Goal: Information Seeking & Learning: Learn about a topic

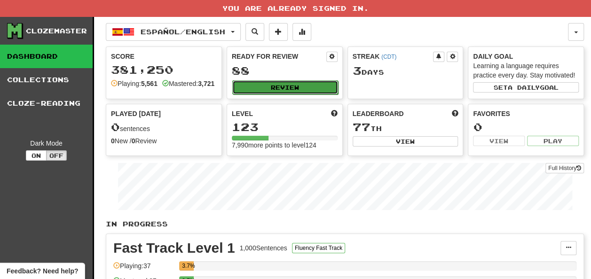
click at [263, 81] on button "Review" at bounding box center [285, 87] width 106 height 14
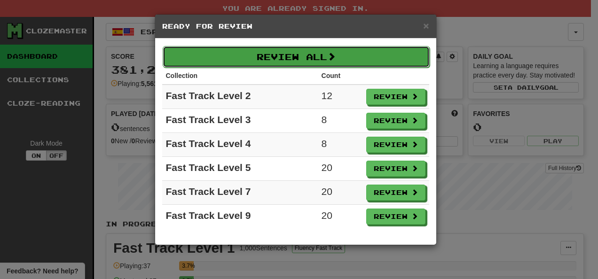
click at [304, 62] on button "Review All" at bounding box center [296, 57] width 267 height 22
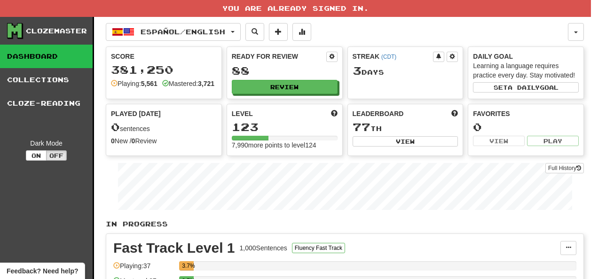
select select "**"
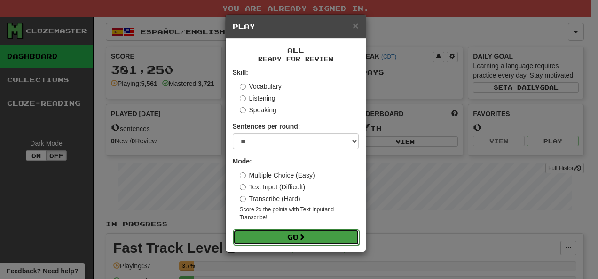
click at [300, 236] on button "Go" at bounding box center [296, 238] width 126 height 16
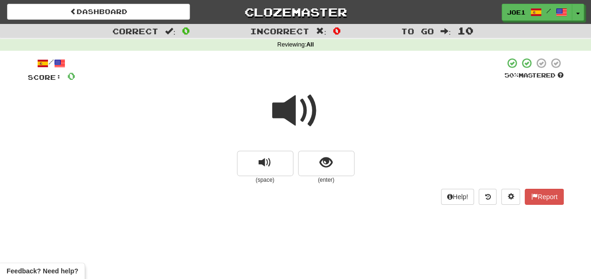
click at [297, 117] on span at bounding box center [295, 111] width 47 height 47
click at [294, 115] on span at bounding box center [295, 111] width 47 height 47
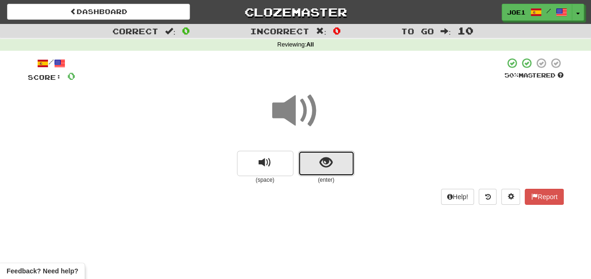
click at [315, 162] on button "show sentence" at bounding box center [326, 163] width 56 height 25
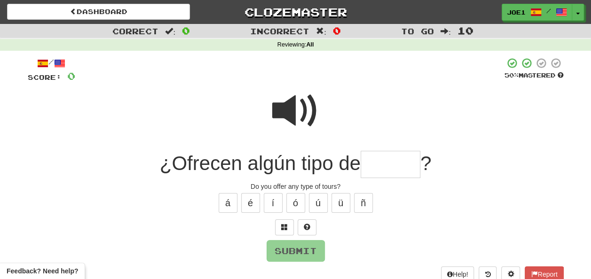
click at [289, 107] on span at bounding box center [295, 111] width 47 height 47
click at [295, 110] on span at bounding box center [295, 111] width 47 height 47
click at [371, 162] on input "text" at bounding box center [391, 165] width 60 height 28
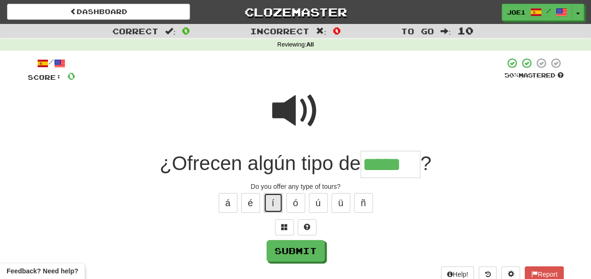
drag, startPoint x: 276, startPoint y: 201, endPoint x: 279, endPoint y: 209, distance: 8.0
click at [279, 207] on button "í" at bounding box center [273, 203] width 19 height 20
type input "*******"
click at [294, 103] on span at bounding box center [295, 111] width 47 height 47
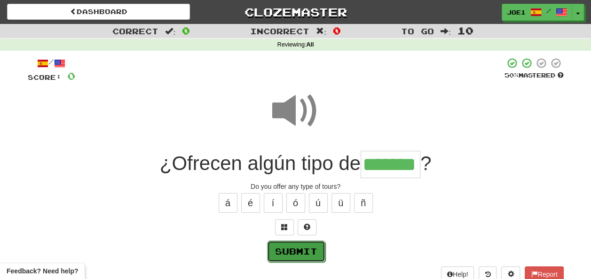
click at [299, 246] on button "Submit" at bounding box center [296, 252] width 58 height 22
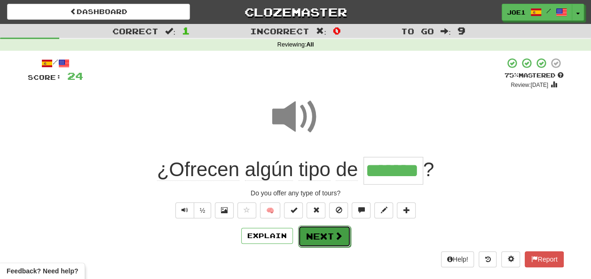
click at [319, 231] on button "Next" at bounding box center [324, 237] width 53 height 22
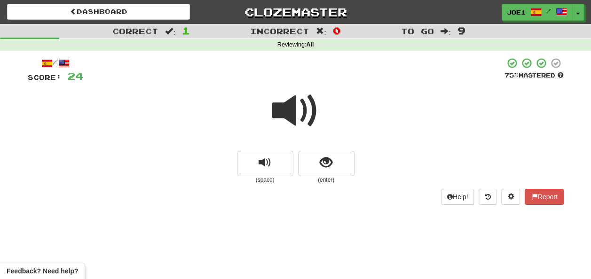
click at [295, 114] on span at bounding box center [295, 111] width 47 height 47
click at [320, 165] on span "show sentence" at bounding box center [326, 163] width 13 height 13
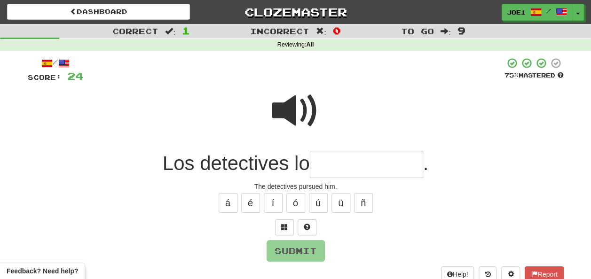
click at [327, 168] on input "text" at bounding box center [366, 165] width 113 height 28
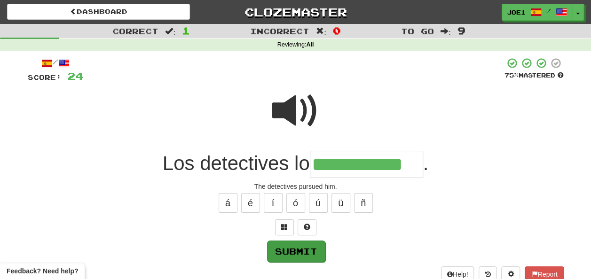
type input "**********"
click at [302, 251] on button "Submit" at bounding box center [296, 252] width 58 height 22
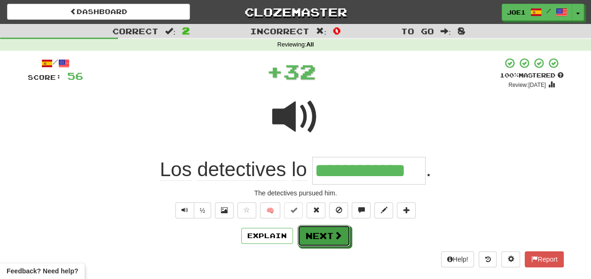
click at [312, 239] on button "Next" at bounding box center [324, 236] width 53 height 22
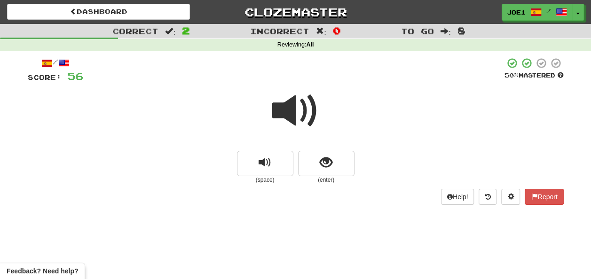
click at [295, 113] on span at bounding box center [295, 111] width 47 height 47
click at [295, 114] on span at bounding box center [295, 111] width 47 height 47
click at [291, 115] on span at bounding box center [295, 111] width 47 height 47
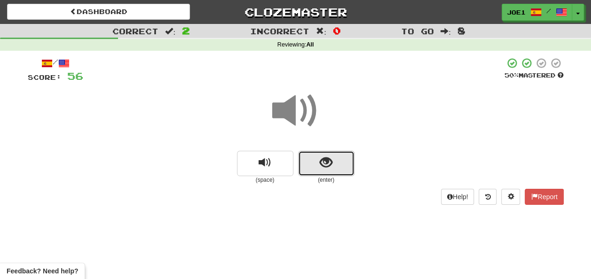
click at [324, 161] on span "show sentence" at bounding box center [326, 163] width 13 height 13
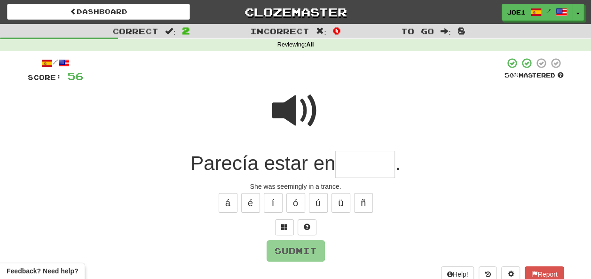
click at [297, 115] on span at bounding box center [295, 111] width 47 height 47
click at [351, 169] on input "text" at bounding box center [365, 165] width 60 height 28
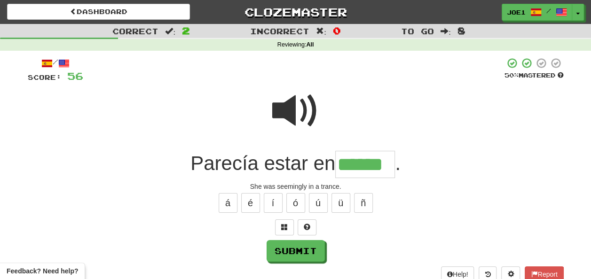
type input "******"
click at [287, 102] on span at bounding box center [295, 111] width 47 height 47
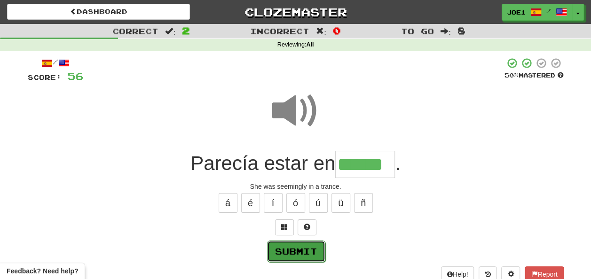
click at [295, 247] on button "Submit" at bounding box center [296, 252] width 58 height 22
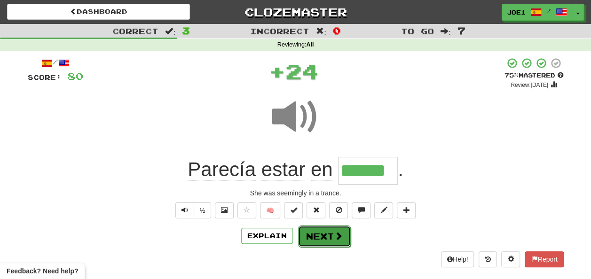
click at [318, 234] on button "Next" at bounding box center [324, 237] width 53 height 22
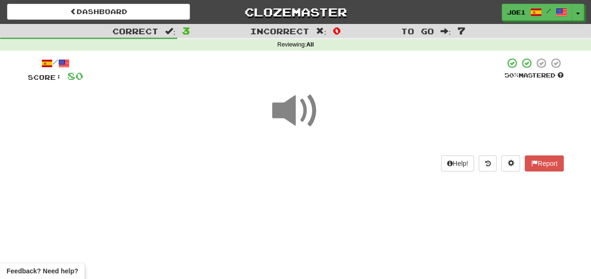
click at [288, 116] on span at bounding box center [295, 111] width 47 height 47
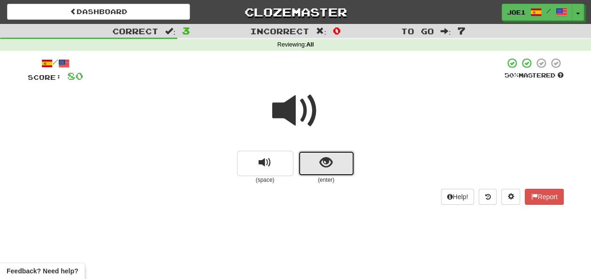
click at [322, 167] on span "show sentence" at bounding box center [326, 163] width 13 height 13
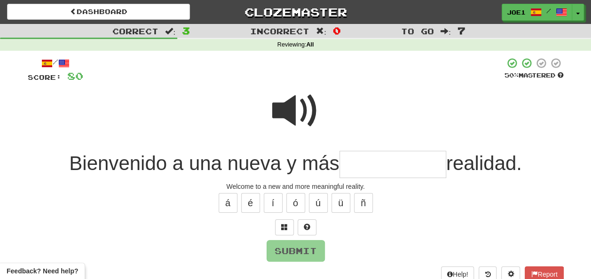
click at [289, 100] on span at bounding box center [295, 111] width 47 height 47
click at [351, 165] on input "text" at bounding box center [393, 165] width 107 height 28
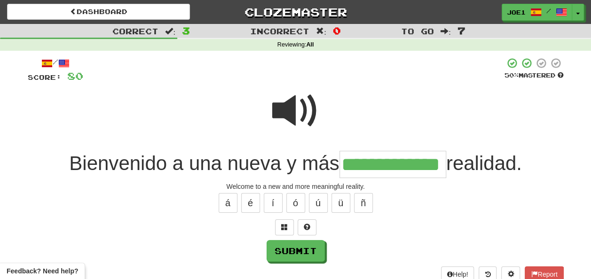
type input "**********"
click at [294, 112] on span at bounding box center [295, 111] width 47 height 47
click at [292, 112] on span at bounding box center [295, 111] width 47 height 47
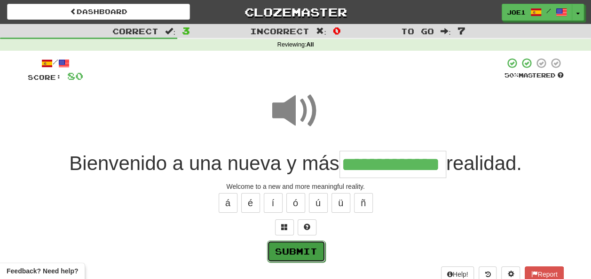
click at [289, 248] on button "Submit" at bounding box center [296, 252] width 58 height 22
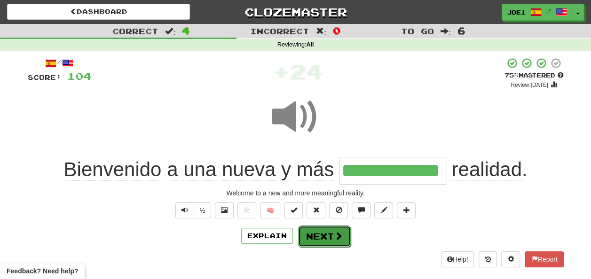
click at [311, 233] on button "Next" at bounding box center [324, 237] width 53 height 22
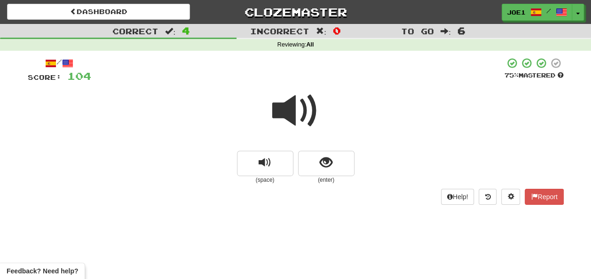
click at [291, 111] on span at bounding box center [295, 111] width 47 height 47
click at [312, 168] on button "show sentence" at bounding box center [326, 163] width 56 height 25
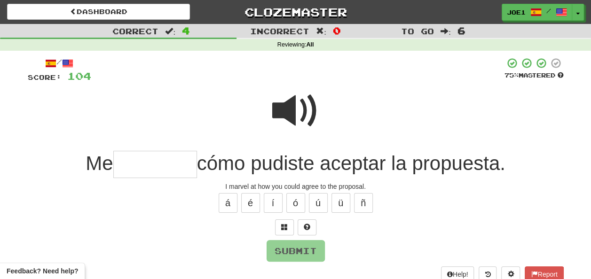
click at [289, 108] on span at bounding box center [295, 111] width 47 height 47
click at [127, 164] on input "text" at bounding box center [155, 165] width 84 height 28
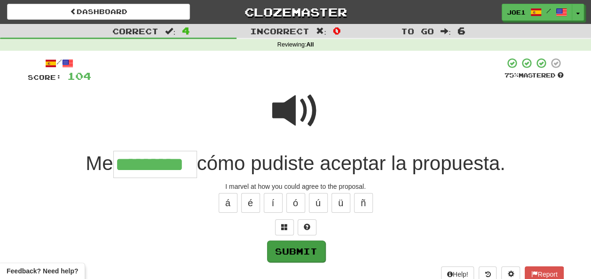
type input "*********"
click at [287, 244] on button "Submit" at bounding box center [296, 252] width 58 height 22
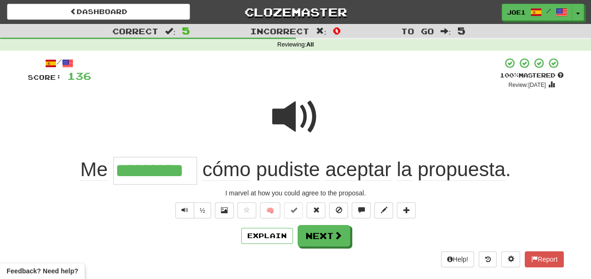
click at [292, 118] on span at bounding box center [295, 117] width 47 height 47
click at [291, 119] on span at bounding box center [295, 117] width 47 height 47
click at [290, 119] on span at bounding box center [295, 117] width 47 height 47
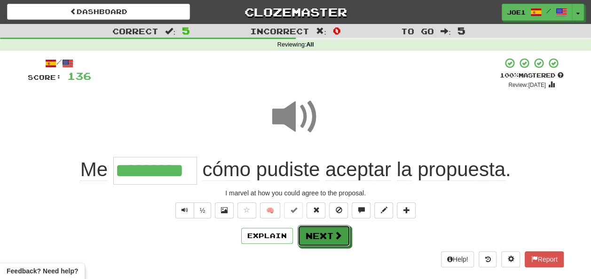
click at [317, 235] on button "Next" at bounding box center [324, 236] width 53 height 22
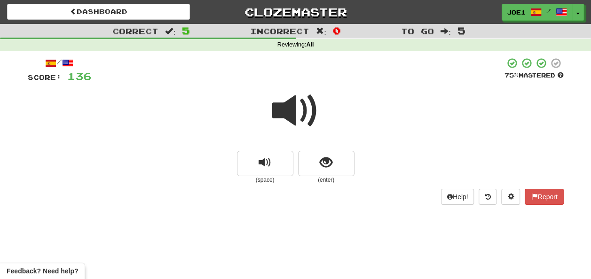
click at [288, 101] on span at bounding box center [295, 111] width 47 height 47
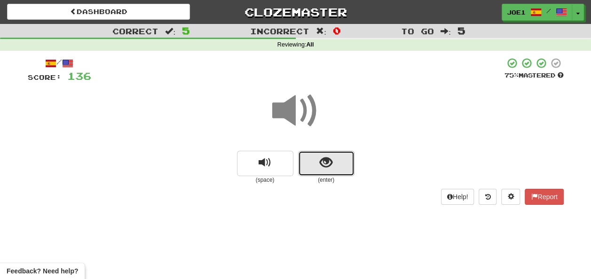
click at [311, 160] on button "show sentence" at bounding box center [326, 163] width 56 height 25
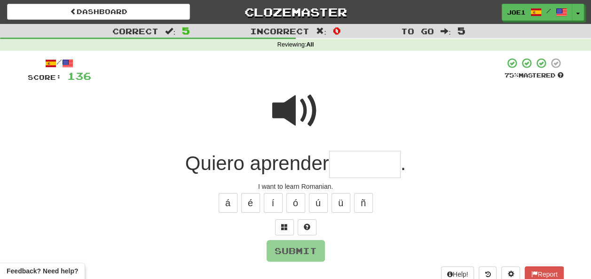
click at [349, 161] on input "text" at bounding box center [365, 165] width 72 height 28
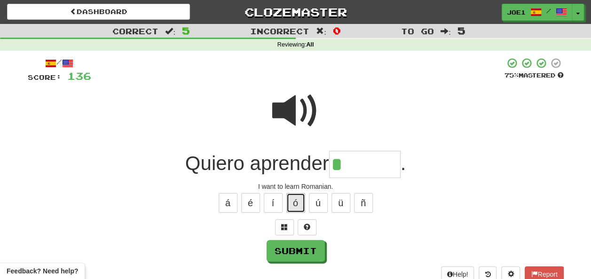
click at [302, 202] on button "ó" at bounding box center [296, 203] width 19 height 20
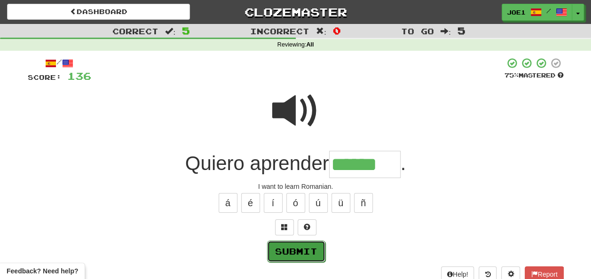
click at [295, 251] on button "Submit" at bounding box center [296, 252] width 58 height 22
type input "******"
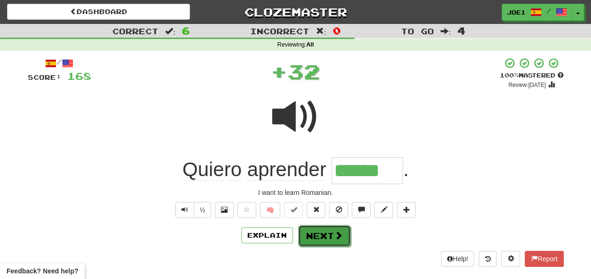
click at [315, 231] on button "Next" at bounding box center [324, 236] width 53 height 22
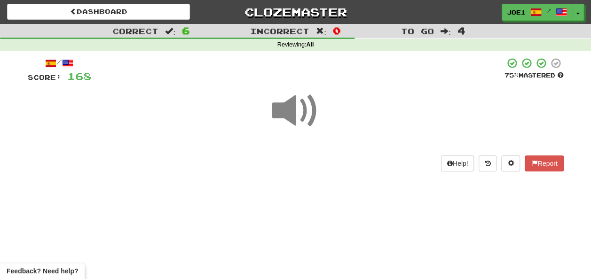
click at [295, 117] on span at bounding box center [295, 111] width 47 height 47
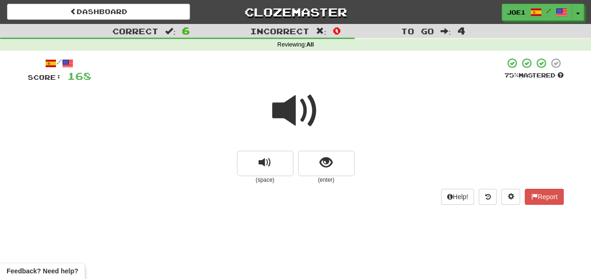
click at [295, 112] on span at bounding box center [295, 111] width 47 height 47
click at [295, 111] on span at bounding box center [295, 111] width 47 height 47
click at [318, 154] on button "show sentence" at bounding box center [326, 163] width 56 height 25
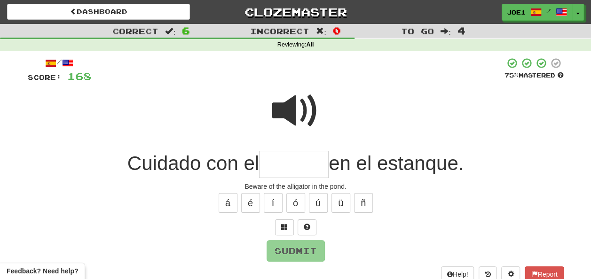
click at [302, 96] on span at bounding box center [295, 111] width 47 height 47
click at [274, 160] on input "text" at bounding box center [294, 165] width 70 height 28
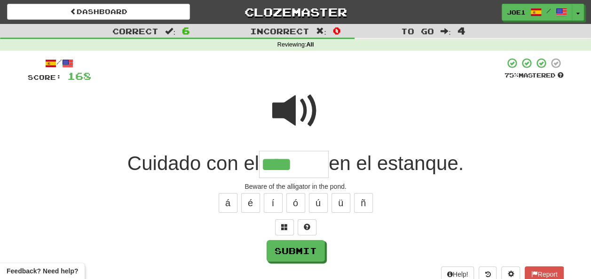
click at [295, 108] on span at bounding box center [295, 111] width 47 height 47
click at [292, 163] on input "****" at bounding box center [294, 165] width 70 height 28
click at [234, 201] on button "á" at bounding box center [228, 203] width 19 height 20
type input "********"
click at [290, 100] on span at bounding box center [295, 111] width 47 height 47
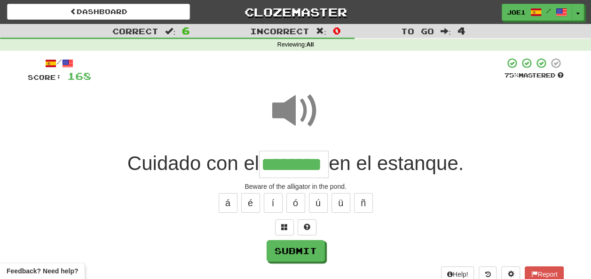
click at [294, 100] on span at bounding box center [295, 111] width 47 height 47
click at [292, 247] on button "Submit" at bounding box center [296, 252] width 58 height 22
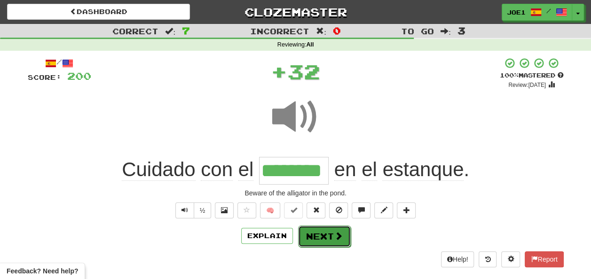
click at [309, 237] on button "Next" at bounding box center [324, 237] width 53 height 22
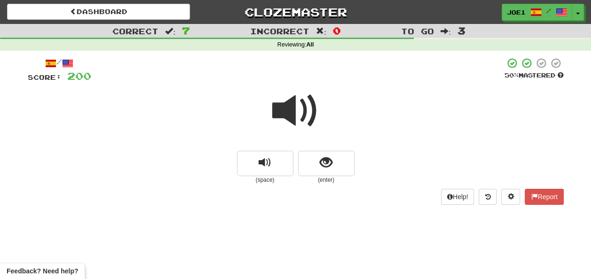
click at [289, 116] on span at bounding box center [295, 111] width 47 height 47
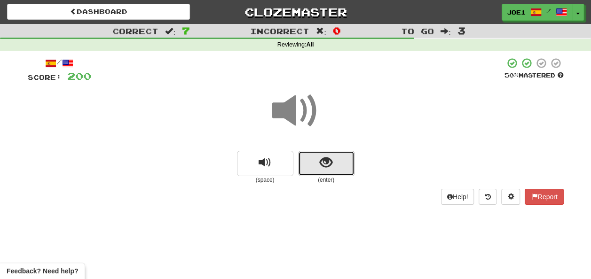
click at [322, 164] on span "show sentence" at bounding box center [326, 163] width 13 height 13
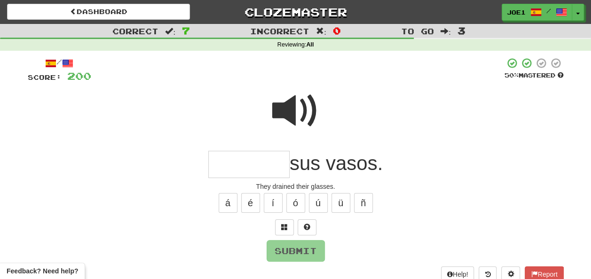
click at [289, 104] on span at bounding box center [295, 111] width 47 height 47
click at [221, 163] on input "text" at bounding box center [248, 165] width 81 height 28
type input "*"
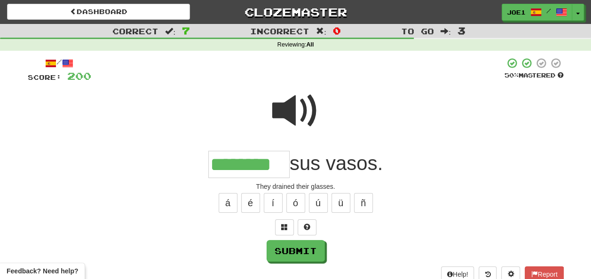
click at [296, 110] on span at bounding box center [295, 111] width 47 height 47
click at [290, 115] on span at bounding box center [295, 111] width 47 height 47
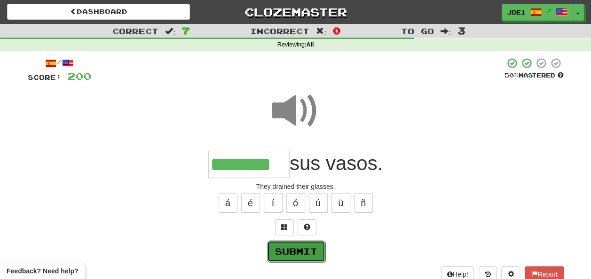
click at [296, 247] on button "Submit" at bounding box center [296, 252] width 58 height 22
type input "********"
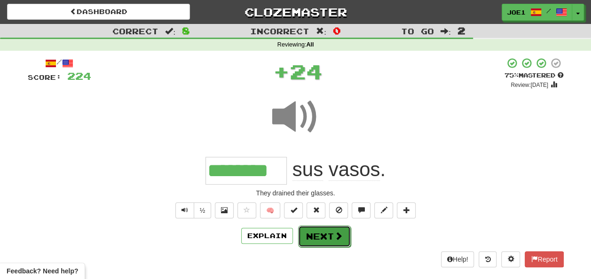
click at [315, 234] on button "Next" at bounding box center [324, 237] width 53 height 22
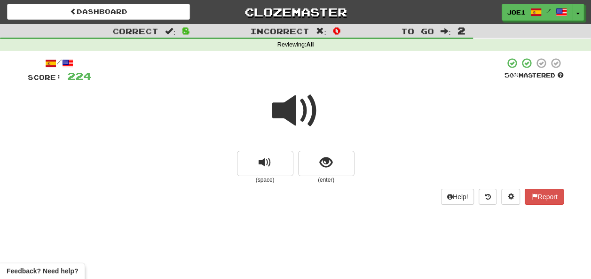
click at [284, 110] on span at bounding box center [295, 111] width 47 height 47
click at [288, 109] on span at bounding box center [295, 111] width 47 height 47
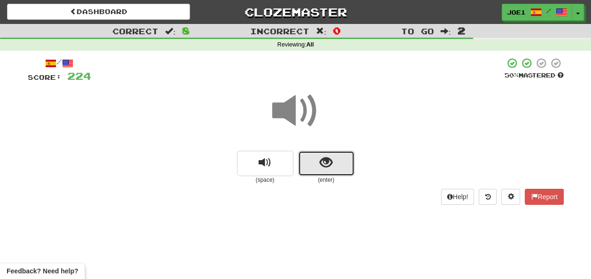
click at [319, 163] on button "show sentence" at bounding box center [326, 163] width 56 height 25
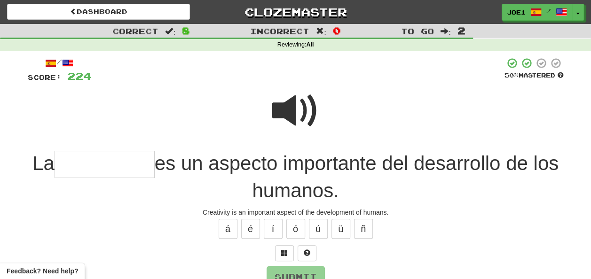
click at [291, 104] on span at bounding box center [295, 111] width 47 height 47
click at [99, 165] on input "text" at bounding box center [105, 165] width 100 height 28
type input "**********"
click at [297, 270] on button "Submit" at bounding box center [296, 278] width 58 height 22
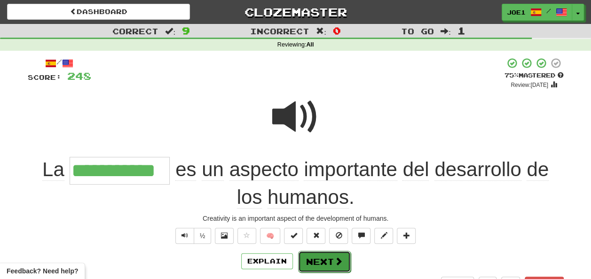
click at [316, 258] on button "Next" at bounding box center [324, 262] width 53 height 22
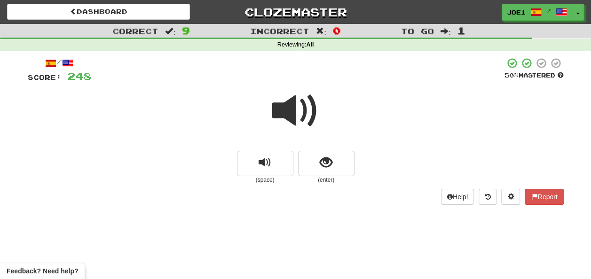
click at [295, 110] on span at bounding box center [295, 111] width 47 height 47
click at [293, 109] on span at bounding box center [295, 111] width 47 height 47
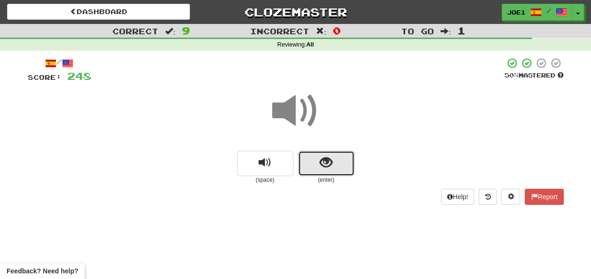
click at [326, 164] on span "show sentence" at bounding box center [326, 163] width 13 height 13
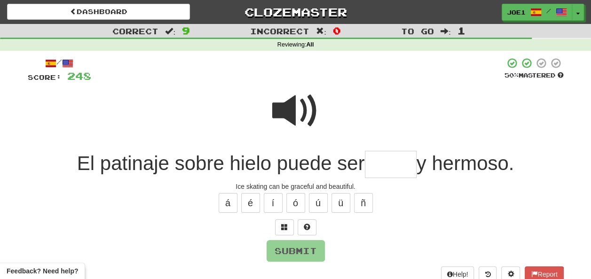
click at [288, 97] on span at bounding box center [295, 111] width 47 height 47
click at [373, 165] on input "text" at bounding box center [391, 165] width 52 height 28
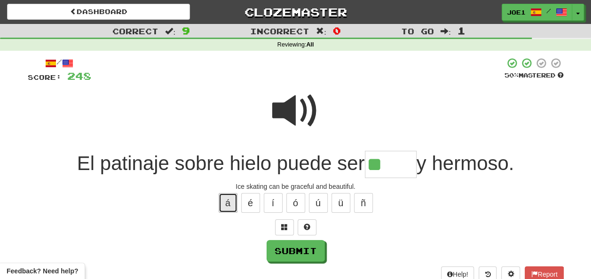
click at [231, 201] on button "á" at bounding box center [228, 203] width 19 height 20
type input "******"
click at [294, 106] on span at bounding box center [295, 111] width 47 height 47
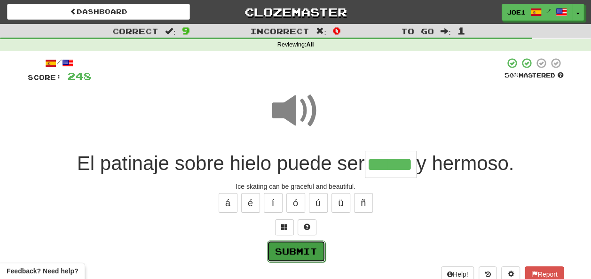
click at [302, 254] on button "Submit" at bounding box center [296, 252] width 58 height 22
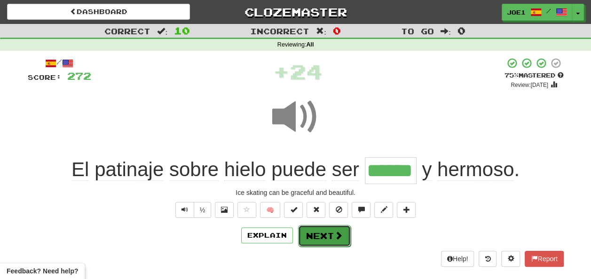
click at [317, 233] on button "Next" at bounding box center [324, 236] width 53 height 22
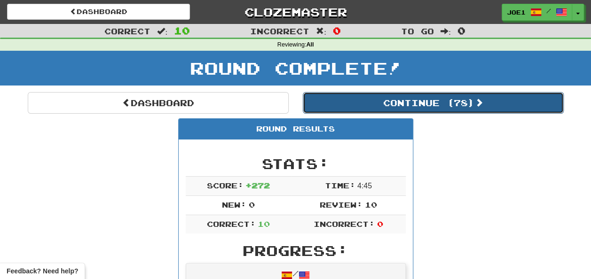
click at [358, 103] on button "Continue ( 78 )" at bounding box center [433, 103] width 261 height 22
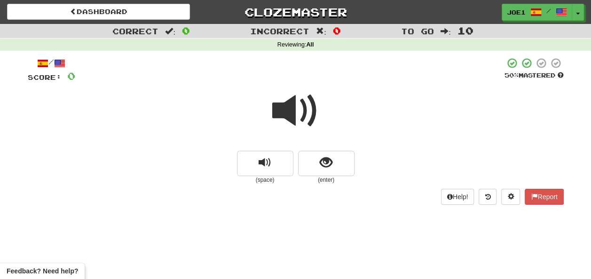
click at [290, 113] on span at bounding box center [295, 111] width 47 height 47
click at [295, 114] on span at bounding box center [295, 111] width 47 height 47
click at [290, 113] on span at bounding box center [295, 111] width 47 height 47
click at [293, 110] on span at bounding box center [295, 111] width 47 height 47
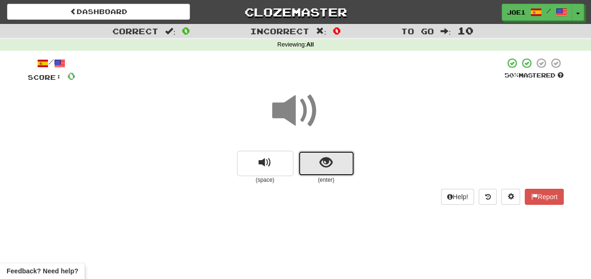
click at [317, 160] on button "show sentence" at bounding box center [326, 163] width 56 height 25
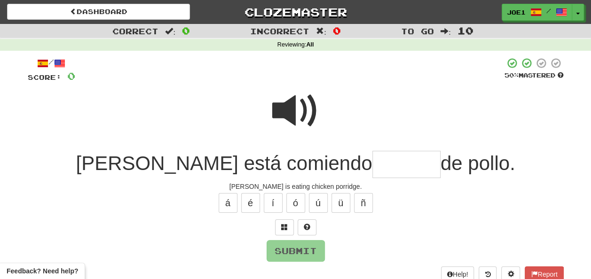
click at [287, 99] on span at bounding box center [295, 111] width 47 height 47
click at [373, 162] on input "text" at bounding box center [407, 165] width 68 height 28
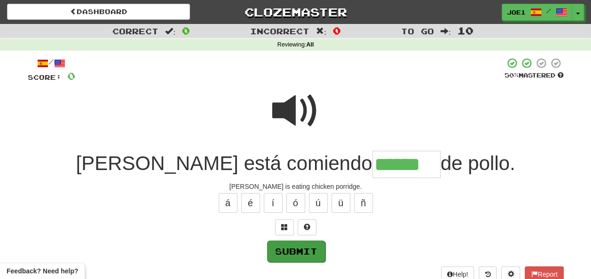
type input "******"
click at [294, 247] on button "Submit" at bounding box center [296, 252] width 58 height 22
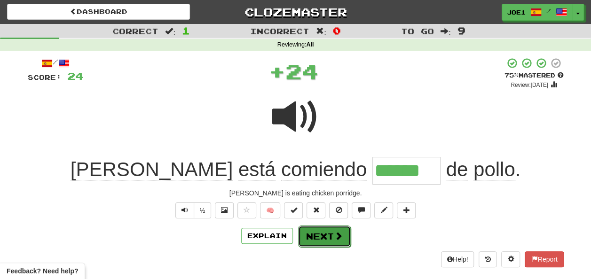
click at [317, 232] on button "Next" at bounding box center [324, 237] width 53 height 22
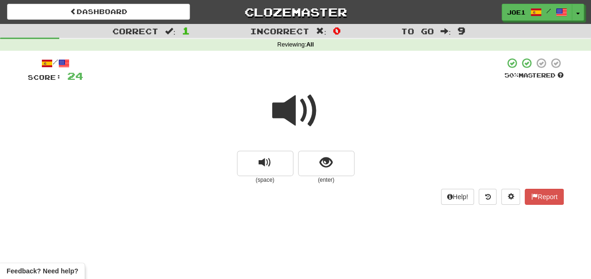
click at [291, 115] on span at bounding box center [295, 111] width 47 height 47
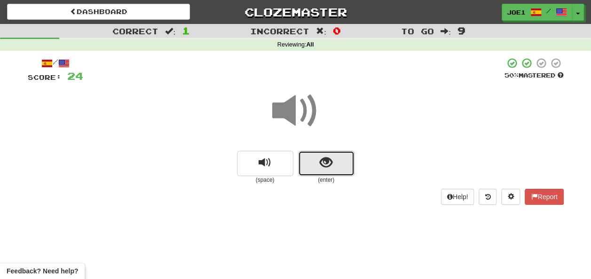
click at [319, 160] on button "show sentence" at bounding box center [326, 163] width 56 height 25
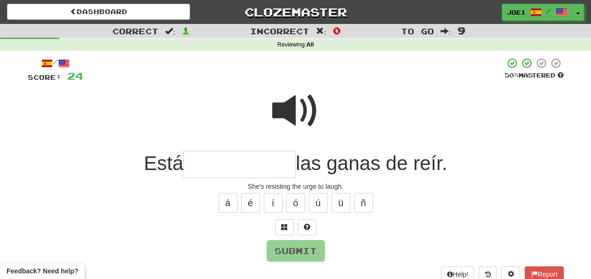
click at [201, 166] on input "text" at bounding box center [239, 165] width 112 height 28
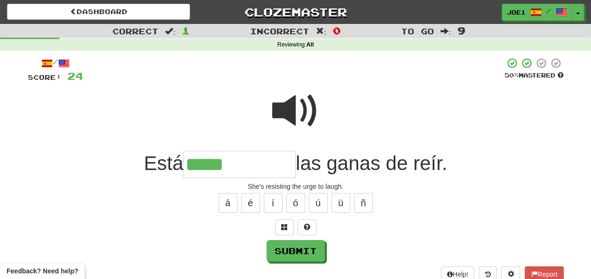
click at [201, 166] on input "*****" at bounding box center [239, 165] width 112 height 28
click at [227, 165] on input "****" at bounding box center [239, 165] width 112 height 28
type input "**********"
click at [297, 99] on span at bounding box center [295, 111] width 47 height 47
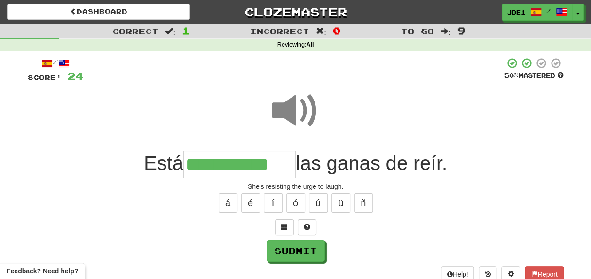
click at [297, 104] on span at bounding box center [295, 111] width 47 height 47
click at [291, 249] on button "Submit" at bounding box center [296, 252] width 58 height 22
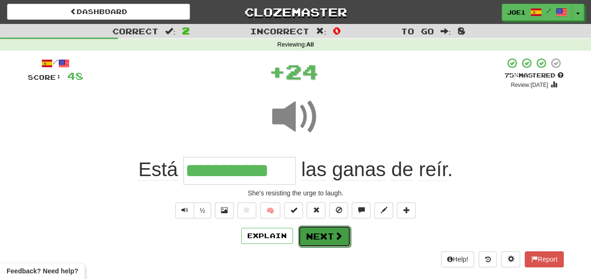
click at [315, 235] on button "Next" at bounding box center [324, 237] width 53 height 22
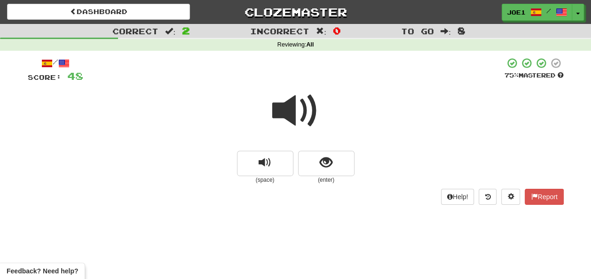
drag, startPoint x: 291, startPoint y: 117, endPoint x: 297, endPoint y: 120, distance: 6.8
click at [297, 120] on span at bounding box center [295, 111] width 47 height 47
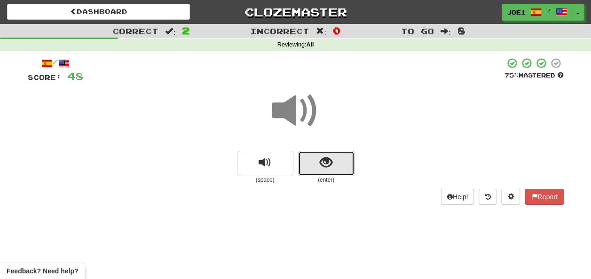
click at [318, 160] on button "show sentence" at bounding box center [326, 163] width 56 height 25
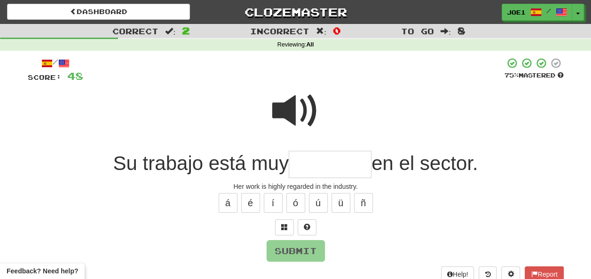
drag, startPoint x: 312, startPoint y: 162, endPoint x: 317, endPoint y: 165, distance: 5.5
click at [317, 165] on input "text" at bounding box center [330, 165] width 83 height 28
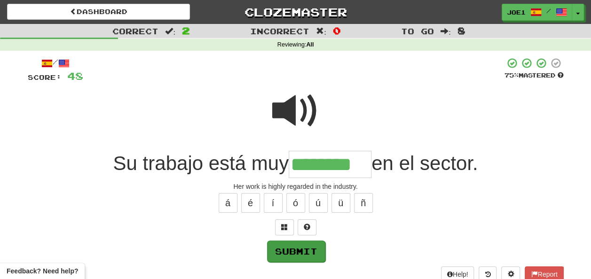
type input "********"
click at [305, 245] on button "Submit" at bounding box center [296, 252] width 58 height 22
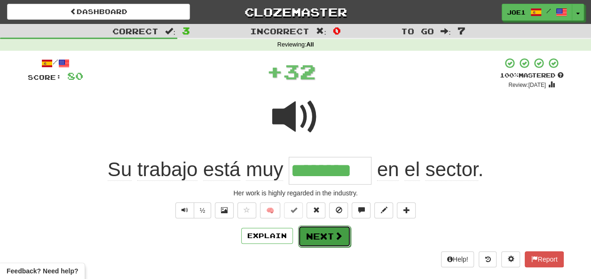
click at [331, 234] on button "Next" at bounding box center [324, 237] width 53 height 22
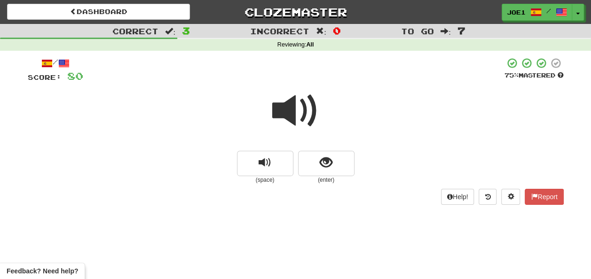
click at [295, 115] on span at bounding box center [295, 111] width 47 height 47
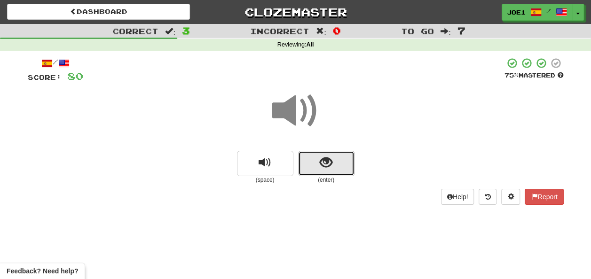
click at [321, 161] on span "show sentence" at bounding box center [326, 163] width 13 height 13
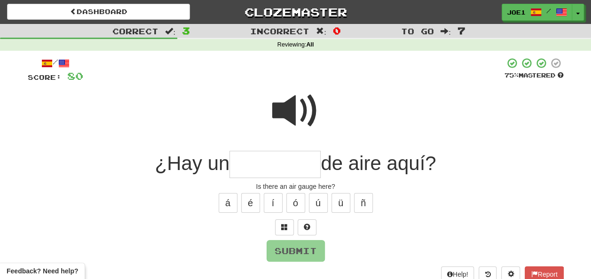
click at [289, 90] on span at bounding box center [295, 111] width 47 height 47
click at [245, 165] on input "text" at bounding box center [275, 165] width 91 height 28
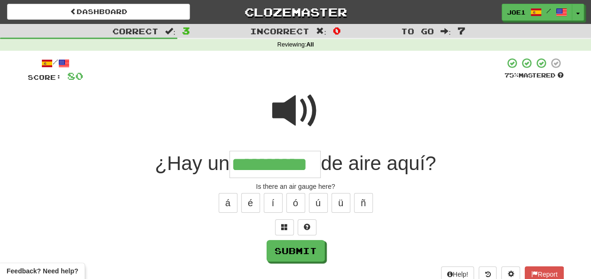
type input "**********"
click at [303, 103] on span at bounding box center [295, 111] width 47 height 47
click at [303, 102] on span at bounding box center [295, 111] width 47 height 47
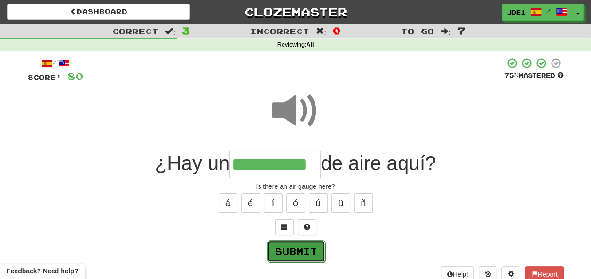
click at [293, 251] on button "Submit" at bounding box center [296, 252] width 58 height 22
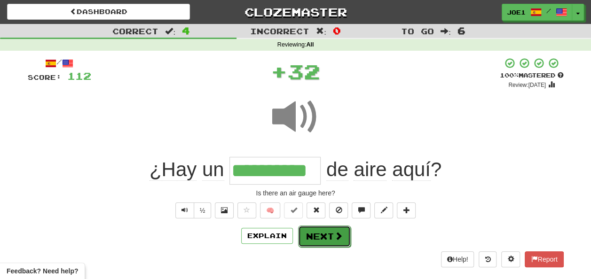
click at [312, 234] on button "Next" at bounding box center [324, 237] width 53 height 22
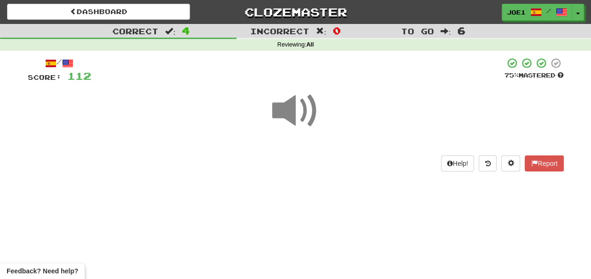
click at [287, 117] on span at bounding box center [295, 111] width 47 height 47
click at [289, 115] on span at bounding box center [295, 111] width 47 height 47
click at [289, 114] on span at bounding box center [295, 111] width 47 height 47
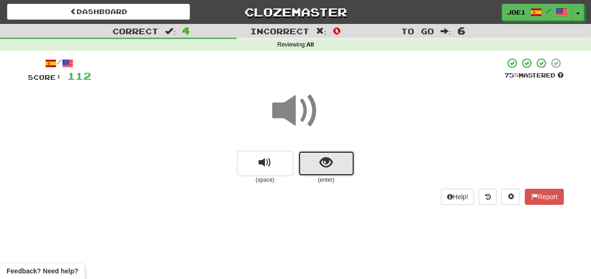
click at [325, 162] on span "show sentence" at bounding box center [326, 163] width 13 height 13
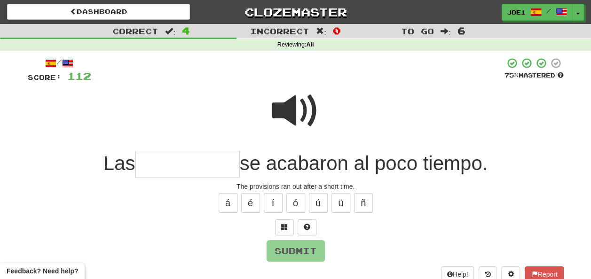
click at [152, 169] on input "text" at bounding box center [188, 165] width 104 height 28
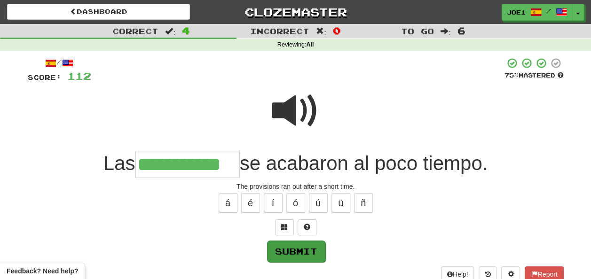
type input "**********"
click at [294, 247] on button "Submit" at bounding box center [296, 251] width 58 height 22
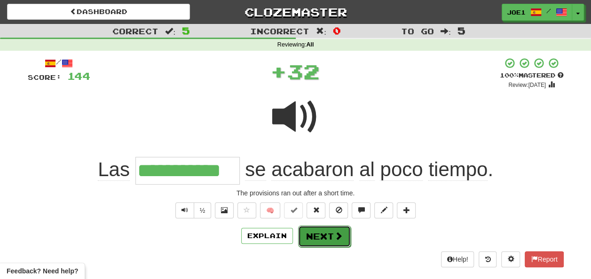
click at [315, 234] on button "Next" at bounding box center [324, 237] width 53 height 22
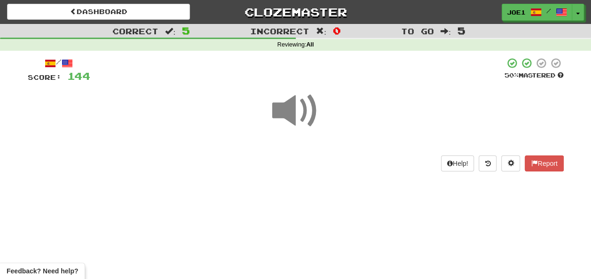
click at [297, 110] on span at bounding box center [295, 111] width 47 height 47
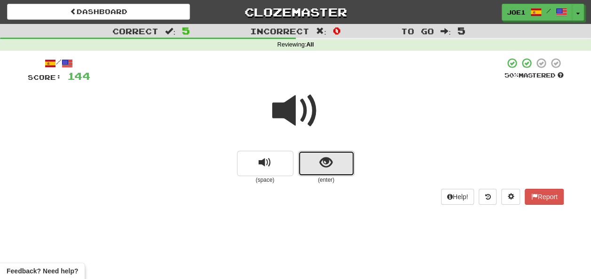
click at [309, 163] on button "show sentence" at bounding box center [326, 163] width 56 height 25
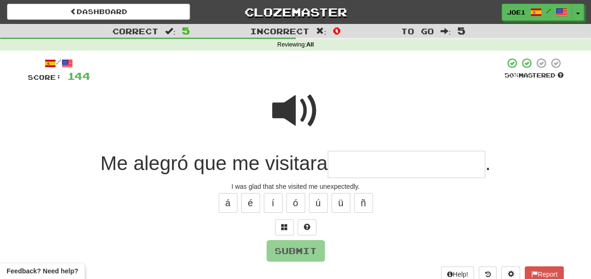
click at [292, 91] on span at bounding box center [295, 111] width 47 height 47
click at [295, 96] on span at bounding box center [295, 111] width 47 height 47
click at [345, 158] on input "text" at bounding box center [407, 165] width 158 height 28
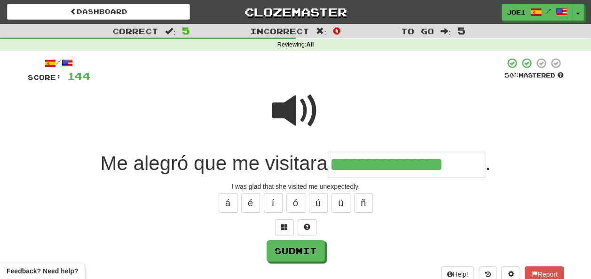
type input "**********"
click at [291, 111] on span at bounding box center [295, 111] width 47 height 47
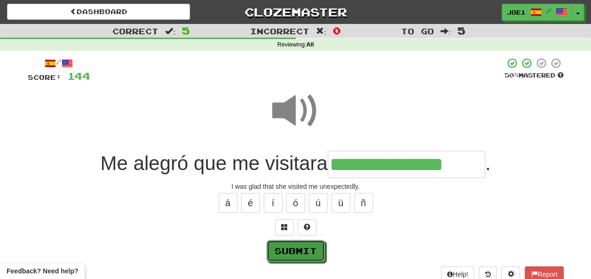
click at [295, 247] on button "Submit" at bounding box center [296, 251] width 58 height 22
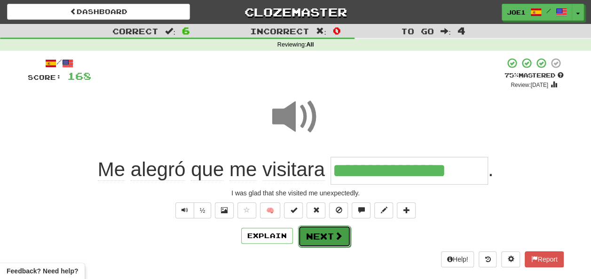
click at [312, 234] on button "Next" at bounding box center [324, 237] width 53 height 22
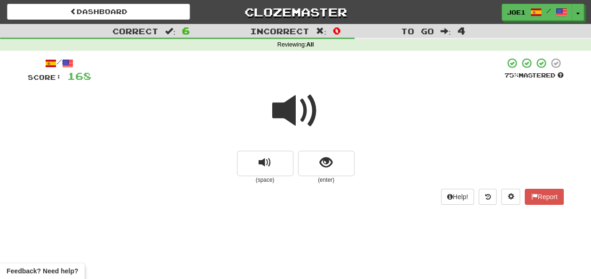
click at [294, 115] on span at bounding box center [295, 111] width 47 height 47
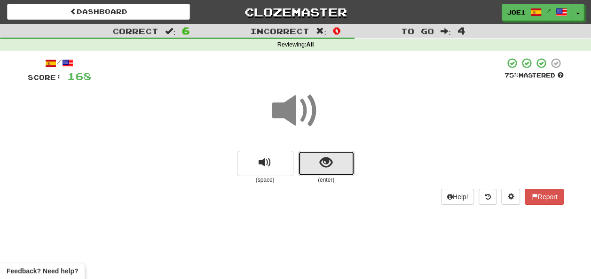
click at [319, 161] on button "show sentence" at bounding box center [326, 163] width 56 height 25
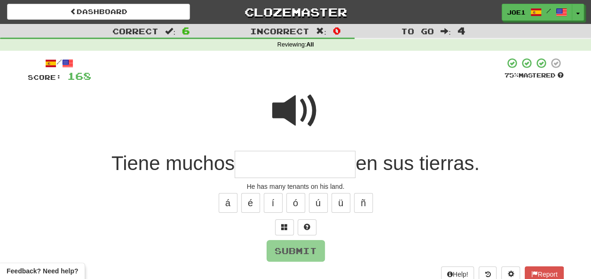
click at [291, 98] on span at bounding box center [295, 111] width 47 height 47
click at [253, 161] on input "text" at bounding box center [295, 165] width 121 height 28
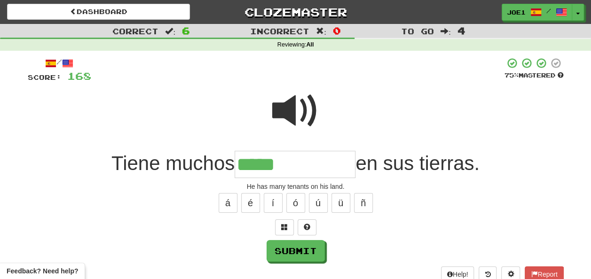
click at [304, 104] on span at bounding box center [295, 111] width 47 height 47
click at [286, 164] on input "*****" at bounding box center [295, 165] width 121 height 28
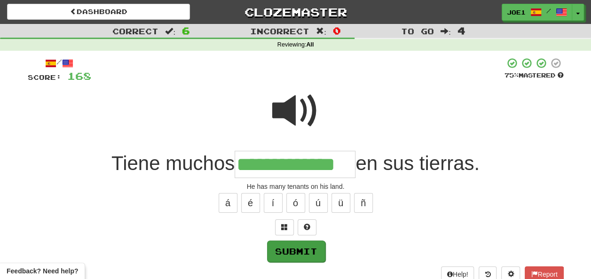
type input "**********"
click at [285, 249] on button "Submit" at bounding box center [296, 252] width 58 height 22
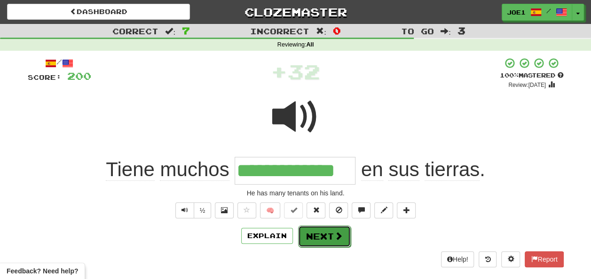
click at [319, 228] on button "Next" at bounding box center [324, 237] width 53 height 22
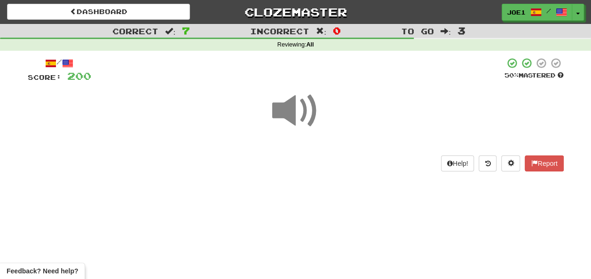
click at [295, 112] on span at bounding box center [295, 111] width 47 height 47
click at [295, 111] on span at bounding box center [295, 111] width 47 height 47
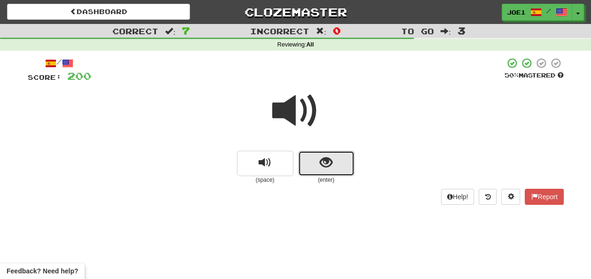
click at [312, 165] on button "show sentence" at bounding box center [326, 163] width 56 height 25
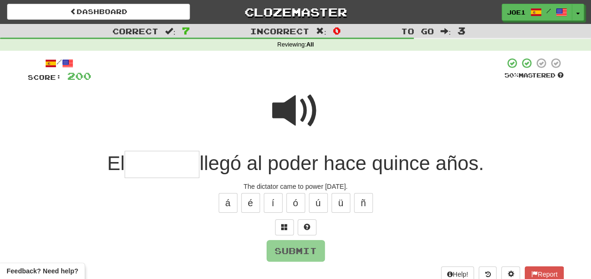
click at [136, 164] on input "text" at bounding box center [162, 165] width 75 height 28
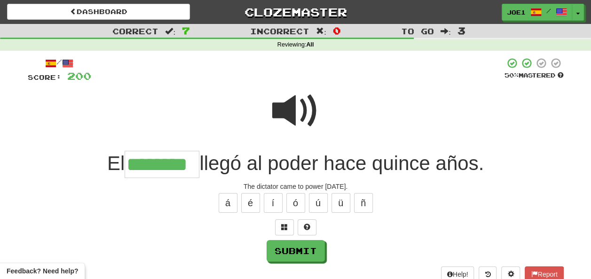
type input "********"
click at [292, 104] on span at bounding box center [295, 111] width 47 height 47
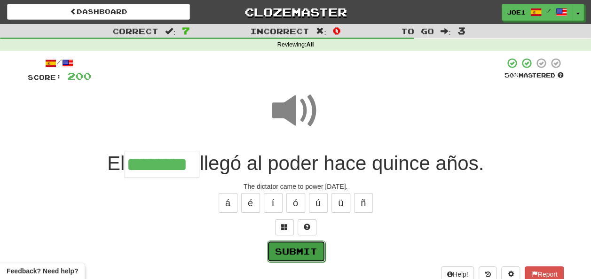
click at [296, 244] on button "Submit" at bounding box center [296, 252] width 58 height 22
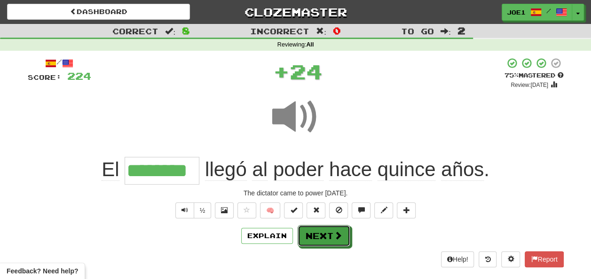
click at [319, 237] on button "Next" at bounding box center [324, 236] width 53 height 22
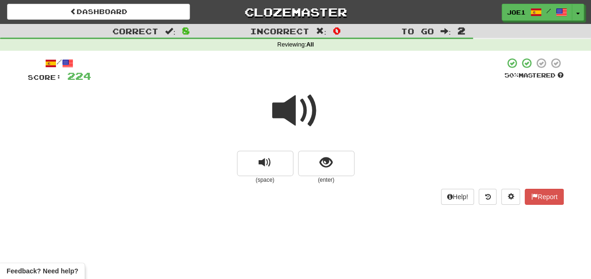
click at [291, 114] on span at bounding box center [295, 111] width 47 height 47
click at [295, 115] on span at bounding box center [295, 111] width 47 height 47
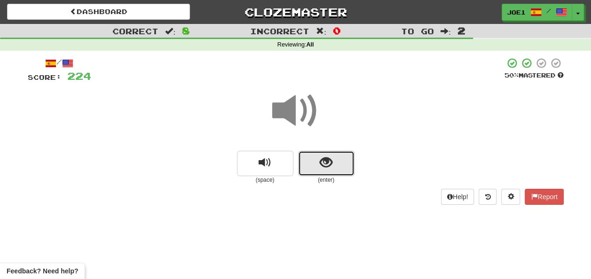
click at [316, 164] on button "show sentence" at bounding box center [326, 163] width 56 height 25
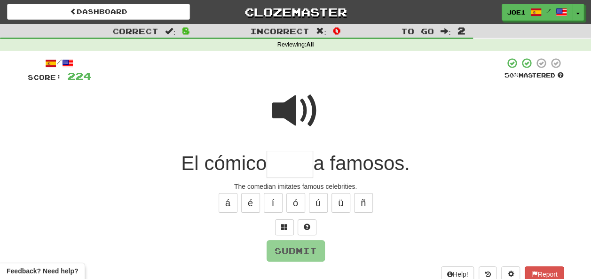
click at [291, 104] on span at bounding box center [295, 111] width 47 height 47
click at [274, 163] on input "text" at bounding box center [290, 165] width 47 height 28
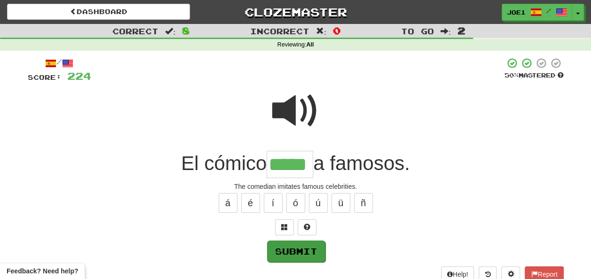
type input "*****"
click at [308, 245] on button "Submit" at bounding box center [296, 252] width 58 height 22
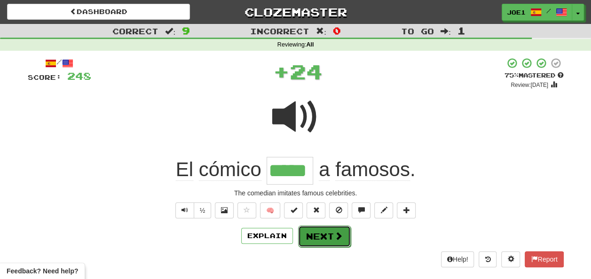
click at [316, 232] on button "Next" at bounding box center [324, 237] width 53 height 22
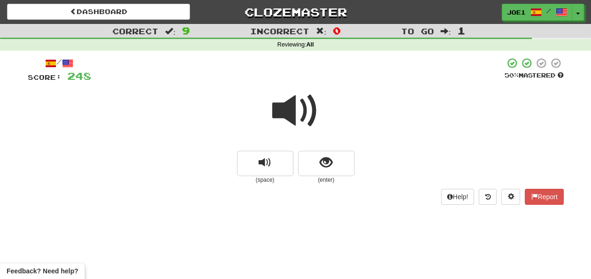
click at [289, 112] on span at bounding box center [295, 111] width 47 height 47
click at [315, 161] on button "show sentence" at bounding box center [326, 163] width 56 height 25
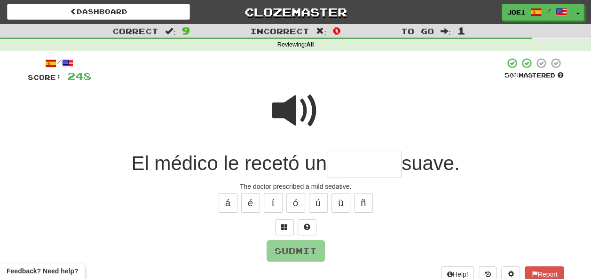
click at [286, 101] on span at bounding box center [295, 111] width 47 height 47
click at [289, 101] on span at bounding box center [295, 111] width 47 height 47
click at [345, 160] on input "text" at bounding box center [364, 165] width 75 height 28
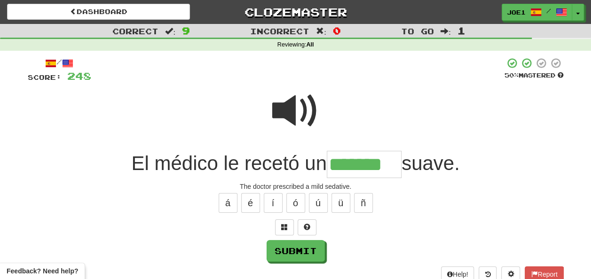
type input "*******"
click at [299, 105] on span at bounding box center [295, 111] width 47 height 47
click at [300, 106] on span at bounding box center [295, 111] width 47 height 47
click at [303, 115] on span at bounding box center [295, 111] width 47 height 47
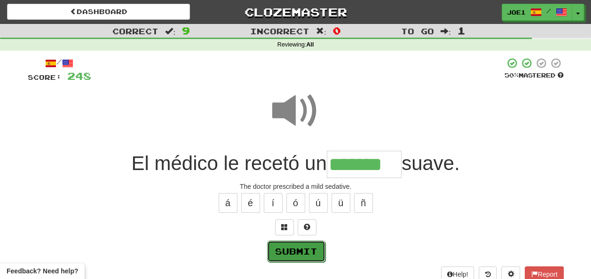
click at [309, 247] on button "Submit" at bounding box center [296, 252] width 58 height 22
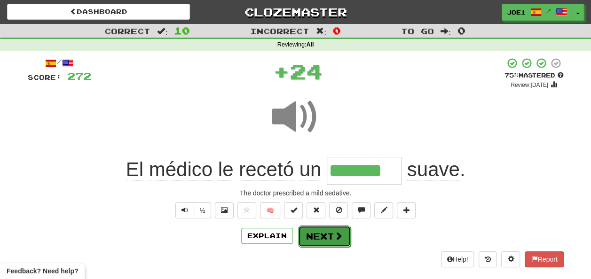
click at [328, 233] on button "Next" at bounding box center [324, 237] width 53 height 22
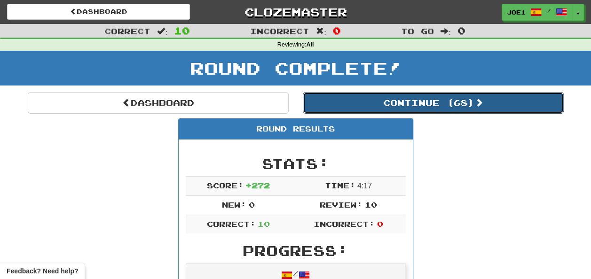
click at [330, 104] on button "Continue ( 68 )" at bounding box center [433, 103] width 261 height 22
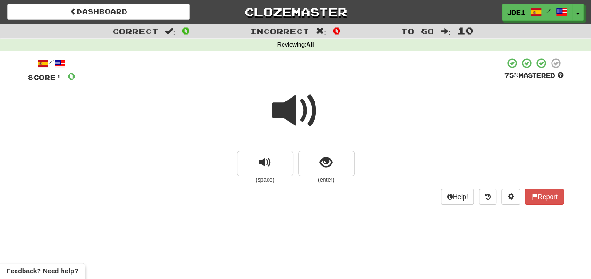
click at [294, 109] on span at bounding box center [295, 111] width 47 height 47
click at [289, 115] on span at bounding box center [295, 111] width 47 height 47
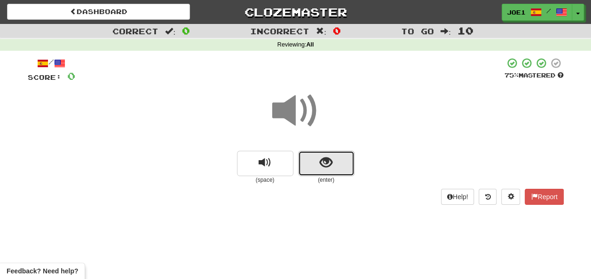
click at [320, 162] on span "show sentence" at bounding box center [326, 163] width 13 height 13
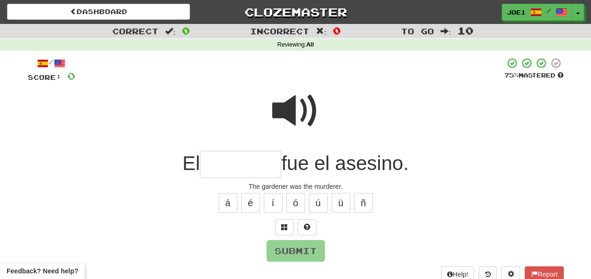
click at [216, 167] on input "text" at bounding box center [240, 165] width 81 height 28
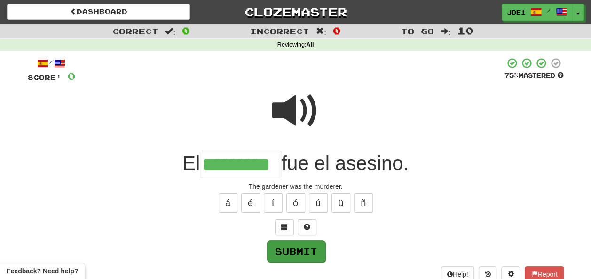
type input "*********"
click at [293, 252] on button "Submit" at bounding box center [296, 252] width 58 height 22
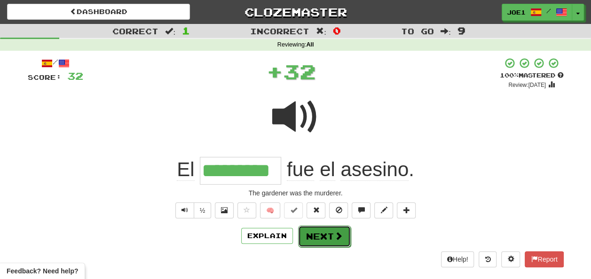
click at [322, 231] on button "Next" at bounding box center [324, 237] width 53 height 22
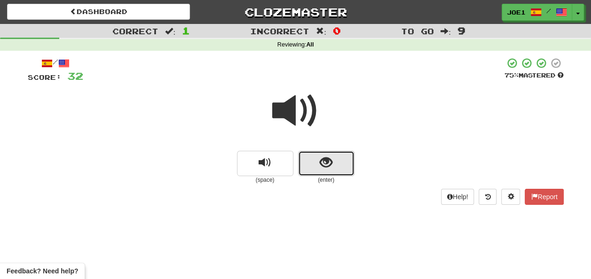
click at [323, 160] on span "show sentence" at bounding box center [326, 163] width 13 height 13
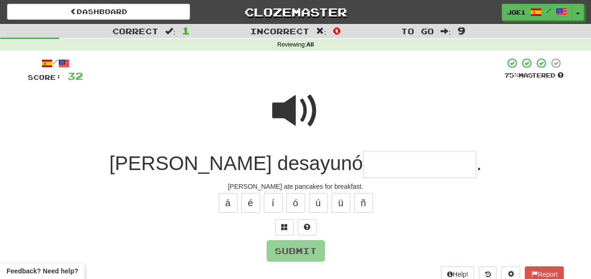
click at [363, 162] on input "text" at bounding box center [419, 165] width 113 height 28
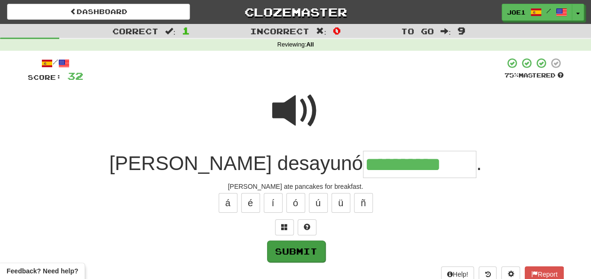
type input "**********"
click at [293, 250] on button "Submit" at bounding box center [296, 251] width 58 height 22
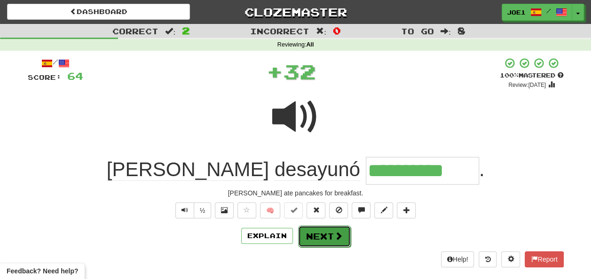
click at [322, 234] on button "Next" at bounding box center [324, 237] width 53 height 22
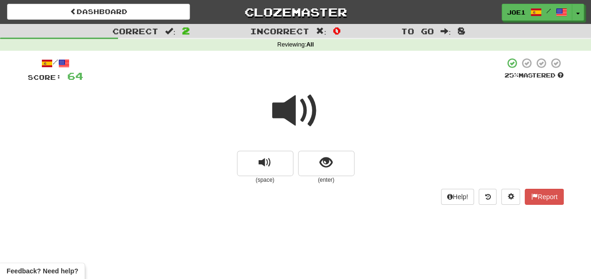
click at [289, 112] on span at bounding box center [295, 111] width 47 height 47
click at [296, 112] on span at bounding box center [295, 111] width 47 height 47
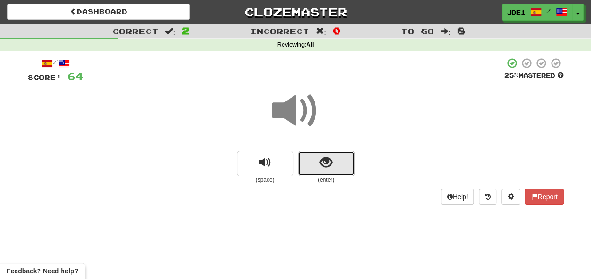
click at [318, 162] on button "show sentence" at bounding box center [326, 163] width 56 height 25
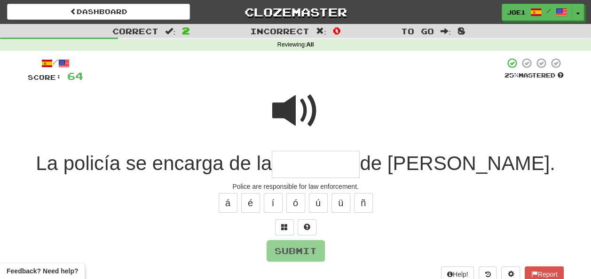
click at [289, 96] on span at bounding box center [295, 111] width 47 height 47
click at [288, 98] on span at bounding box center [295, 111] width 47 height 47
click at [342, 164] on input "text" at bounding box center [316, 165] width 88 height 28
click at [299, 244] on button "Submit" at bounding box center [296, 252] width 58 height 22
type input "*********"
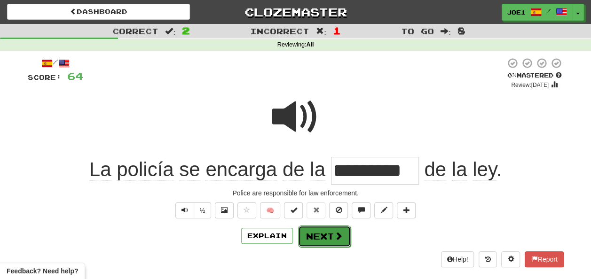
click at [322, 233] on button "Next" at bounding box center [324, 237] width 53 height 22
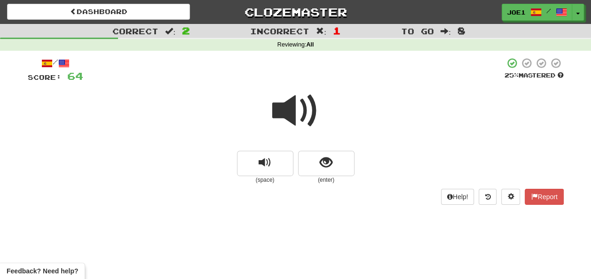
click at [289, 110] on span at bounding box center [295, 111] width 47 height 47
click at [290, 108] on span at bounding box center [295, 111] width 47 height 47
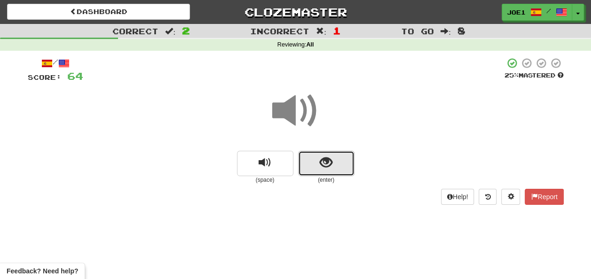
click at [312, 158] on button "show sentence" at bounding box center [326, 163] width 56 height 25
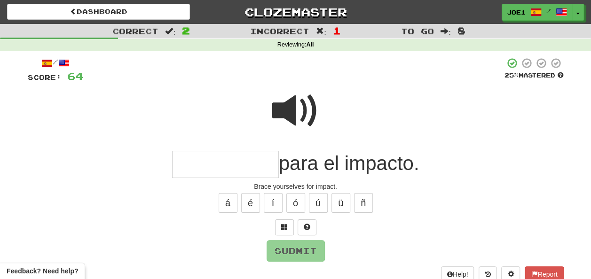
click at [285, 105] on span at bounding box center [295, 111] width 47 height 47
click at [188, 163] on input "text" at bounding box center [225, 165] width 107 height 28
type input "*"
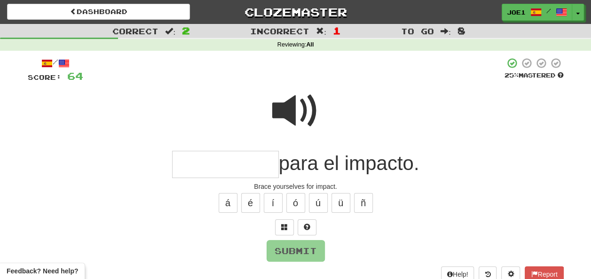
type input "*"
click at [311, 95] on span at bounding box center [295, 111] width 47 height 47
click at [180, 166] on input "text" at bounding box center [225, 165] width 107 height 28
click at [305, 101] on span at bounding box center [295, 111] width 47 height 47
drag, startPoint x: 189, startPoint y: 160, endPoint x: 194, endPoint y: 166, distance: 8.4
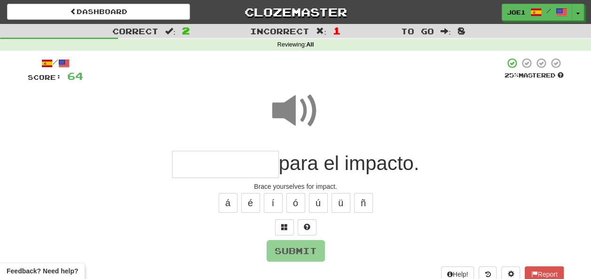
click at [189, 161] on input "text" at bounding box center [225, 165] width 107 height 28
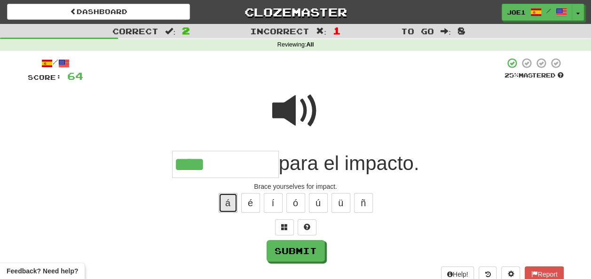
click at [220, 200] on button "á" at bounding box center [228, 203] width 19 height 20
click at [293, 104] on span at bounding box center [295, 111] width 47 height 47
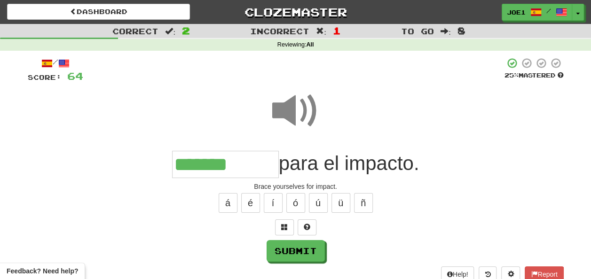
click at [246, 163] on input "*******" at bounding box center [225, 165] width 107 height 28
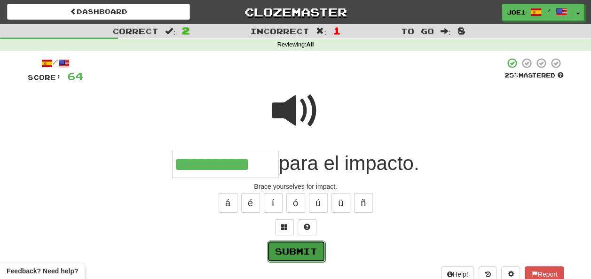
click at [298, 247] on button "Submit" at bounding box center [296, 252] width 58 height 22
type input "**********"
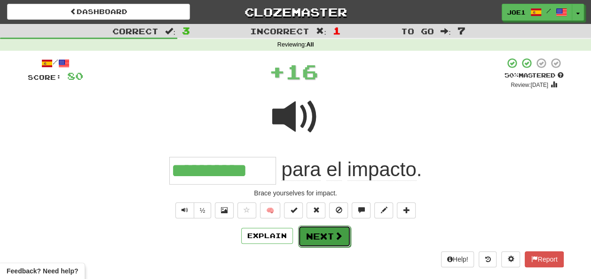
click at [312, 233] on button "Next" at bounding box center [324, 237] width 53 height 22
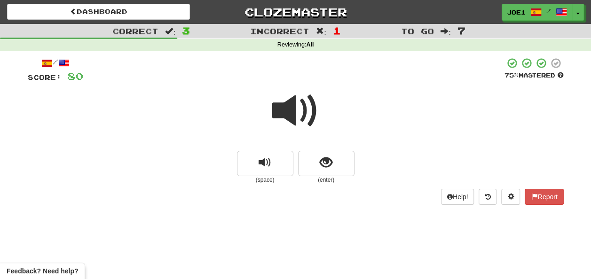
click at [297, 110] on span at bounding box center [295, 111] width 47 height 47
click at [294, 113] on span at bounding box center [295, 111] width 47 height 47
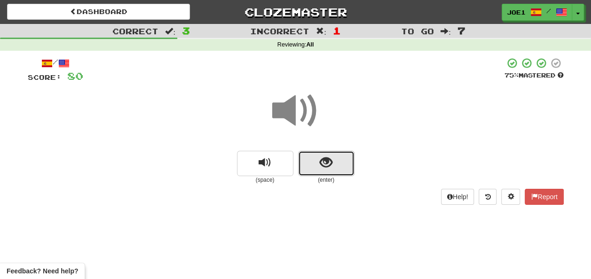
click at [314, 160] on button "show sentence" at bounding box center [326, 163] width 56 height 25
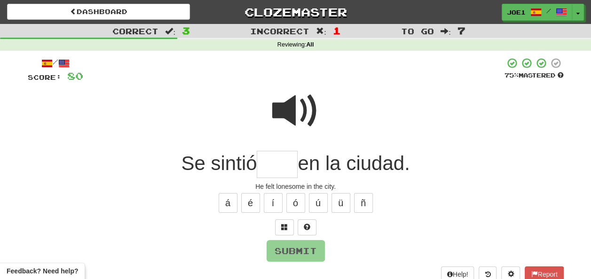
click at [270, 161] on input "text" at bounding box center [277, 165] width 41 height 28
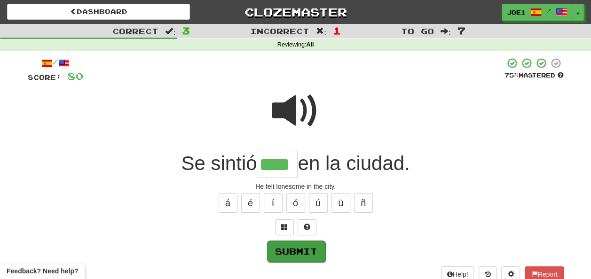
type input "****"
click at [306, 249] on button "Submit" at bounding box center [296, 251] width 58 height 22
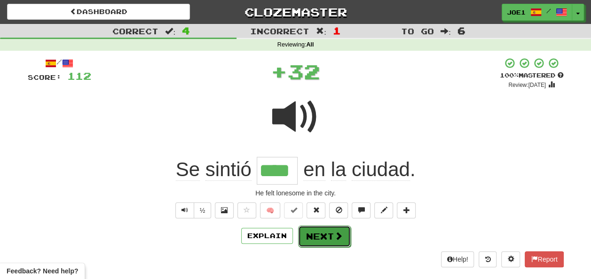
click at [316, 232] on button "Next" at bounding box center [324, 237] width 53 height 22
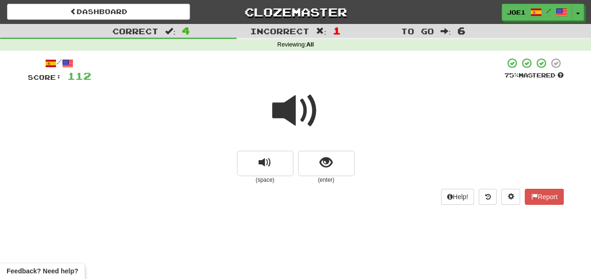
click at [292, 106] on span at bounding box center [295, 111] width 47 height 47
click at [291, 105] on span at bounding box center [295, 111] width 47 height 47
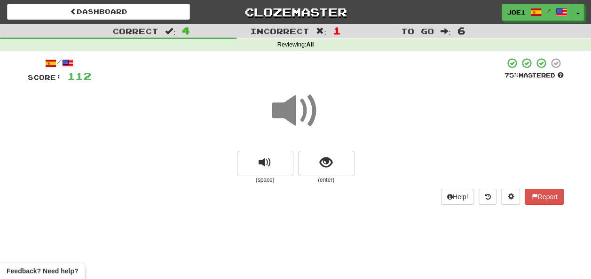
click at [294, 111] on span at bounding box center [295, 111] width 47 height 47
click at [315, 162] on button "show sentence" at bounding box center [326, 163] width 56 height 25
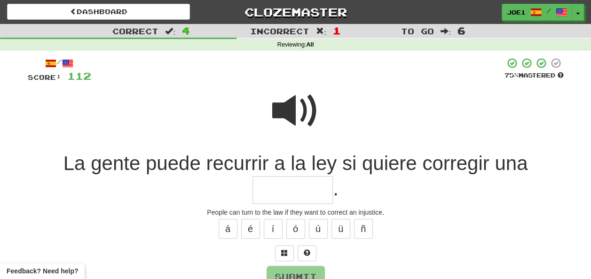
click at [288, 105] on span at bounding box center [295, 111] width 47 height 47
click at [294, 108] on span at bounding box center [295, 111] width 47 height 47
click at [263, 190] on input "text" at bounding box center [293, 190] width 80 height 28
type input "*"
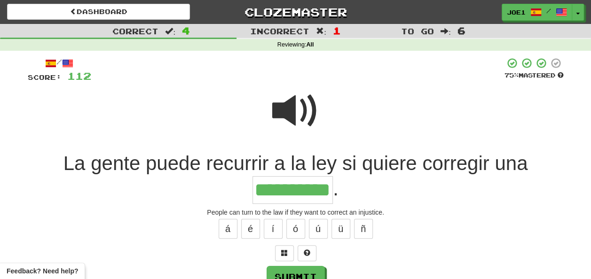
type input "**********"
click at [307, 104] on span at bounding box center [295, 111] width 47 height 47
click at [300, 105] on span at bounding box center [295, 111] width 47 height 47
click at [298, 104] on span at bounding box center [295, 111] width 47 height 47
click at [276, 271] on button "Submit" at bounding box center [296, 278] width 58 height 22
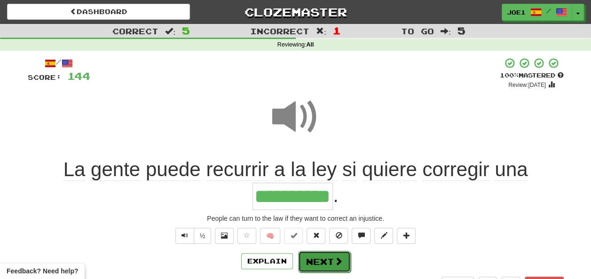
click at [311, 259] on button "Next" at bounding box center [324, 262] width 53 height 22
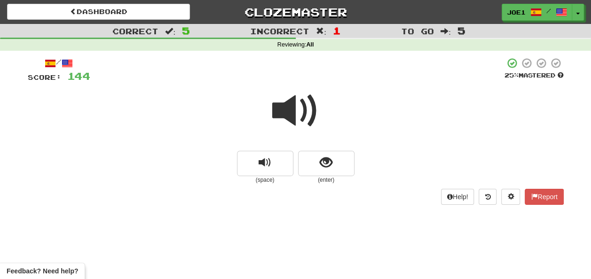
click at [293, 112] on span at bounding box center [295, 111] width 47 height 47
click at [293, 111] on span at bounding box center [295, 111] width 47 height 47
click at [293, 106] on span at bounding box center [295, 111] width 47 height 47
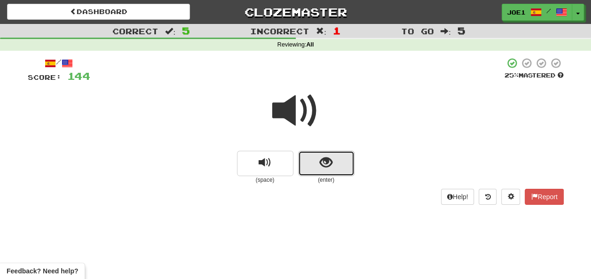
click at [321, 159] on span "show sentence" at bounding box center [326, 163] width 13 height 13
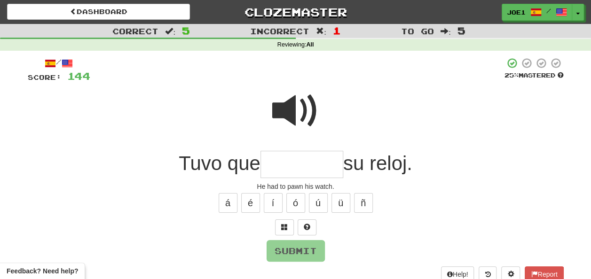
click at [292, 99] on span at bounding box center [295, 111] width 47 height 47
click at [273, 164] on input "text" at bounding box center [302, 165] width 83 height 28
type input "*"
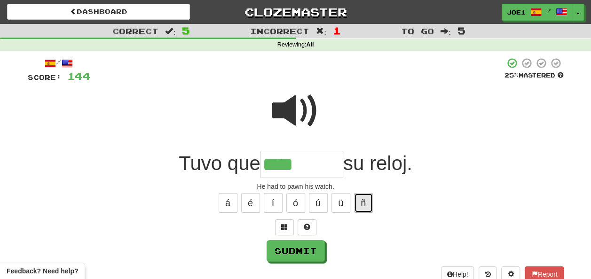
click at [364, 200] on button "ñ" at bounding box center [363, 203] width 19 height 20
type input "*******"
click at [294, 106] on span at bounding box center [295, 111] width 47 height 47
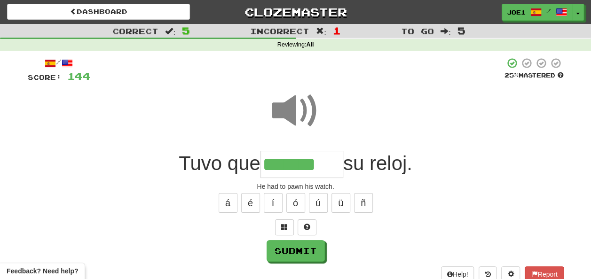
click at [294, 106] on span at bounding box center [295, 111] width 47 height 47
click at [298, 248] on button "Submit" at bounding box center [296, 252] width 58 height 22
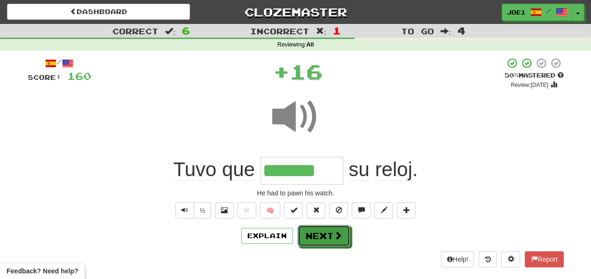
click at [319, 234] on button "Next" at bounding box center [324, 236] width 53 height 22
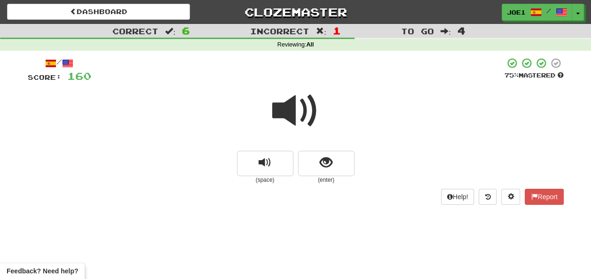
click at [295, 112] on span at bounding box center [295, 111] width 47 height 47
click at [295, 111] on span at bounding box center [295, 111] width 47 height 47
click at [293, 110] on span at bounding box center [295, 111] width 47 height 47
click at [294, 110] on span at bounding box center [295, 111] width 47 height 47
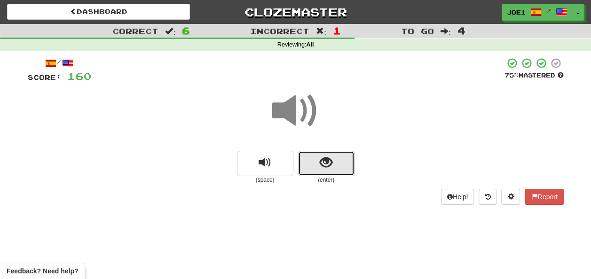
click at [322, 163] on span "show sentence" at bounding box center [326, 163] width 13 height 13
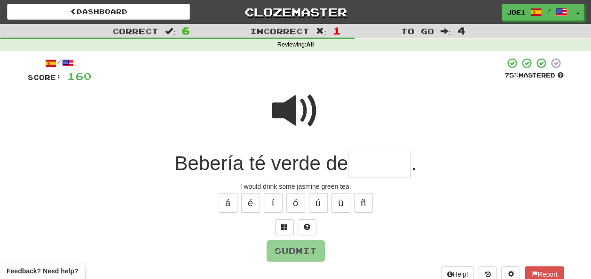
click at [290, 105] on span at bounding box center [295, 111] width 47 height 47
click at [362, 162] on input "text" at bounding box center [379, 165] width 63 height 28
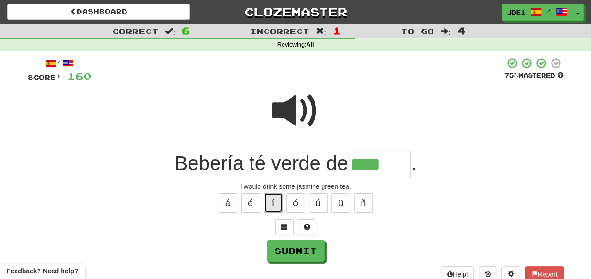
click at [276, 203] on button "í" at bounding box center [273, 203] width 19 height 20
type input "******"
click at [291, 102] on span at bounding box center [295, 111] width 47 height 47
click at [289, 105] on span at bounding box center [295, 111] width 47 height 47
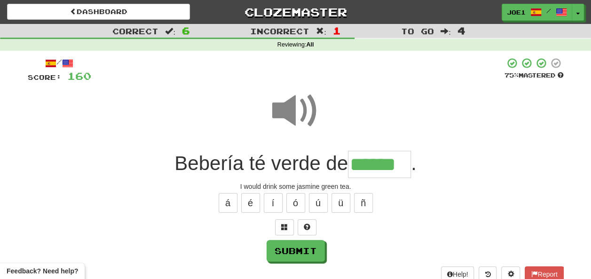
click at [290, 109] on span at bounding box center [295, 111] width 47 height 47
click at [289, 108] on span at bounding box center [295, 111] width 47 height 47
click at [290, 108] on span at bounding box center [295, 111] width 47 height 47
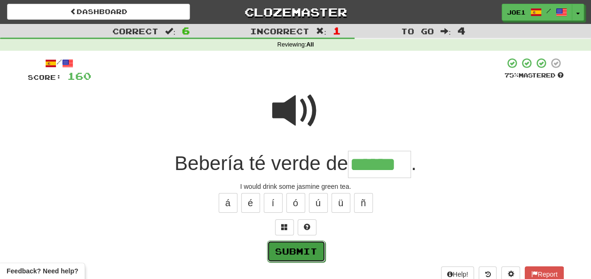
click at [295, 251] on button "Submit" at bounding box center [296, 252] width 58 height 22
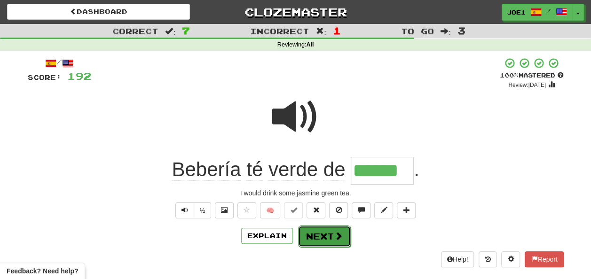
click at [311, 234] on button "Next" at bounding box center [324, 237] width 53 height 22
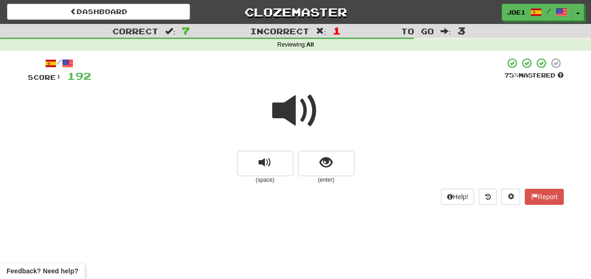
click at [296, 112] on span at bounding box center [295, 111] width 47 height 47
click at [315, 161] on button "show sentence" at bounding box center [326, 163] width 56 height 25
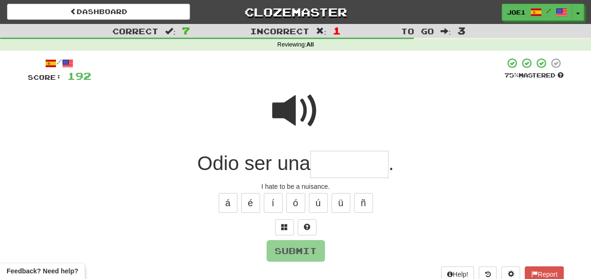
click at [326, 163] on input "text" at bounding box center [350, 165] width 78 height 28
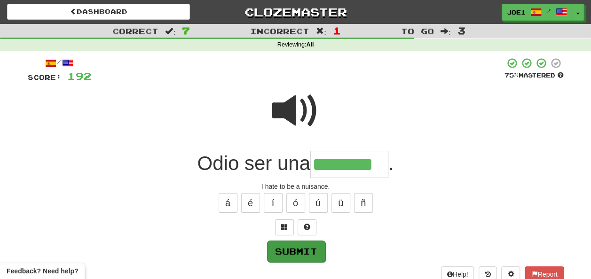
type input "********"
click at [299, 247] on button "Submit" at bounding box center [296, 252] width 58 height 22
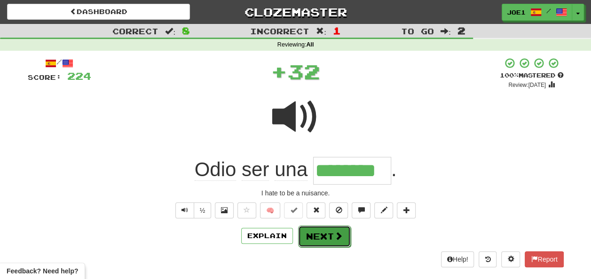
click at [317, 231] on button "Next" at bounding box center [324, 237] width 53 height 22
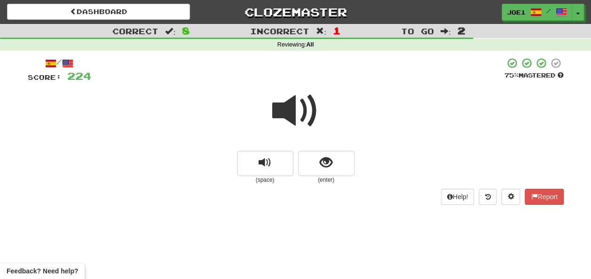
click at [295, 113] on span at bounding box center [295, 111] width 47 height 47
click at [292, 112] on span at bounding box center [295, 111] width 47 height 47
click at [295, 116] on span at bounding box center [295, 111] width 47 height 47
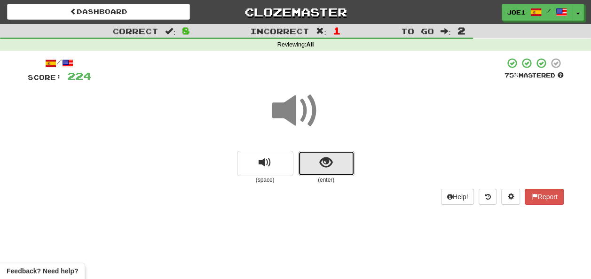
click at [318, 164] on button "show sentence" at bounding box center [326, 163] width 56 height 25
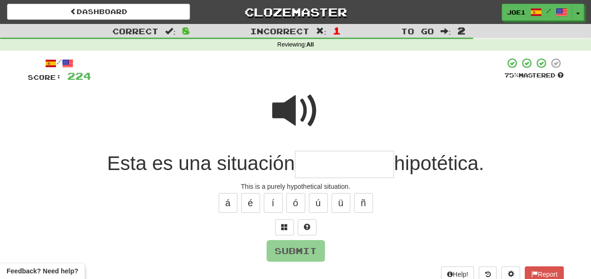
click at [312, 164] on input "text" at bounding box center [344, 165] width 99 height 28
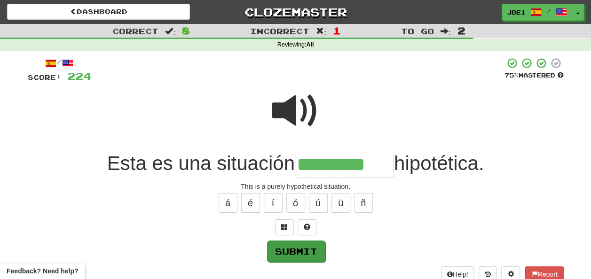
type input "*********"
click at [303, 249] on button "Submit" at bounding box center [296, 252] width 58 height 22
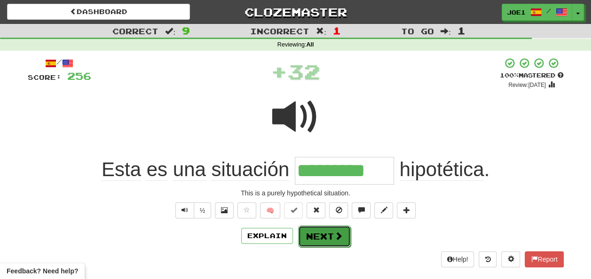
click at [315, 232] on button "Next" at bounding box center [324, 237] width 53 height 22
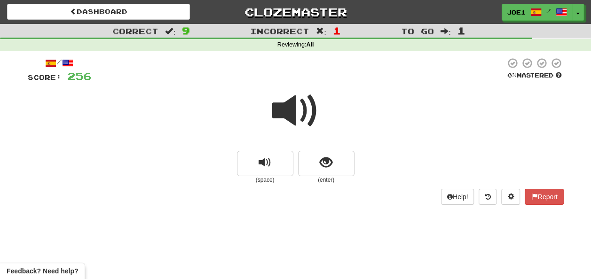
click at [293, 112] on span at bounding box center [295, 111] width 47 height 47
click at [293, 110] on span at bounding box center [295, 111] width 47 height 47
click at [292, 110] on span at bounding box center [295, 111] width 47 height 47
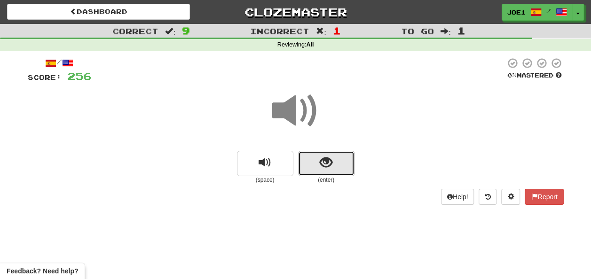
click at [324, 162] on span "show sentence" at bounding box center [326, 163] width 13 height 13
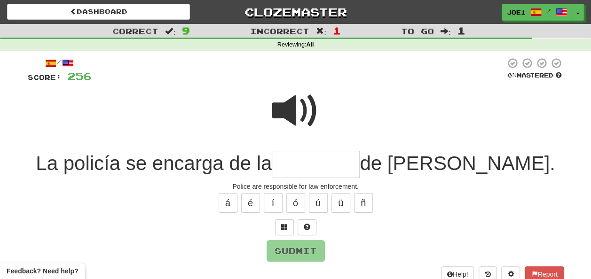
click at [338, 166] on input "text" at bounding box center [316, 165] width 88 height 28
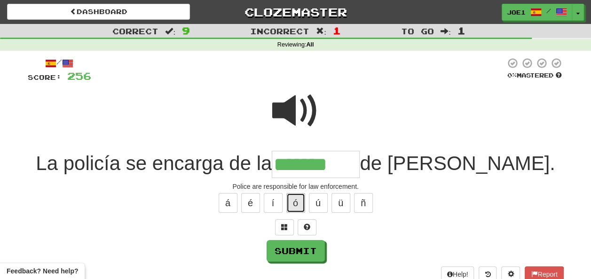
click at [293, 202] on button "ó" at bounding box center [296, 203] width 19 height 20
type input "*********"
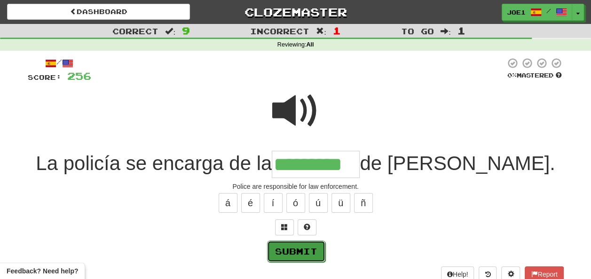
click at [286, 247] on button "Submit" at bounding box center [296, 252] width 58 height 22
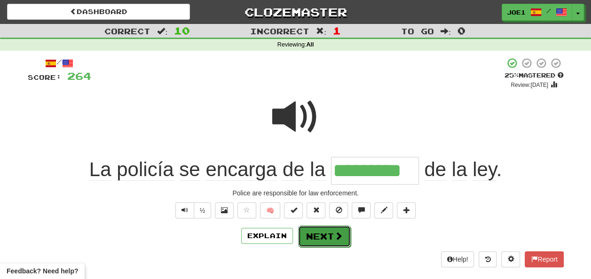
click at [321, 232] on button "Next" at bounding box center [324, 237] width 53 height 22
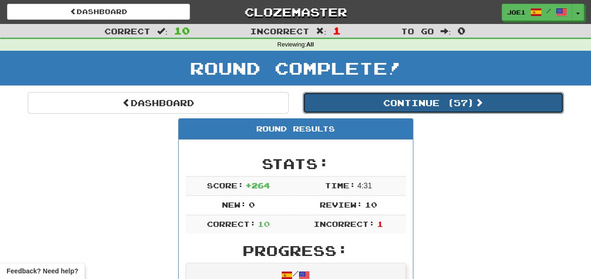
click at [384, 101] on button "Continue ( 57 )" at bounding box center [433, 103] width 261 height 22
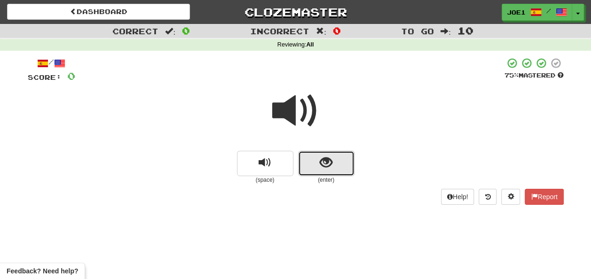
click at [320, 162] on span "show sentence" at bounding box center [326, 163] width 13 height 13
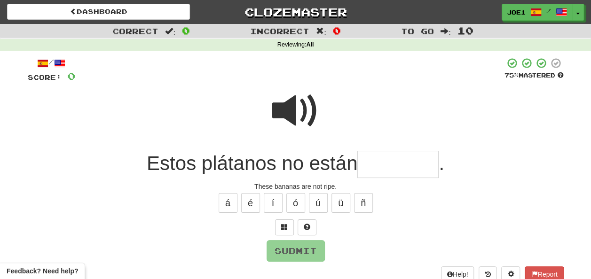
click at [367, 158] on input "text" at bounding box center [398, 165] width 81 height 28
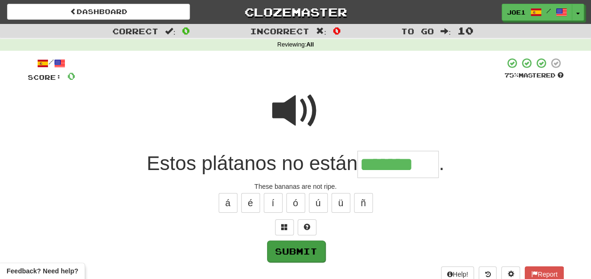
type input "*******"
click at [279, 248] on button "Submit" at bounding box center [296, 252] width 58 height 22
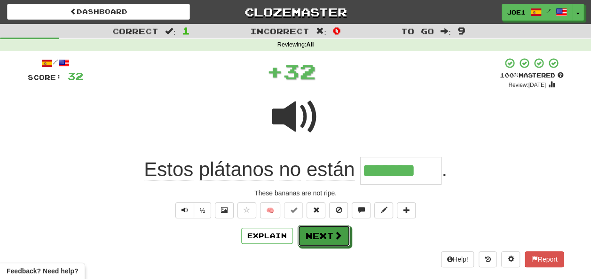
drag, startPoint x: 326, startPoint y: 236, endPoint x: 331, endPoint y: 235, distance: 5.7
click at [331, 235] on button "Next" at bounding box center [324, 236] width 53 height 22
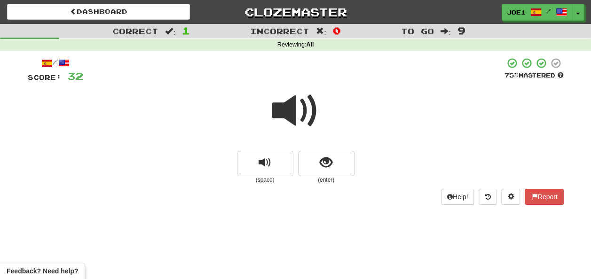
click at [298, 115] on span at bounding box center [295, 111] width 47 height 47
click at [296, 114] on span at bounding box center [295, 111] width 47 height 47
click at [319, 160] on button "show sentence" at bounding box center [326, 163] width 56 height 25
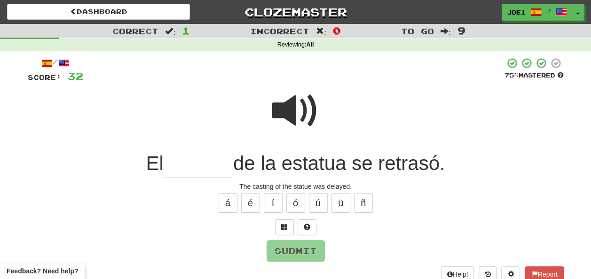
click at [293, 91] on span at bounding box center [295, 111] width 47 height 47
click at [176, 163] on input "text" at bounding box center [199, 165] width 70 height 28
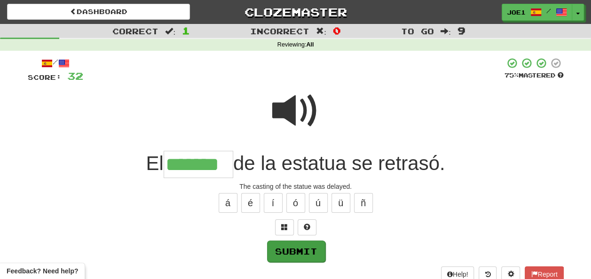
type input "*******"
click at [297, 249] on button "Submit" at bounding box center [296, 251] width 58 height 22
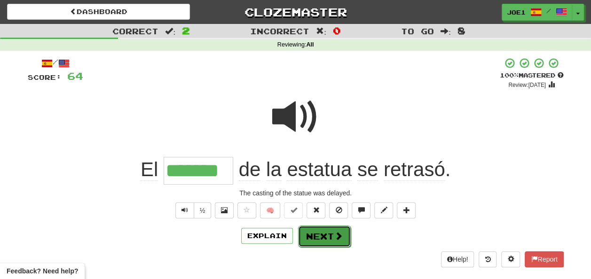
click at [316, 232] on button "Next" at bounding box center [324, 237] width 53 height 22
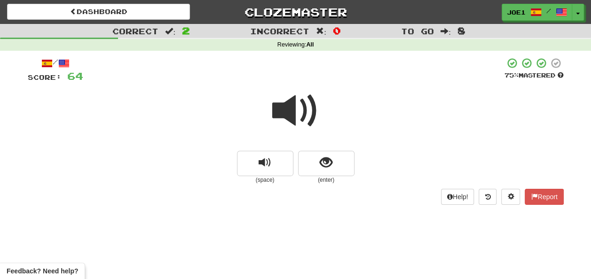
click at [290, 113] on span at bounding box center [295, 111] width 47 height 47
click at [280, 105] on span at bounding box center [295, 111] width 47 height 47
click at [287, 110] on span at bounding box center [295, 111] width 47 height 47
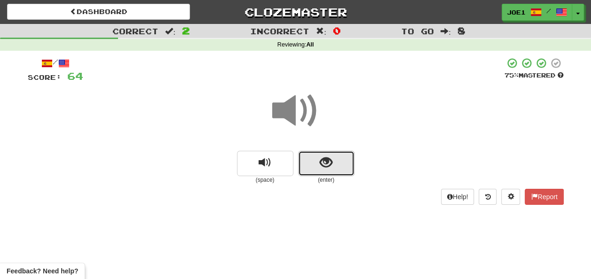
click at [314, 160] on button "show sentence" at bounding box center [326, 163] width 56 height 25
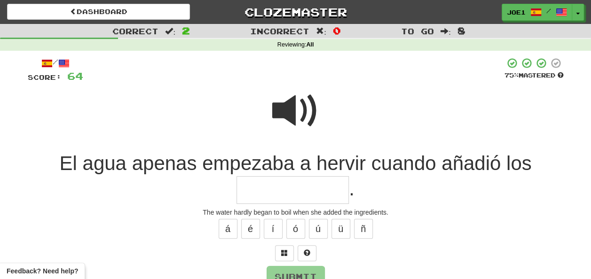
click at [295, 108] on span at bounding box center [295, 111] width 47 height 47
click at [296, 110] on span at bounding box center [295, 111] width 47 height 47
click at [255, 184] on input "text" at bounding box center [293, 190] width 112 height 28
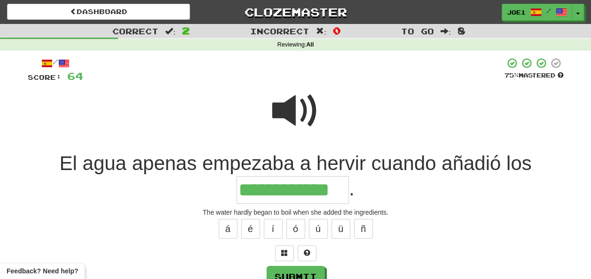
type input "**********"
click at [292, 91] on span at bounding box center [295, 111] width 47 height 47
click at [291, 101] on span at bounding box center [295, 111] width 47 height 47
click at [289, 101] on span at bounding box center [295, 111] width 47 height 47
click at [288, 105] on span at bounding box center [295, 111] width 47 height 47
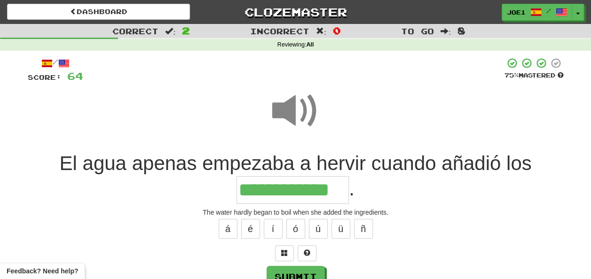
click at [288, 105] on span at bounding box center [295, 111] width 47 height 47
click at [304, 273] on button "Submit" at bounding box center [296, 278] width 58 height 22
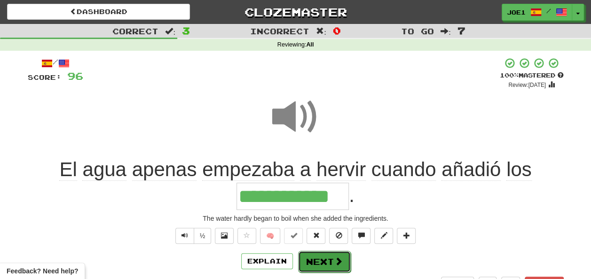
click at [320, 257] on button "Next" at bounding box center [324, 262] width 53 height 22
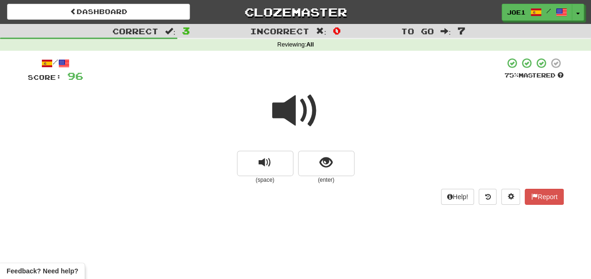
click at [293, 112] on span at bounding box center [295, 111] width 47 height 47
click at [318, 161] on button "show sentence" at bounding box center [326, 163] width 56 height 25
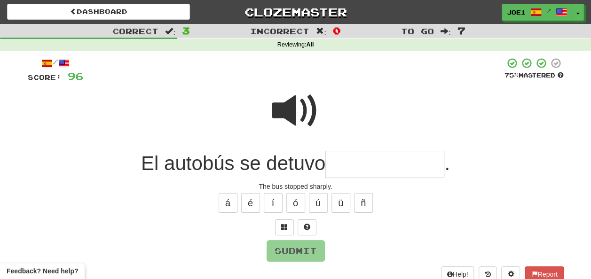
click at [335, 163] on input "text" at bounding box center [385, 165] width 119 height 28
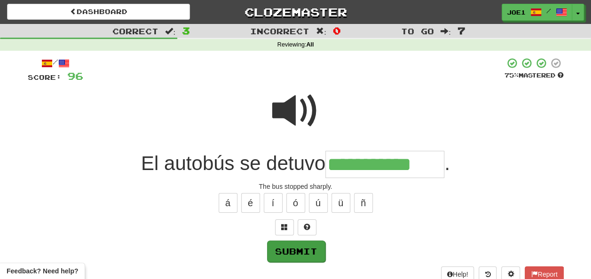
type input "**********"
click at [298, 247] on button "Submit" at bounding box center [296, 251] width 58 height 22
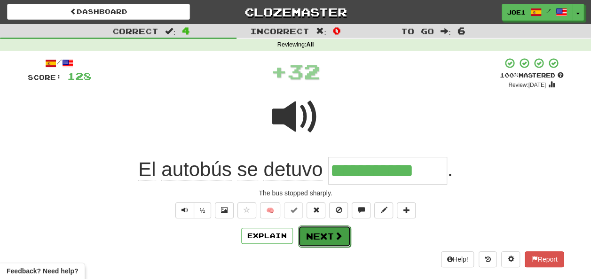
click at [318, 229] on button "Next" at bounding box center [324, 237] width 53 height 22
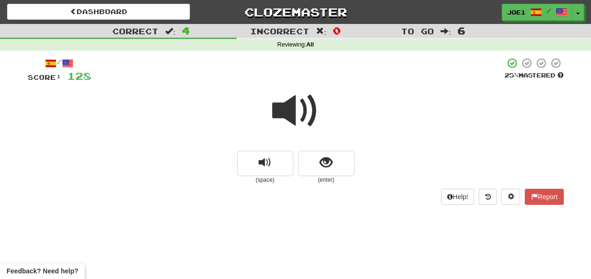
click at [294, 108] on span at bounding box center [295, 111] width 47 height 47
click at [292, 113] on span at bounding box center [295, 111] width 47 height 47
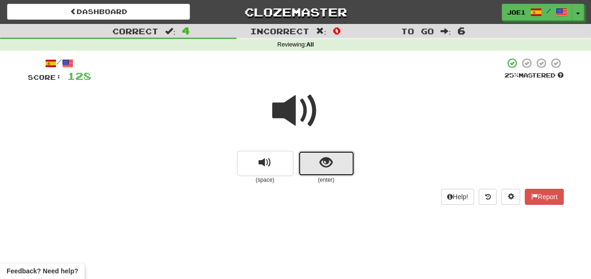
click at [320, 159] on span "show sentence" at bounding box center [326, 163] width 13 height 13
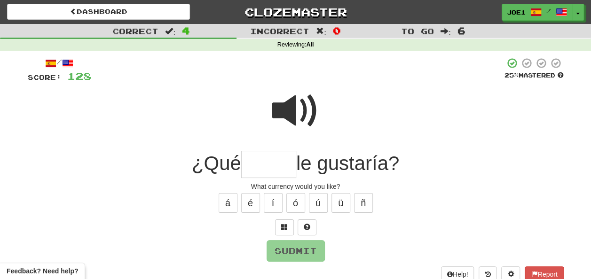
click at [250, 166] on input "text" at bounding box center [268, 165] width 55 height 28
click at [296, 102] on span at bounding box center [295, 111] width 47 height 47
click at [263, 164] on input "**" at bounding box center [268, 165] width 55 height 28
click at [288, 246] on button "Submit" at bounding box center [296, 252] width 58 height 22
type input "******"
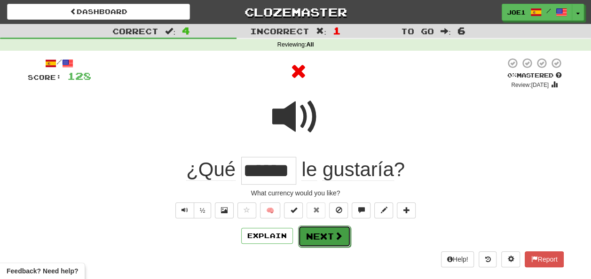
click at [319, 231] on button "Next" at bounding box center [324, 237] width 53 height 22
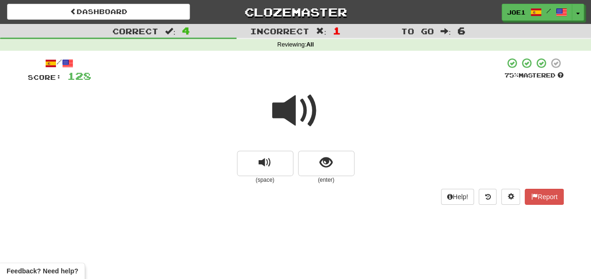
click at [292, 113] on span at bounding box center [295, 111] width 47 height 47
click at [290, 112] on span at bounding box center [295, 111] width 47 height 47
click at [291, 113] on span at bounding box center [295, 111] width 47 height 47
click at [289, 112] on span at bounding box center [295, 111] width 47 height 47
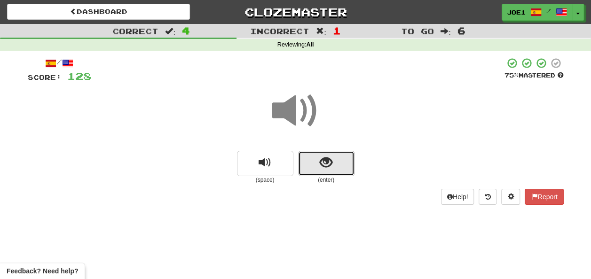
click at [318, 162] on button "show sentence" at bounding box center [326, 163] width 56 height 25
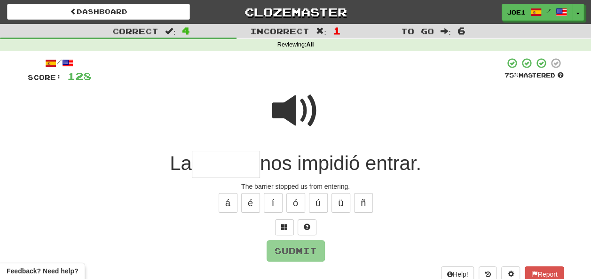
click at [292, 101] on span at bounding box center [295, 111] width 47 height 47
click at [207, 164] on input "text" at bounding box center [226, 165] width 68 height 28
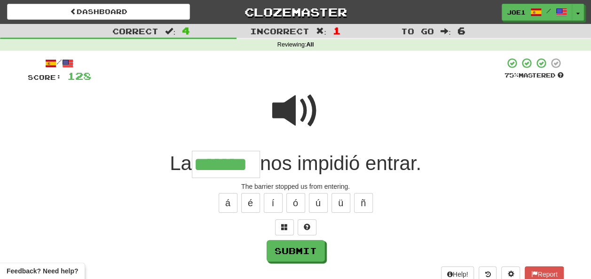
type input "*******"
click at [304, 94] on span at bounding box center [295, 111] width 47 height 47
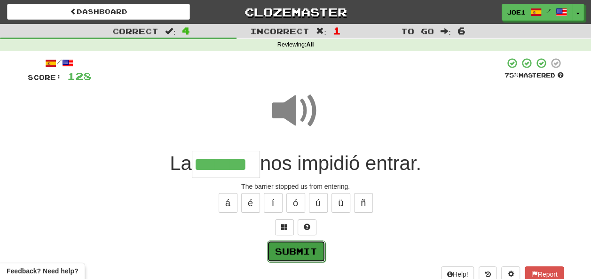
click at [298, 247] on button "Submit" at bounding box center [296, 252] width 58 height 22
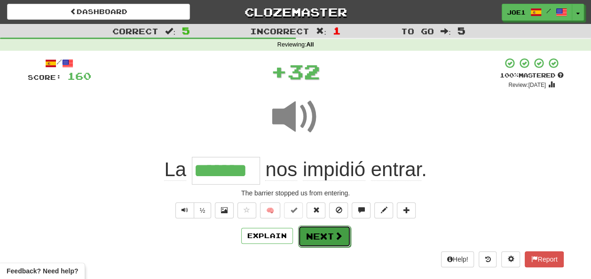
click at [315, 231] on button "Next" at bounding box center [324, 237] width 53 height 22
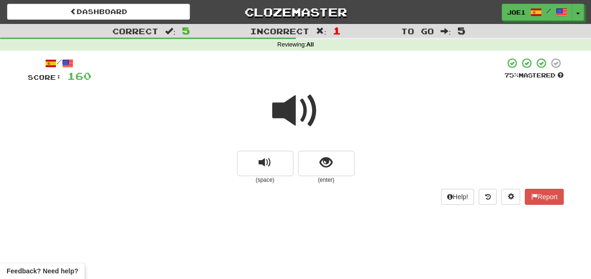
click at [293, 109] on span at bounding box center [295, 111] width 47 height 47
click at [318, 162] on button "show sentence" at bounding box center [326, 163] width 56 height 25
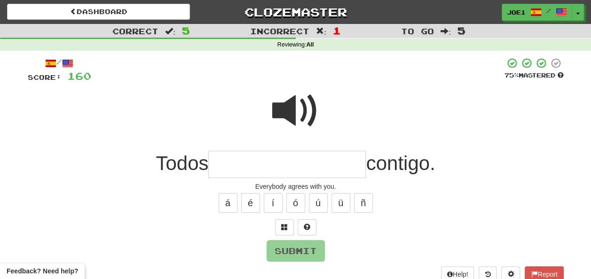
click at [230, 170] on input "text" at bounding box center [287, 165] width 158 height 28
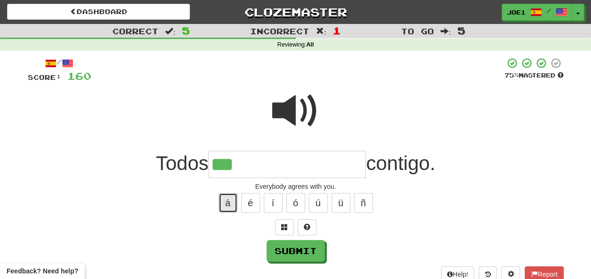
click at [226, 200] on button "á" at bounding box center [228, 203] width 19 height 20
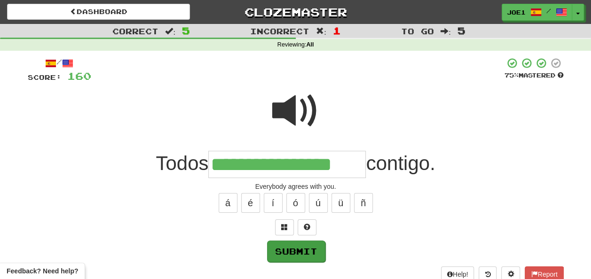
type input "**********"
click at [296, 250] on button "Submit" at bounding box center [296, 252] width 58 height 22
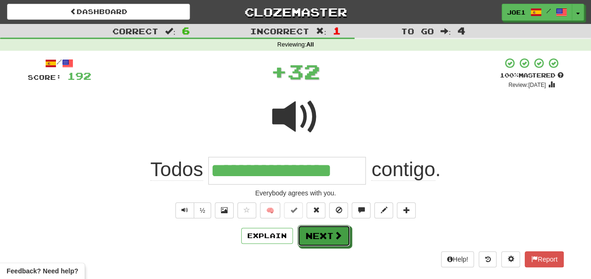
click at [312, 231] on button "Next" at bounding box center [324, 236] width 53 height 22
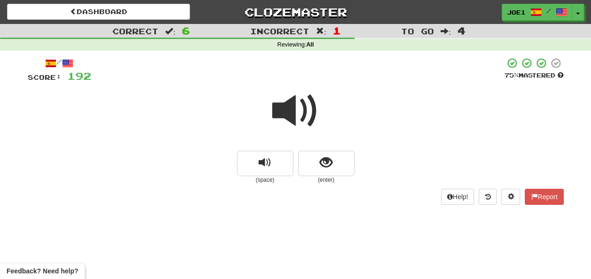
click at [294, 108] on span at bounding box center [295, 111] width 47 height 47
click at [323, 164] on span "show sentence" at bounding box center [326, 163] width 13 height 13
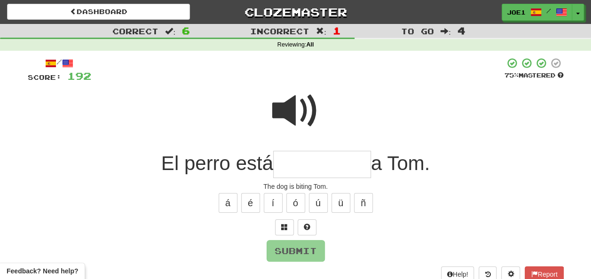
click at [289, 105] on span at bounding box center [295, 111] width 47 height 47
click at [285, 163] on input "text" at bounding box center [322, 165] width 98 height 28
type input "*"
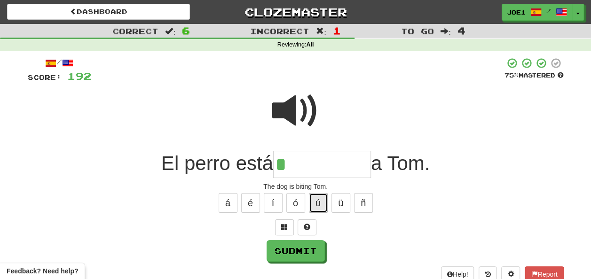
click at [322, 199] on button "ú" at bounding box center [318, 203] width 19 height 20
type input "*********"
click at [301, 108] on span at bounding box center [295, 111] width 47 height 47
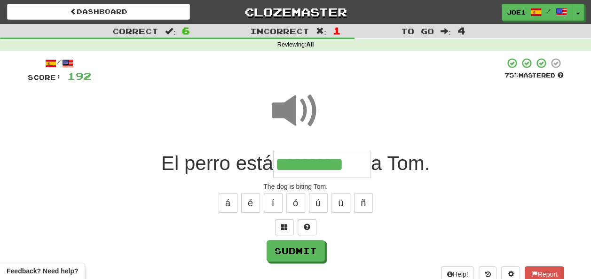
click at [303, 112] on span at bounding box center [295, 111] width 47 height 47
click at [302, 247] on button "Submit" at bounding box center [296, 252] width 58 height 22
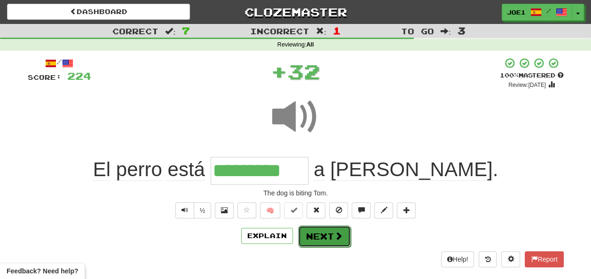
click at [312, 233] on button "Next" at bounding box center [324, 237] width 53 height 22
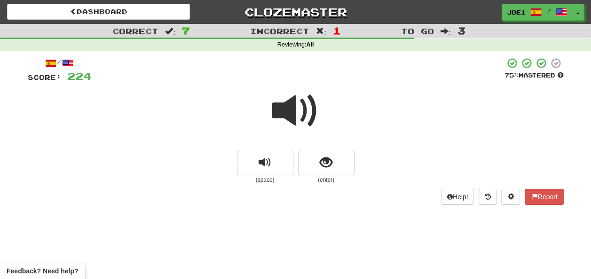
click at [290, 112] on span at bounding box center [295, 111] width 47 height 47
click at [290, 111] on span at bounding box center [295, 111] width 47 height 47
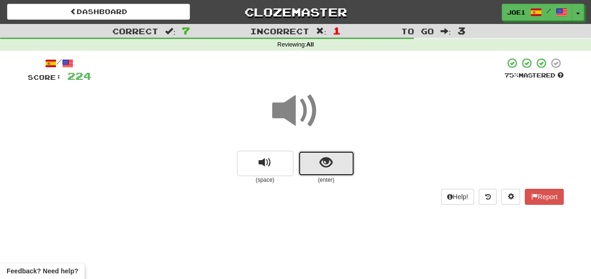
click at [316, 156] on button "show sentence" at bounding box center [326, 163] width 56 height 25
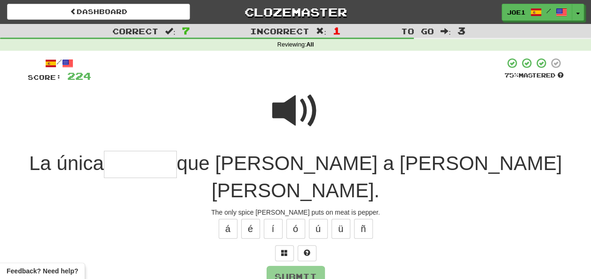
click at [130, 167] on input "text" at bounding box center [140, 165] width 73 height 28
type input "*"
type input "*******"
click at [292, 267] on button "Submit" at bounding box center [296, 278] width 58 height 22
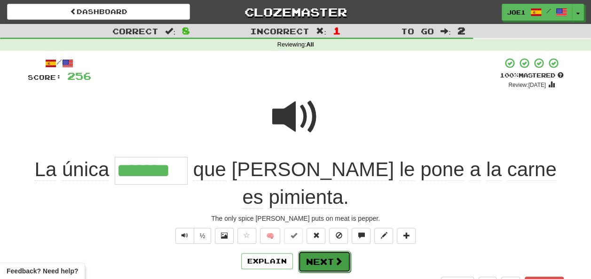
click at [309, 251] on button "Next" at bounding box center [324, 262] width 53 height 22
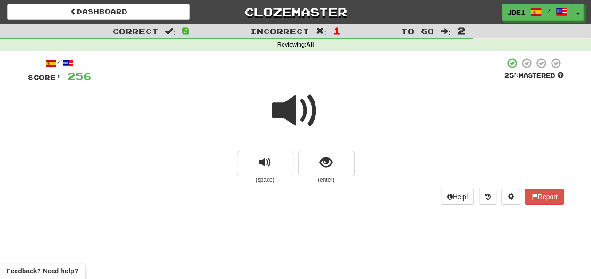
click at [296, 112] on span at bounding box center [295, 111] width 47 height 47
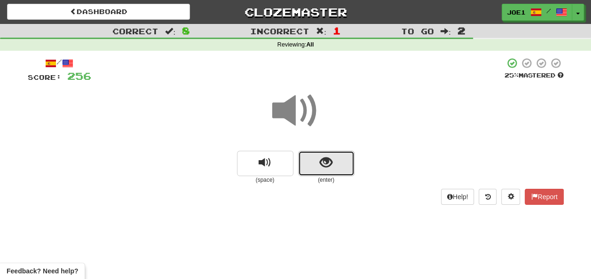
drag, startPoint x: 314, startPoint y: 162, endPoint x: 321, endPoint y: 161, distance: 6.7
click at [321, 161] on button "show sentence" at bounding box center [326, 163] width 56 height 25
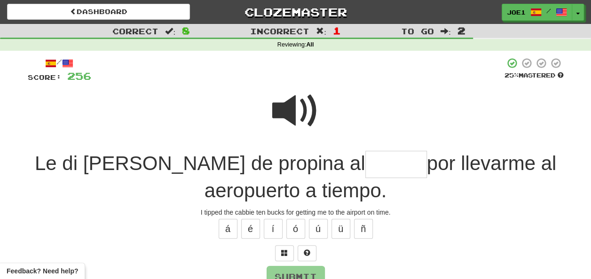
click at [301, 103] on span at bounding box center [295, 111] width 47 height 47
click at [366, 162] on input "text" at bounding box center [397, 165] width 62 height 28
type input "*******"
click at [291, 106] on span at bounding box center [295, 111] width 47 height 47
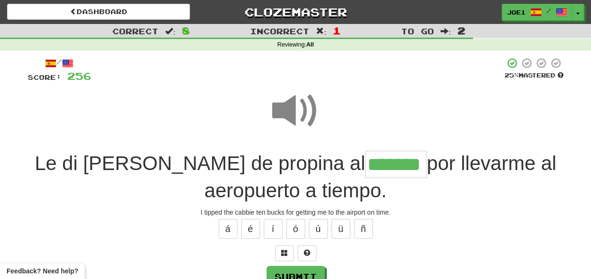
click at [295, 104] on span at bounding box center [295, 111] width 47 height 47
click at [293, 110] on span at bounding box center [295, 111] width 47 height 47
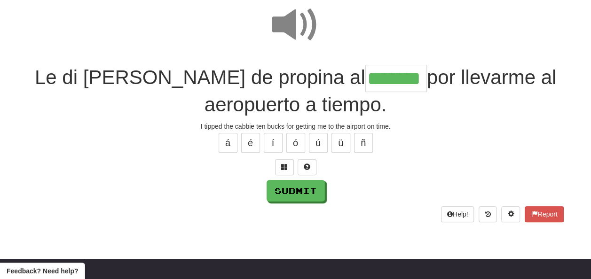
scroll to position [94, 0]
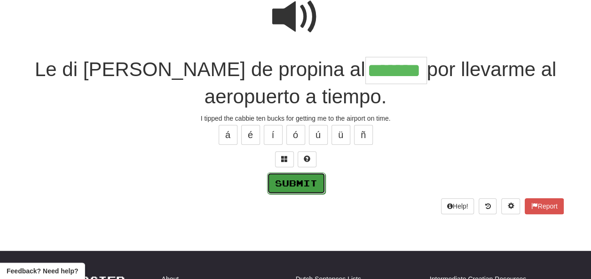
click at [287, 176] on button "Submit" at bounding box center [296, 184] width 58 height 22
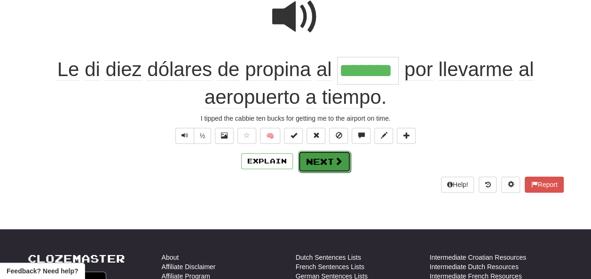
click at [311, 162] on button "Next" at bounding box center [324, 162] width 53 height 22
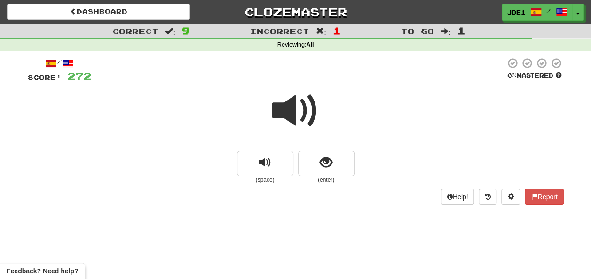
click at [295, 112] on span at bounding box center [295, 111] width 47 height 47
click at [294, 112] on span at bounding box center [295, 111] width 47 height 47
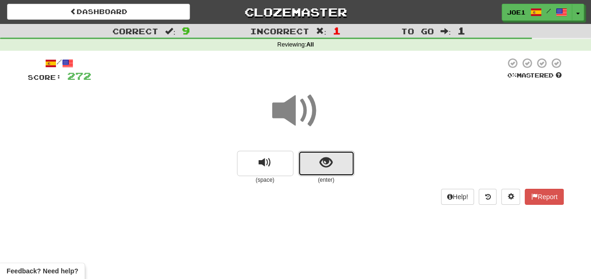
click at [320, 166] on span "show sentence" at bounding box center [326, 163] width 13 height 13
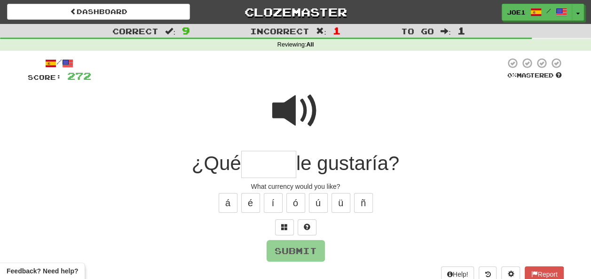
click at [266, 160] on input "text" at bounding box center [268, 165] width 55 height 28
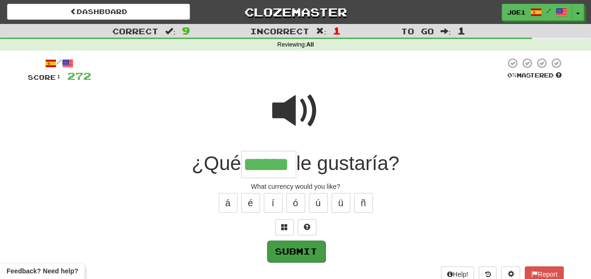
type input "******"
click at [294, 248] on button "Submit" at bounding box center [296, 252] width 58 height 22
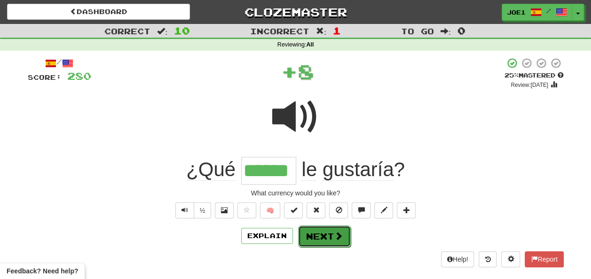
click at [312, 231] on button "Next" at bounding box center [324, 237] width 53 height 22
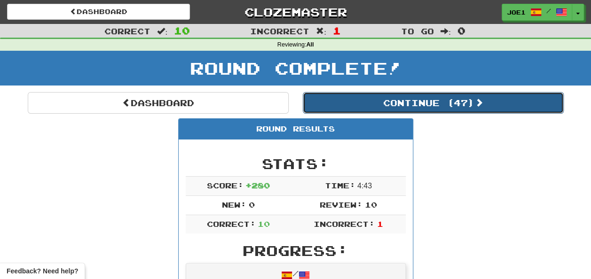
click at [353, 104] on button "Continue ( 47 )" at bounding box center [433, 103] width 261 height 22
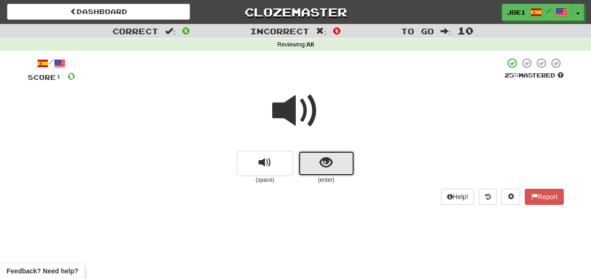
click at [323, 157] on span "show sentence" at bounding box center [326, 163] width 13 height 13
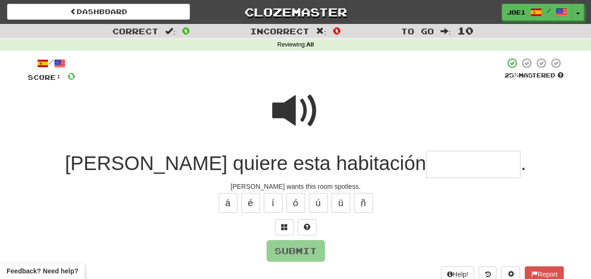
click at [426, 161] on input "text" at bounding box center [473, 165] width 95 height 28
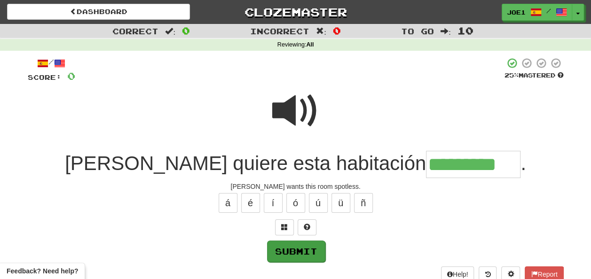
type input "*********"
click at [286, 249] on button "Submit" at bounding box center [296, 252] width 58 height 22
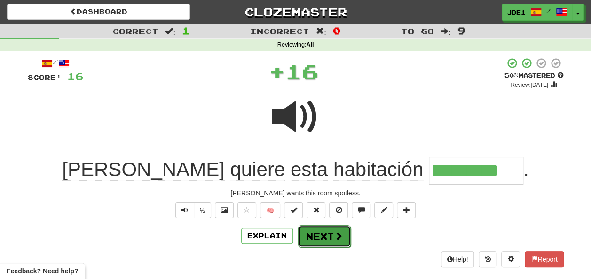
click at [313, 237] on button "Next" at bounding box center [324, 237] width 53 height 22
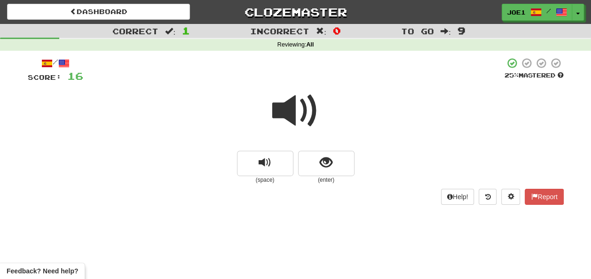
click at [291, 111] on span at bounding box center [295, 111] width 47 height 47
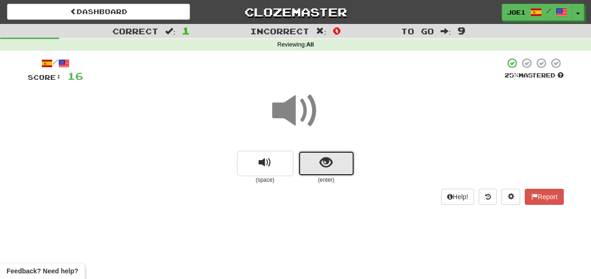
click at [320, 161] on span "show sentence" at bounding box center [326, 163] width 13 height 13
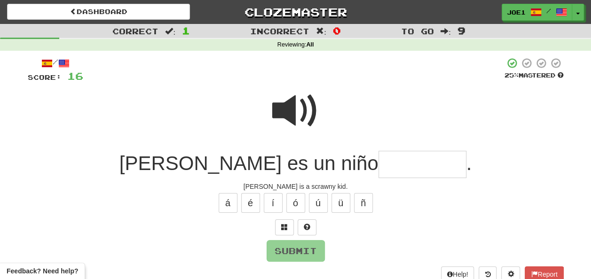
click at [295, 102] on span at bounding box center [295, 111] width 47 height 47
click at [379, 164] on input "text" at bounding box center [423, 165] width 88 height 28
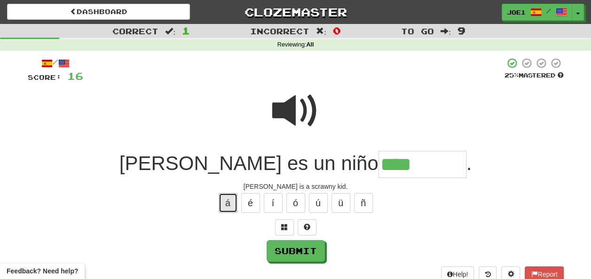
click at [231, 201] on button "á" at bounding box center [228, 203] width 19 height 20
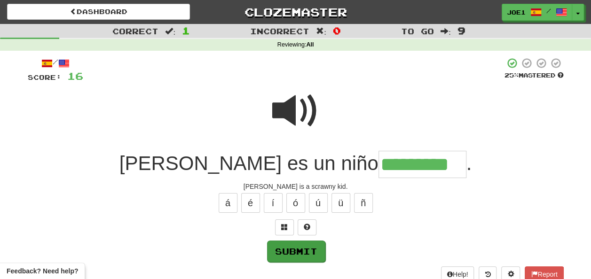
type input "*********"
click at [303, 250] on button "Submit" at bounding box center [296, 252] width 58 height 22
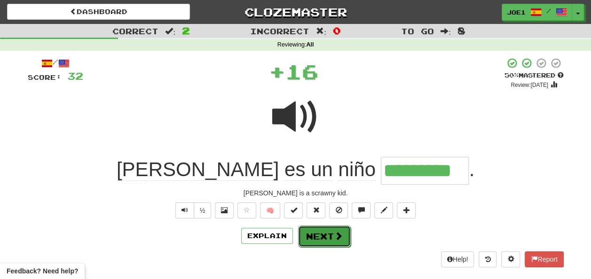
click at [324, 235] on button "Next" at bounding box center [324, 237] width 53 height 22
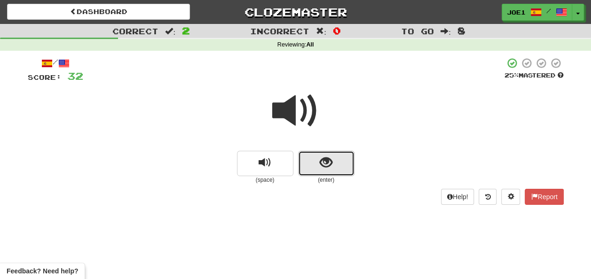
click at [325, 162] on span "show sentence" at bounding box center [326, 163] width 13 height 13
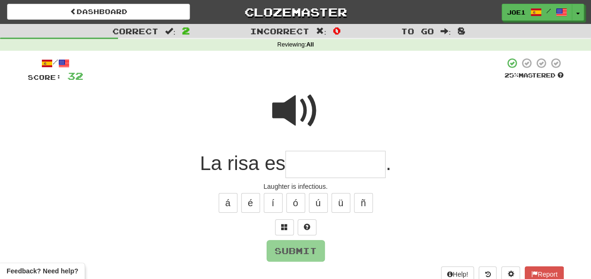
click at [316, 164] on input "text" at bounding box center [336, 165] width 100 height 28
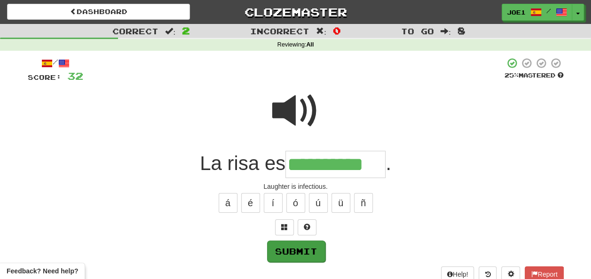
type input "**********"
click at [295, 245] on button "Submit" at bounding box center [296, 252] width 58 height 22
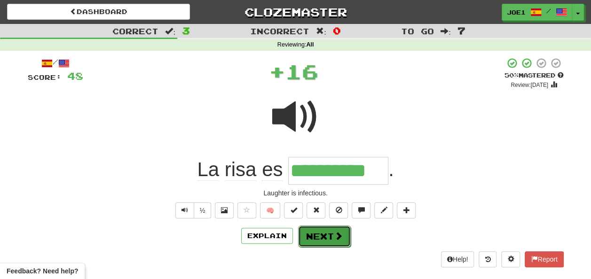
click at [312, 235] on button "Next" at bounding box center [324, 237] width 53 height 22
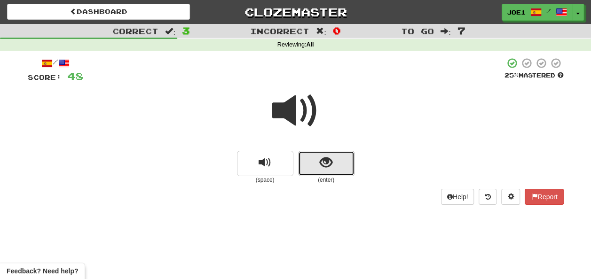
click at [317, 161] on button "show sentence" at bounding box center [326, 163] width 56 height 25
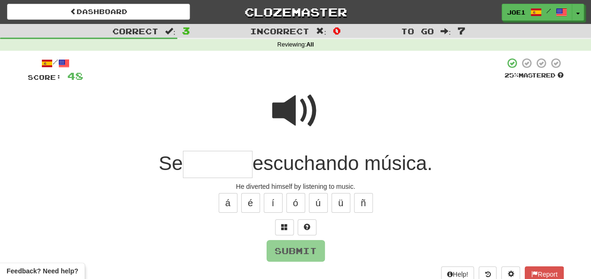
click at [203, 162] on input "text" at bounding box center [218, 165] width 70 height 28
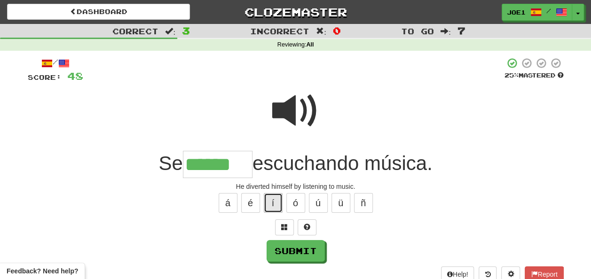
click at [277, 198] on button "í" at bounding box center [273, 203] width 19 height 20
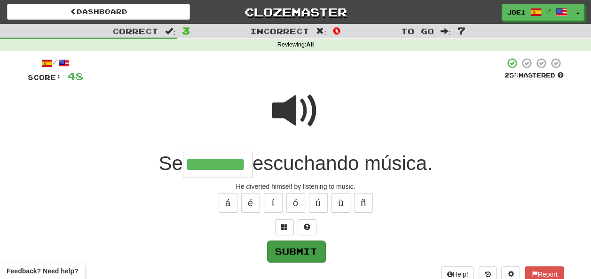
type input "********"
click at [293, 246] on button "Submit" at bounding box center [296, 252] width 58 height 22
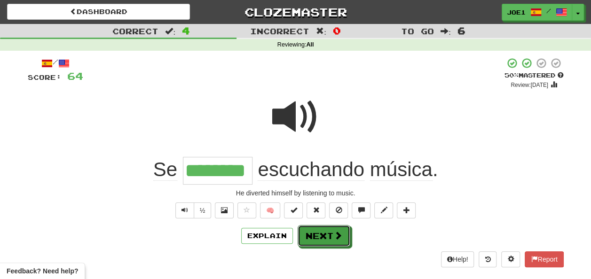
click at [320, 232] on button "Next" at bounding box center [324, 236] width 53 height 22
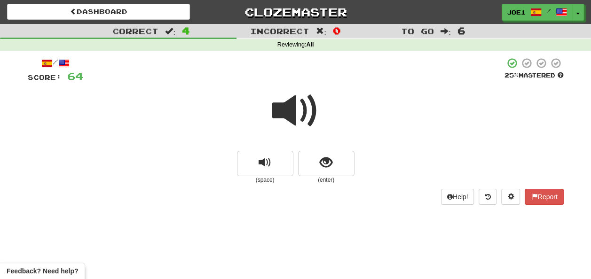
click at [298, 112] on span at bounding box center [295, 111] width 47 height 47
click at [295, 108] on span at bounding box center [295, 111] width 47 height 47
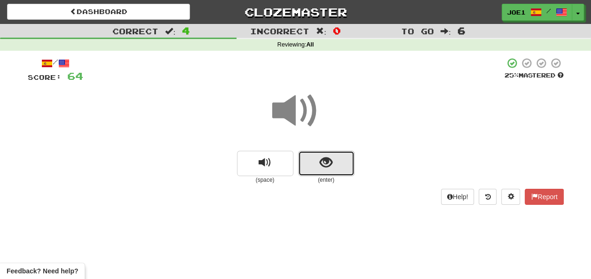
click at [320, 162] on button "show sentence" at bounding box center [326, 163] width 56 height 25
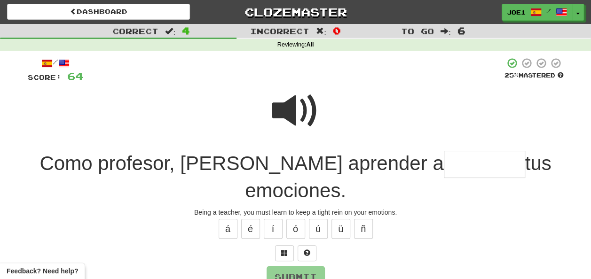
click at [301, 102] on span at bounding box center [295, 111] width 47 height 47
click at [444, 165] on input "text" at bounding box center [484, 165] width 81 height 28
type input "*********"
click at [295, 267] on button "Submit" at bounding box center [296, 278] width 58 height 22
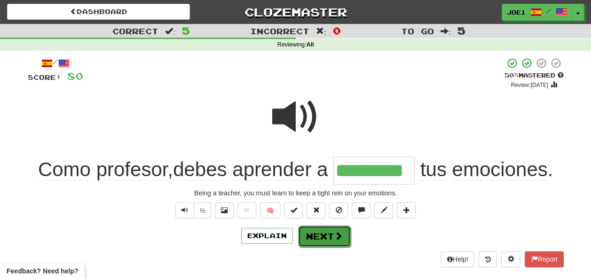
click at [323, 230] on button "Next" at bounding box center [324, 237] width 53 height 22
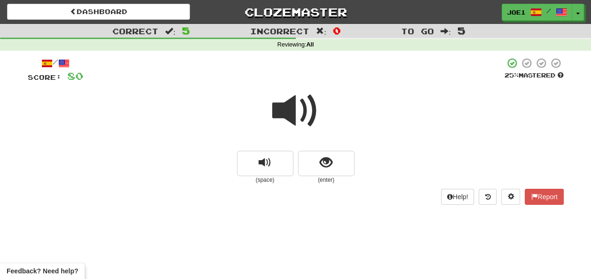
click at [296, 113] on span at bounding box center [295, 111] width 47 height 47
click at [298, 114] on span at bounding box center [295, 111] width 47 height 47
click at [291, 109] on span at bounding box center [295, 111] width 47 height 47
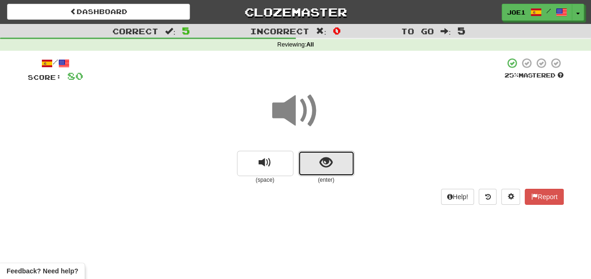
click at [321, 161] on span "show sentence" at bounding box center [326, 163] width 13 height 13
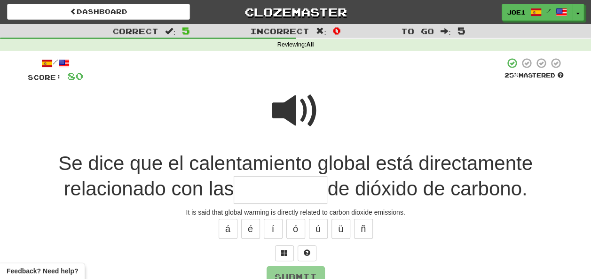
click at [292, 101] on span at bounding box center [295, 111] width 47 height 47
click at [249, 189] on input "text" at bounding box center [281, 190] width 94 height 28
type input "*********"
click at [285, 272] on button "Submit" at bounding box center [296, 278] width 58 height 22
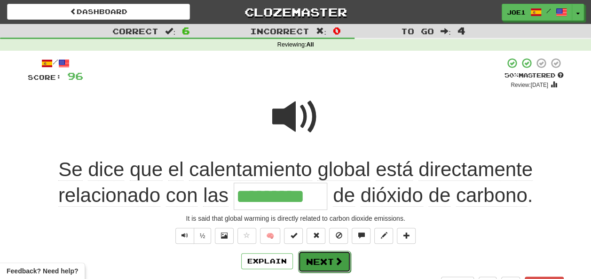
click at [316, 257] on button "Next" at bounding box center [324, 262] width 53 height 22
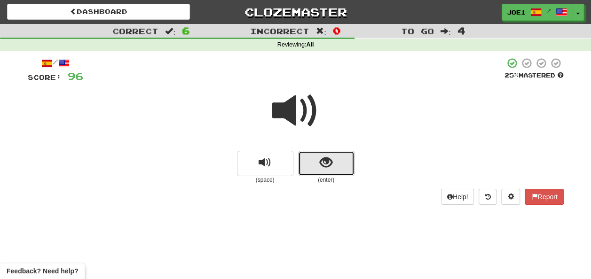
click at [317, 159] on button "show sentence" at bounding box center [326, 163] width 56 height 25
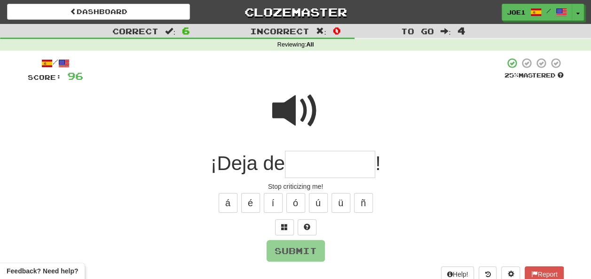
click at [317, 159] on input "text" at bounding box center [330, 165] width 90 height 28
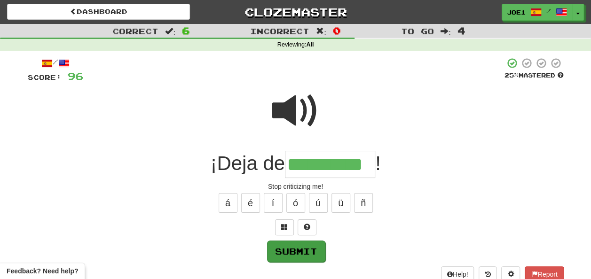
type input "**********"
click at [307, 244] on button "Submit" at bounding box center [296, 252] width 58 height 22
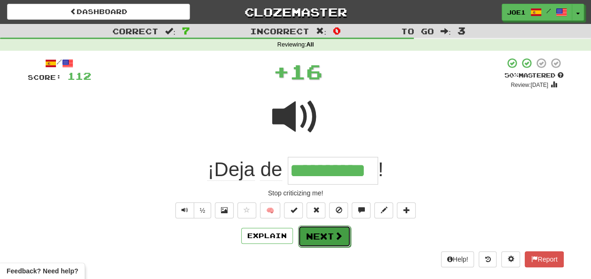
click at [327, 231] on button "Next" at bounding box center [324, 237] width 53 height 22
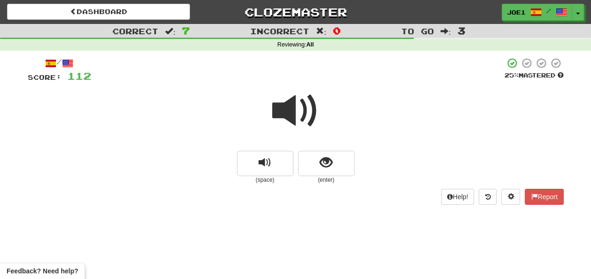
click at [293, 111] on span at bounding box center [295, 111] width 47 height 47
click at [294, 111] on span at bounding box center [295, 111] width 47 height 47
click at [317, 160] on button "show sentence" at bounding box center [326, 163] width 56 height 25
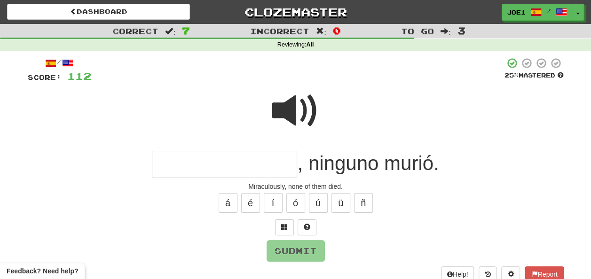
click at [283, 107] on span at bounding box center [295, 111] width 47 height 47
click at [157, 165] on input "text" at bounding box center [224, 165] width 145 height 28
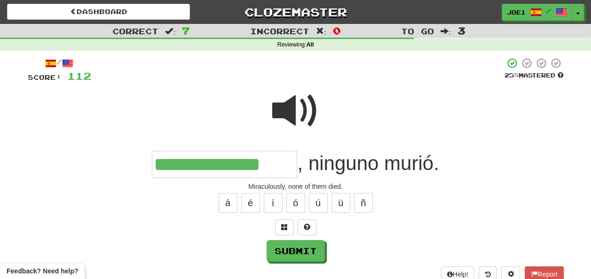
type input "**********"
click at [297, 105] on span at bounding box center [295, 111] width 47 height 47
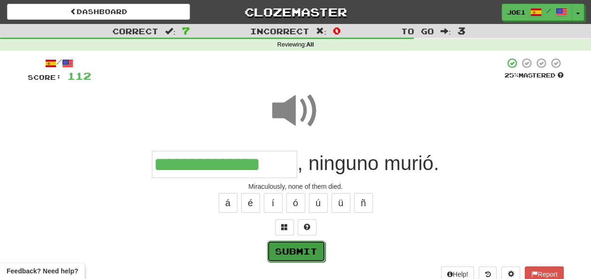
click at [299, 247] on button "Submit" at bounding box center [296, 252] width 58 height 22
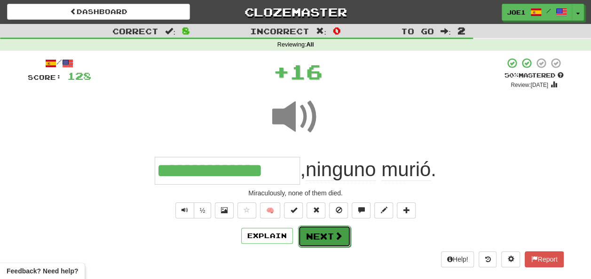
click at [314, 233] on button "Next" at bounding box center [324, 237] width 53 height 22
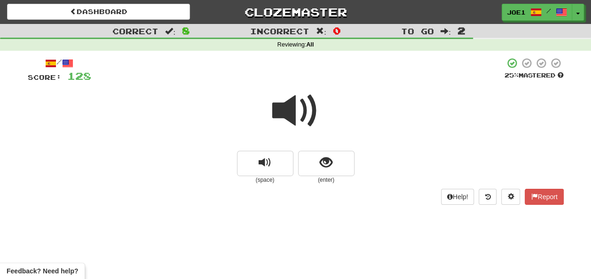
click at [293, 114] on span at bounding box center [295, 111] width 47 height 47
click at [294, 114] on span at bounding box center [295, 111] width 47 height 47
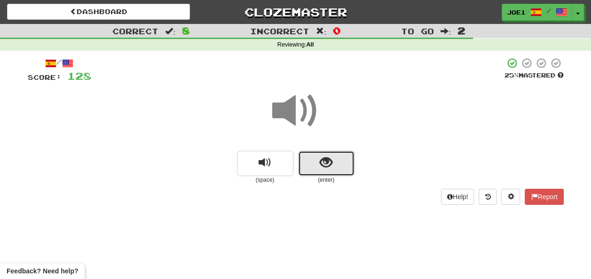
click at [314, 162] on button "show sentence" at bounding box center [326, 163] width 56 height 25
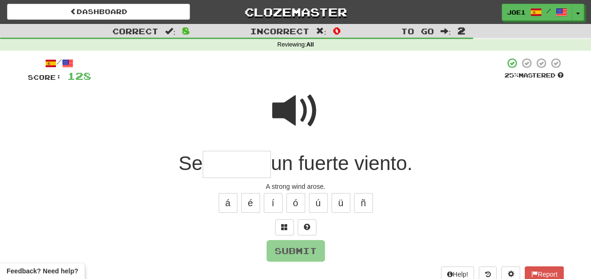
click at [288, 106] on span at bounding box center [295, 111] width 47 height 47
click at [223, 165] on input "text" at bounding box center [237, 165] width 68 height 28
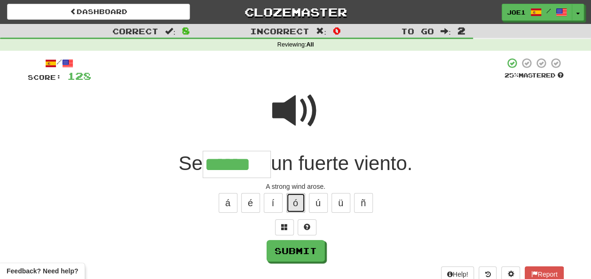
click at [296, 200] on button "ó" at bounding box center [296, 203] width 19 height 20
type input "*******"
click at [297, 98] on span at bounding box center [295, 111] width 47 height 47
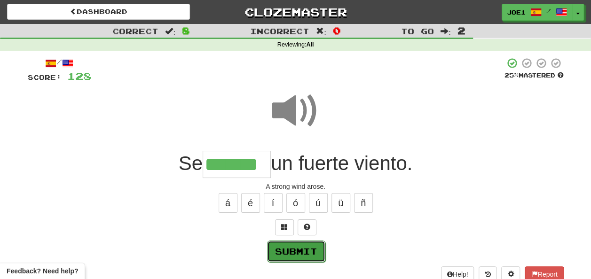
click at [289, 248] on button "Submit" at bounding box center [296, 252] width 58 height 22
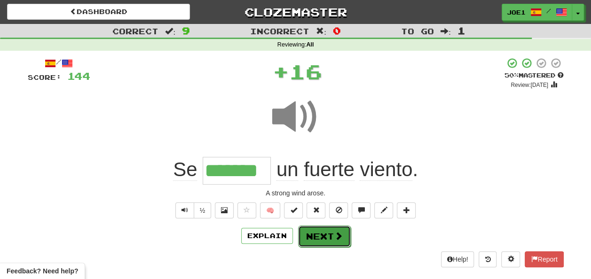
click at [312, 233] on button "Next" at bounding box center [324, 237] width 53 height 22
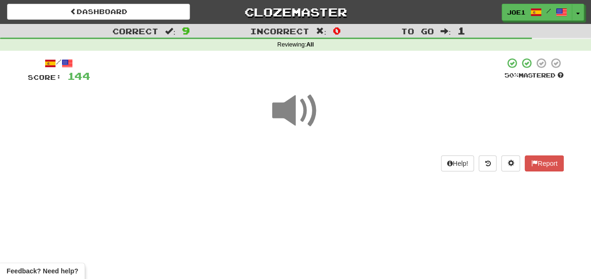
click at [294, 106] on span at bounding box center [295, 111] width 47 height 47
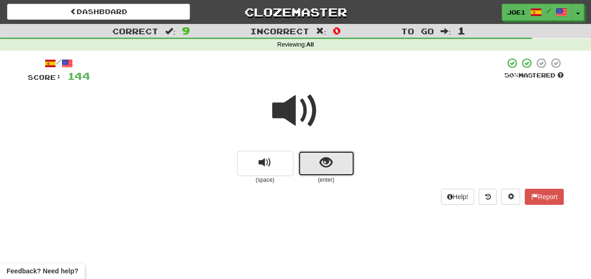
click at [311, 168] on button "show sentence" at bounding box center [326, 163] width 56 height 25
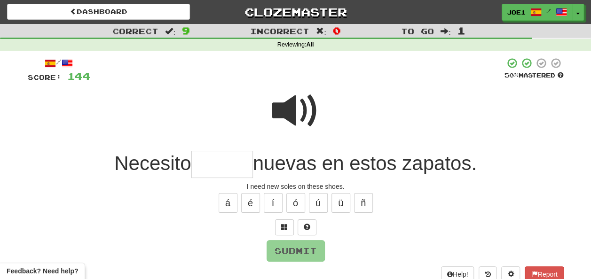
click at [221, 160] on input "text" at bounding box center [222, 165] width 62 height 28
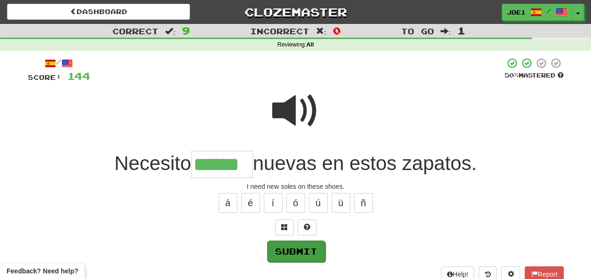
type input "******"
click at [295, 252] on button "Submit" at bounding box center [296, 252] width 58 height 22
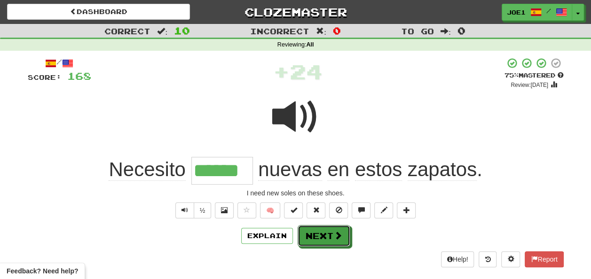
click at [313, 234] on button "Next" at bounding box center [324, 236] width 53 height 22
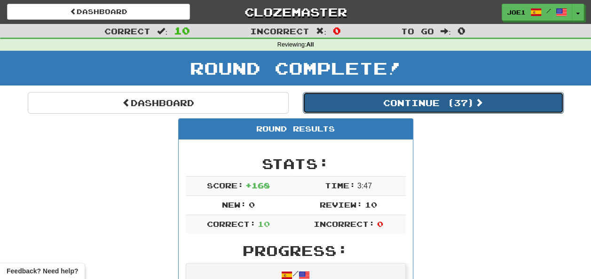
click at [378, 101] on button "Continue ( 37 )" at bounding box center [433, 103] width 261 height 22
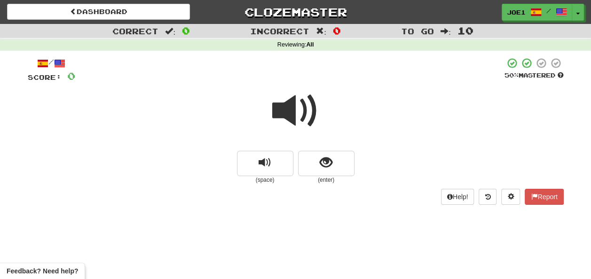
click at [290, 109] on span at bounding box center [295, 111] width 47 height 47
click at [291, 109] on span at bounding box center [295, 111] width 47 height 47
click at [311, 161] on button "show sentence" at bounding box center [326, 163] width 56 height 25
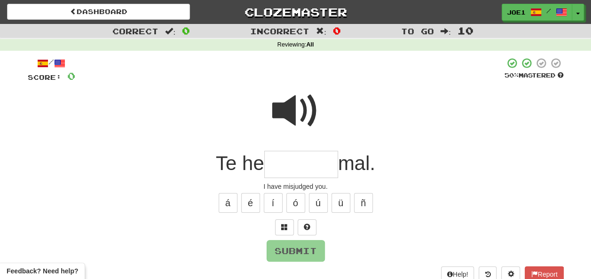
click at [295, 106] on span at bounding box center [295, 111] width 47 height 47
click at [277, 163] on input "text" at bounding box center [301, 165] width 74 height 28
type input "*"
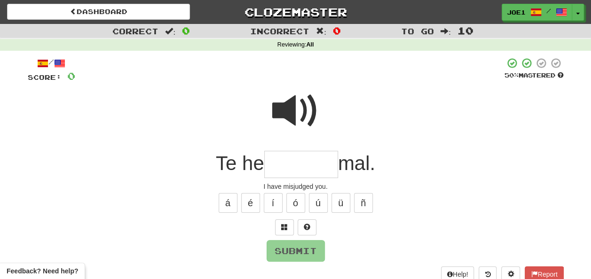
click at [317, 102] on span at bounding box center [295, 111] width 47 height 47
click at [276, 165] on input "text" at bounding box center [301, 165] width 74 height 28
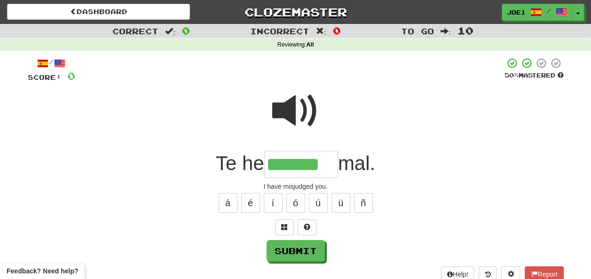
type input "*******"
click at [294, 105] on span at bounding box center [295, 111] width 47 height 47
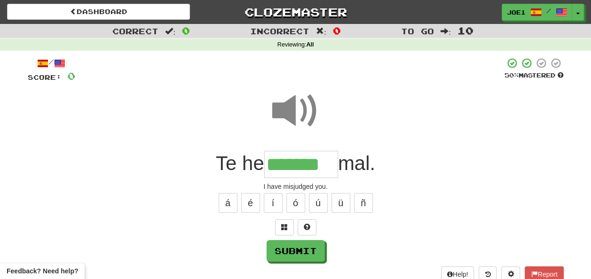
click at [294, 105] on span at bounding box center [295, 111] width 47 height 47
click at [299, 247] on button "Submit" at bounding box center [296, 252] width 58 height 22
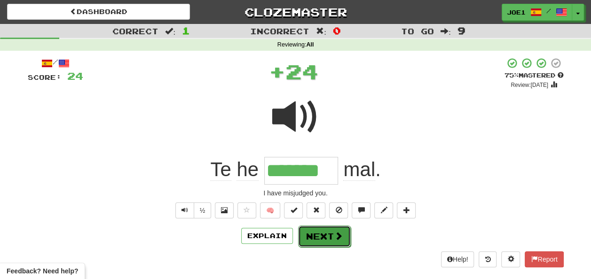
click at [308, 239] on button "Next" at bounding box center [324, 237] width 53 height 22
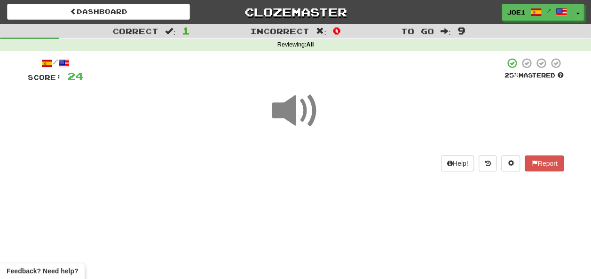
click at [288, 110] on span at bounding box center [295, 111] width 47 height 47
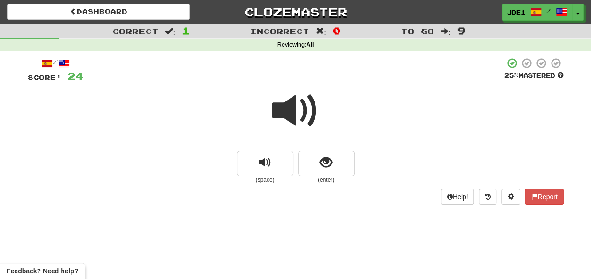
click at [288, 111] on span at bounding box center [295, 111] width 47 height 47
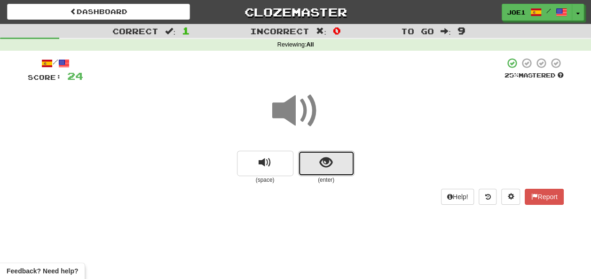
click at [326, 159] on span "show sentence" at bounding box center [326, 163] width 13 height 13
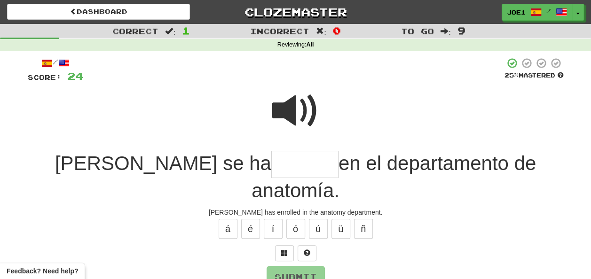
click at [290, 112] on span at bounding box center [295, 111] width 47 height 47
click at [271, 165] on input "text" at bounding box center [304, 165] width 67 height 28
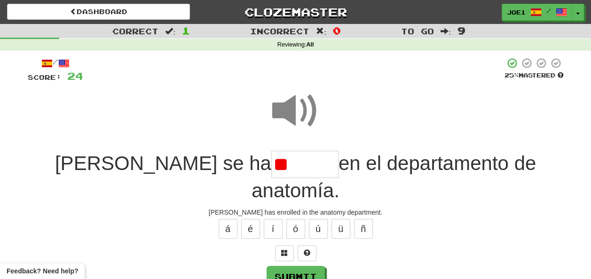
type input "*"
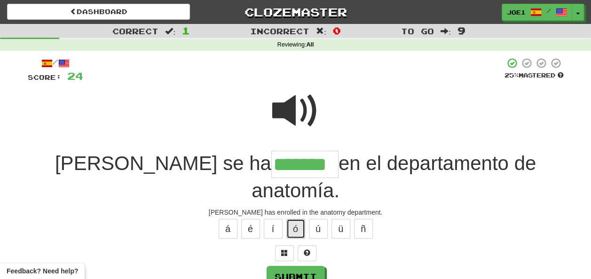
click at [295, 219] on button "ó" at bounding box center [296, 229] width 19 height 20
type input "********"
click at [303, 98] on span at bounding box center [295, 111] width 47 height 47
click at [303, 267] on button "Submit" at bounding box center [296, 278] width 58 height 22
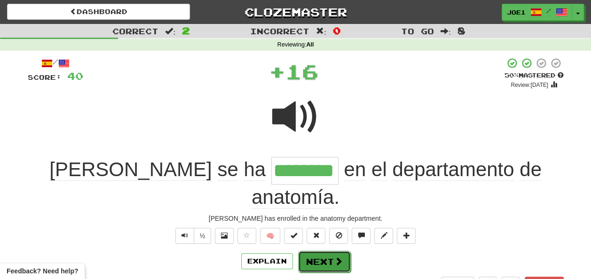
click at [311, 251] on button "Next" at bounding box center [324, 262] width 53 height 22
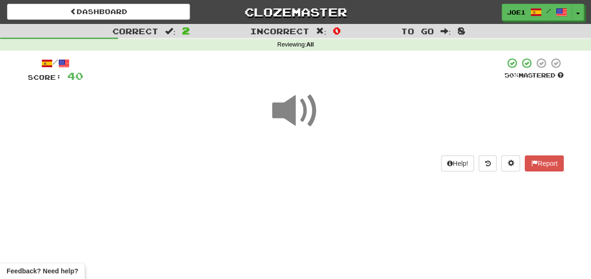
click at [292, 111] on span at bounding box center [295, 111] width 47 height 47
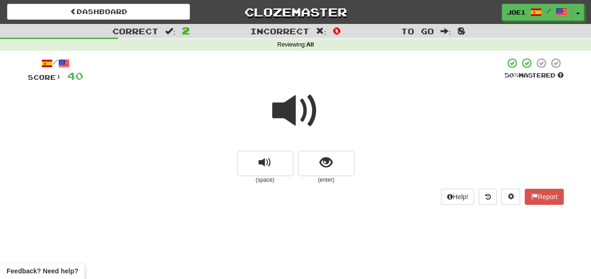
click at [297, 108] on span at bounding box center [295, 111] width 47 height 47
click at [298, 106] on span at bounding box center [295, 111] width 47 height 47
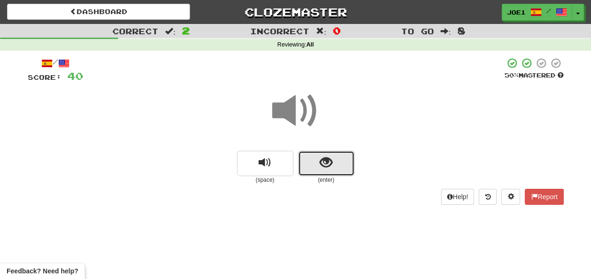
click at [325, 163] on span "show sentence" at bounding box center [326, 163] width 13 height 13
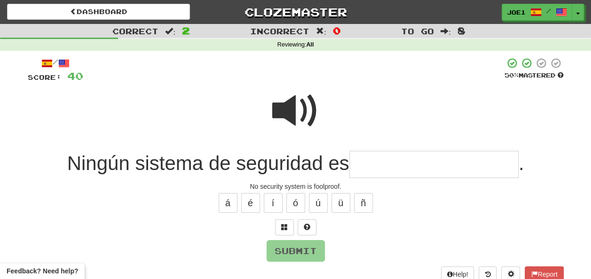
click at [290, 95] on span at bounding box center [295, 111] width 47 height 47
click at [363, 165] on input "text" at bounding box center [434, 165] width 169 height 28
type input "*"
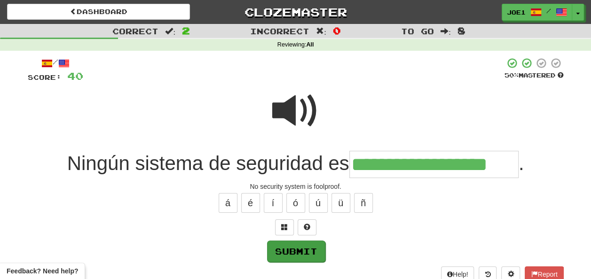
type input "**********"
click at [285, 249] on button "Submit" at bounding box center [296, 252] width 58 height 22
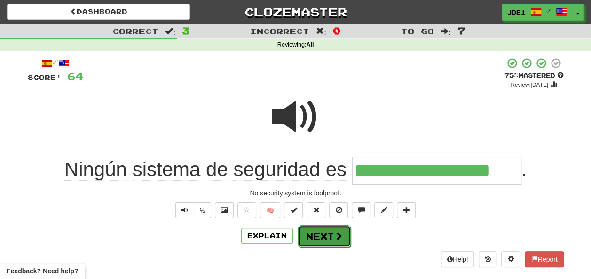
click at [309, 231] on button "Next" at bounding box center [324, 237] width 53 height 22
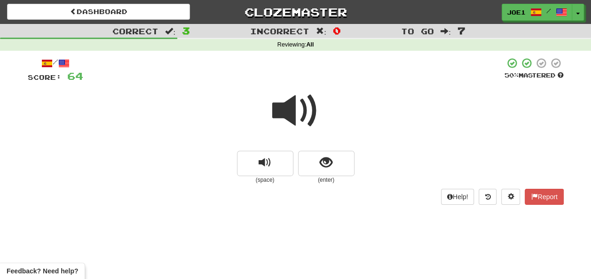
click at [290, 96] on span at bounding box center [295, 111] width 47 height 47
click at [293, 101] on span at bounding box center [295, 111] width 47 height 47
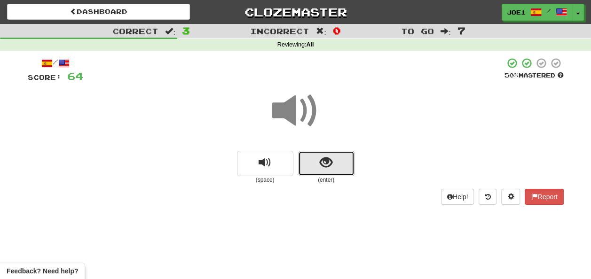
click at [323, 167] on span "show sentence" at bounding box center [326, 163] width 13 height 13
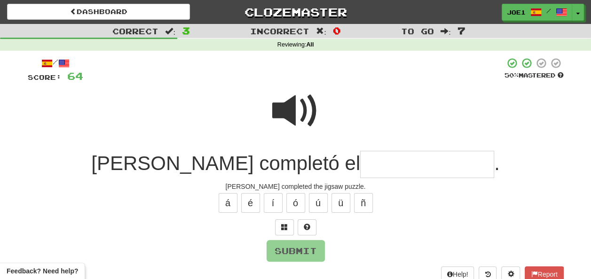
click at [360, 167] on input "text" at bounding box center [427, 165] width 134 height 28
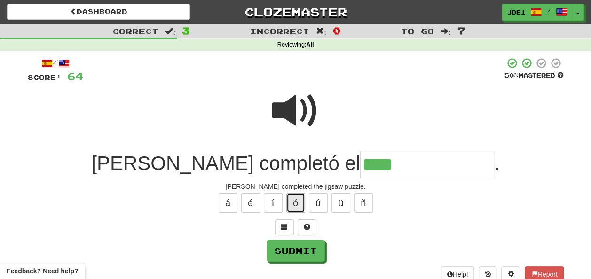
click at [301, 204] on button "ó" at bounding box center [296, 203] width 19 height 20
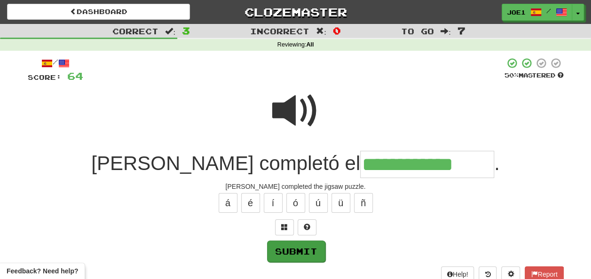
type input "**********"
click at [280, 247] on button "Submit" at bounding box center [296, 252] width 58 height 22
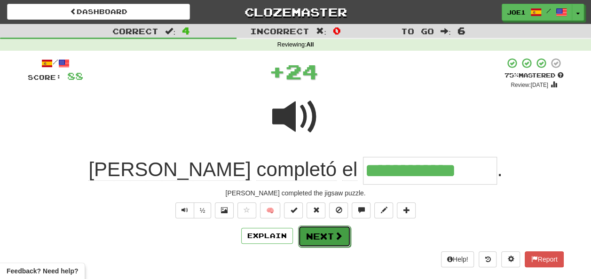
click at [319, 234] on button "Next" at bounding box center [324, 237] width 53 height 22
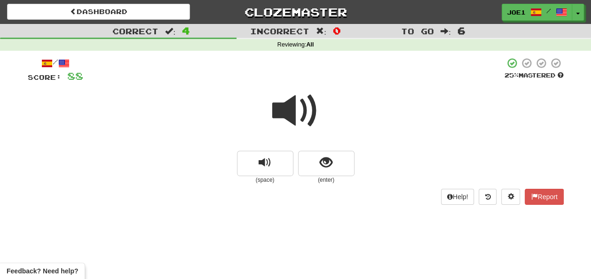
click at [288, 106] on span at bounding box center [295, 111] width 47 height 47
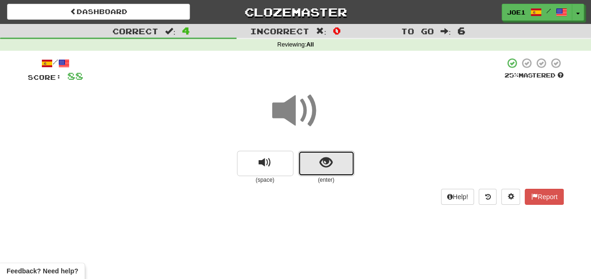
click at [317, 162] on button "show sentence" at bounding box center [326, 163] width 56 height 25
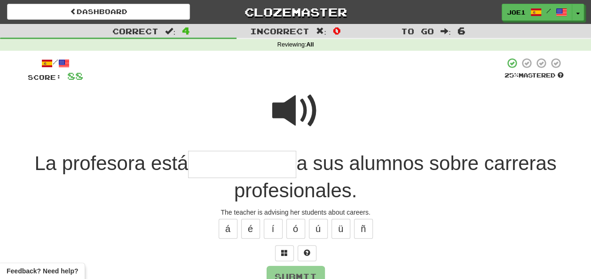
click at [285, 96] on span at bounding box center [295, 111] width 47 height 47
click at [195, 167] on input "text" at bounding box center [242, 165] width 108 height 28
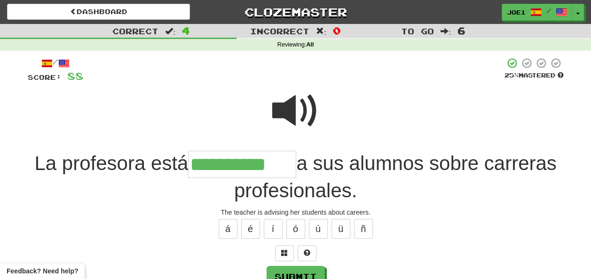
type input "**********"
click at [303, 105] on span at bounding box center [295, 111] width 47 height 47
click at [304, 105] on span at bounding box center [295, 111] width 47 height 47
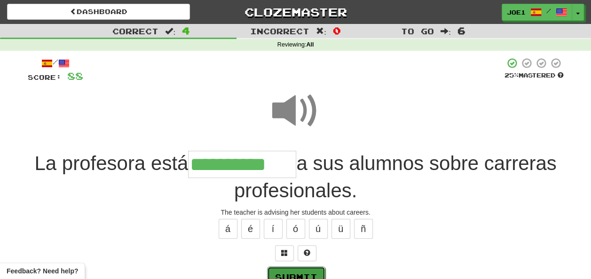
click at [300, 271] on button "Submit" at bounding box center [296, 278] width 58 height 22
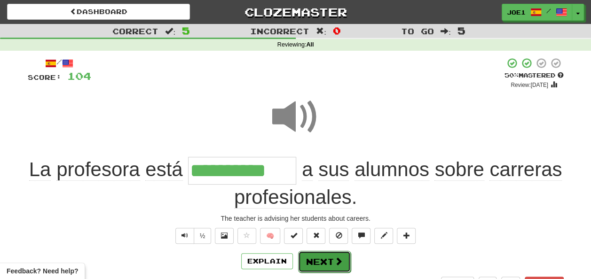
click at [322, 258] on button "Next" at bounding box center [324, 262] width 53 height 22
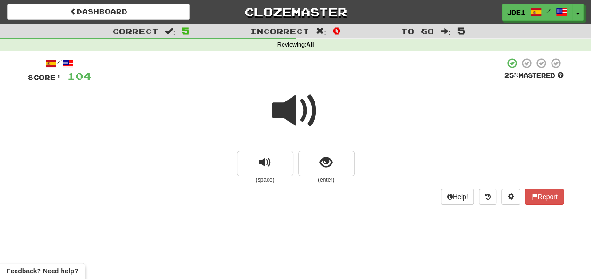
click at [292, 112] on span at bounding box center [295, 111] width 47 height 47
click at [291, 110] on span at bounding box center [295, 111] width 47 height 47
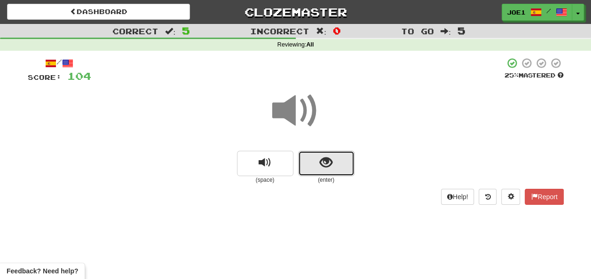
click at [312, 159] on button "show sentence" at bounding box center [326, 163] width 56 height 25
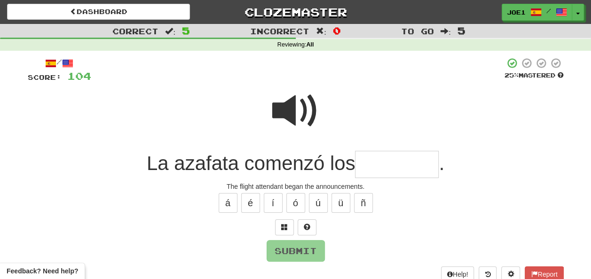
click at [289, 106] on span at bounding box center [295, 111] width 47 height 47
click at [370, 162] on input "text" at bounding box center [397, 165] width 84 height 28
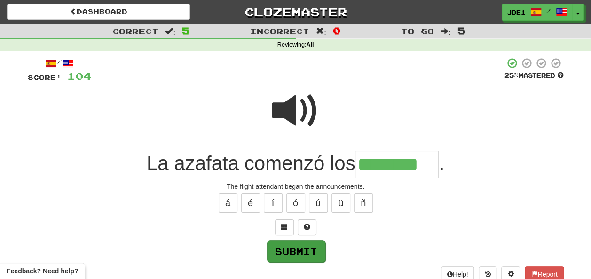
type input "********"
click at [300, 249] on button "Submit" at bounding box center [296, 252] width 58 height 22
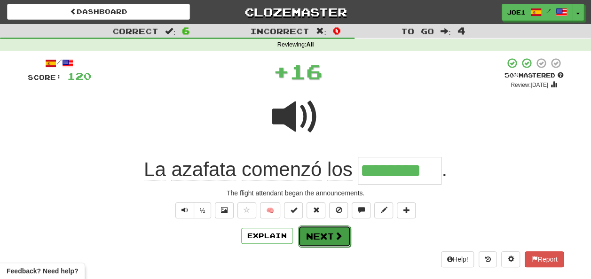
click at [325, 233] on button "Next" at bounding box center [324, 237] width 53 height 22
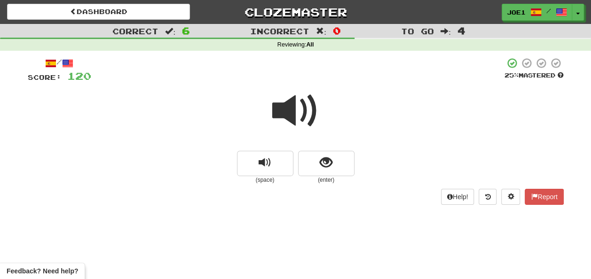
click at [295, 109] on span at bounding box center [295, 111] width 47 height 47
click at [295, 112] on span at bounding box center [295, 111] width 47 height 47
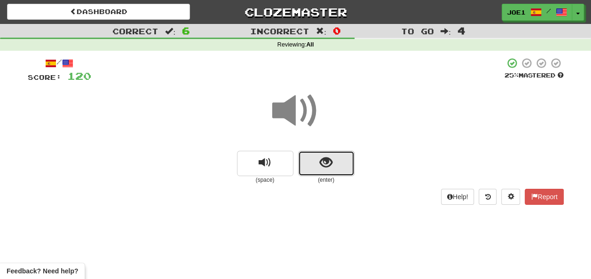
click at [322, 157] on span "show sentence" at bounding box center [326, 163] width 13 height 13
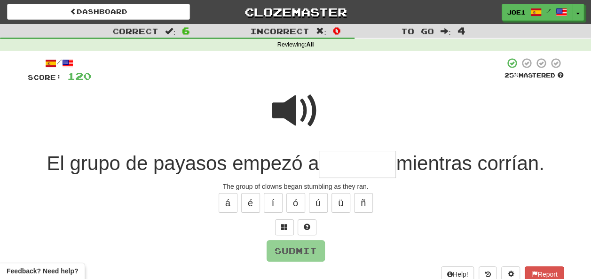
click at [284, 100] on span at bounding box center [295, 111] width 47 height 47
click at [325, 165] on input "text" at bounding box center [357, 165] width 77 height 28
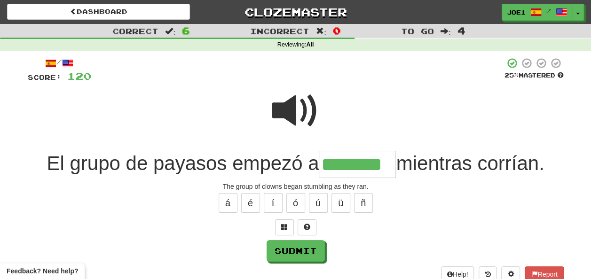
type input "********"
click at [293, 100] on span at bounding box center [295, 111] width 47 height 47
click at [295, 101] on span at bounding box center [295, 111] width 47 height 47
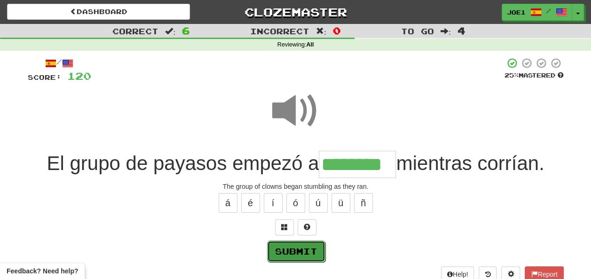
click at [301, 247] on button "Submit" at bounding box center [296, 252] width 58 height 22
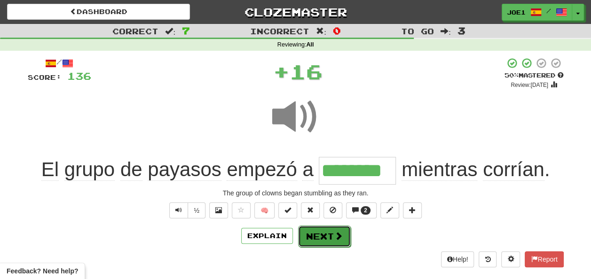
click at [317, 233] on button "Next" at bounding box center [324, 237] width 53 height 22
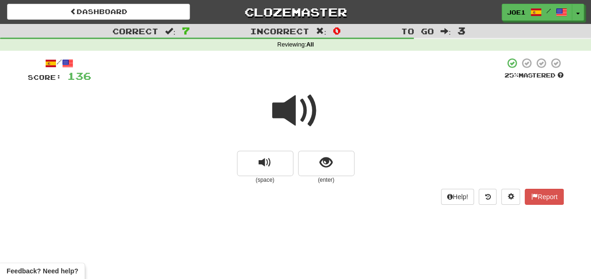
click at [290, 109] on span at bounding box center [295, 111] width 47 height 47
click at [319, 160] on button "show sentence" at bounding box center [326, 163] width 56 height 25
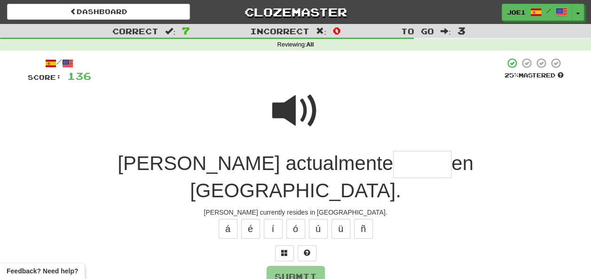
drag, startPoint x: 304, startPoint y: 165, endPoint x: 295, endPoint y: 165, distance: 8.9
click at [393, 164] on input "text" at bounding box center [422, 165] width 58 height 28
type input "******"
click at [297, 267] on button "Submit" at bounding box center [296, 278] width 58 height 22
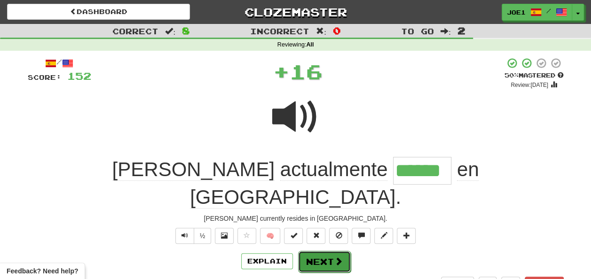
click at [315, 251] on button "Next" at bounding box center [324, 262] width 53 height 22
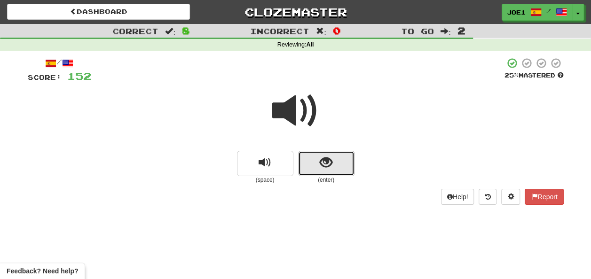
click at [320, 165] on span "show sentence" at bounding box center [326, 163] width 13 height 13
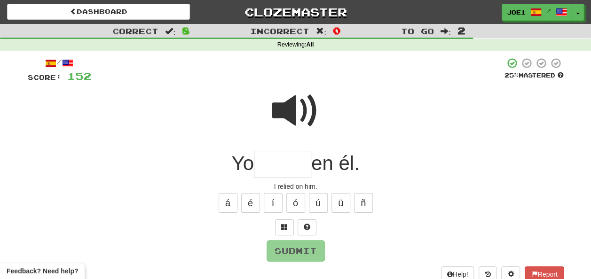
click at [271, 160] on input "text" at bounding box center [282, 165] width 57 height 28
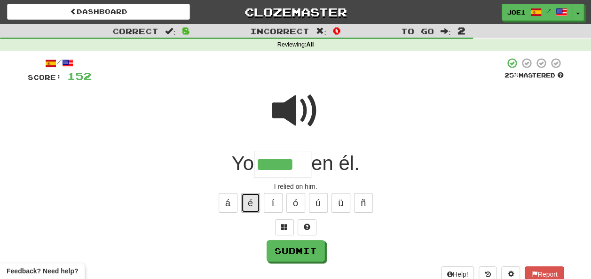
click at [256, 204] on button "é" at bounding box center [250, 203] width 19 height 20
type input "******"
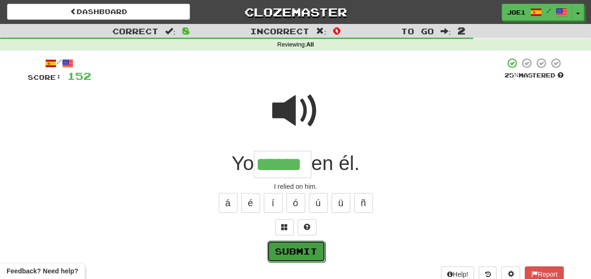
click at [298, 250] on button "Submit" at bounding box center [296, 252] width 58 height 22
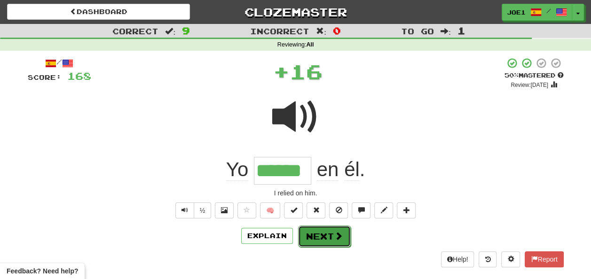
click at [319, 232] on button "Next" at bounding box center [324, 237] width 53 height 22
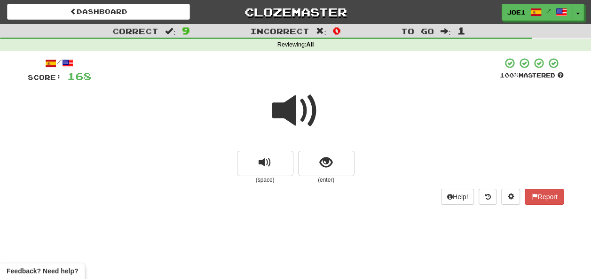
click at [290, 114] on span at bounding box center [295, 111] width 47 height 47
click at [293, 114] on span at bounding box center [295, 111] width 47 height 47
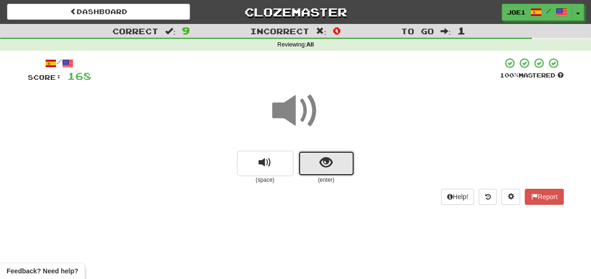
click at [323, 163] on span "show sentence" at bounding box center [326, 163] width 13 height 13
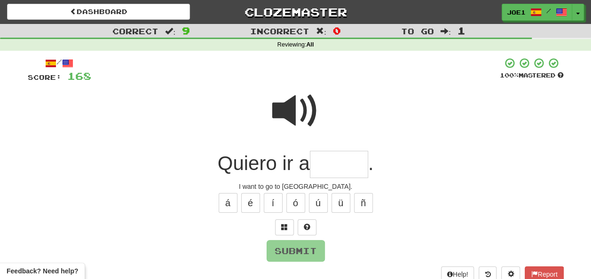
click at [322, 160] on input "text" at bounding box center [339, 165] width 58 height 28
type input "*"
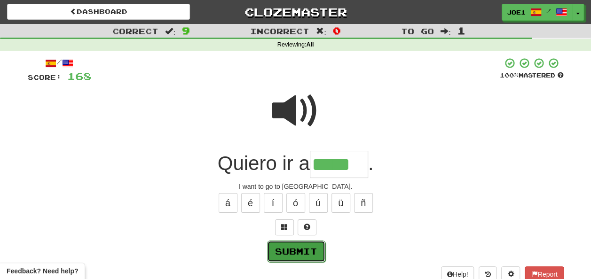
click at [300, 248] on button "Submit" at bounding box center [296, 252] width 58 height 22
type input "*****"
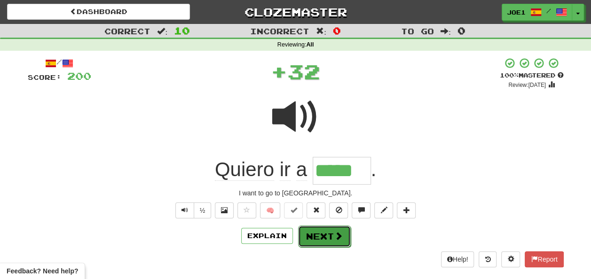
click at [325, 236] on button "Next" at bounding box center [324, 237] width 53 height 22
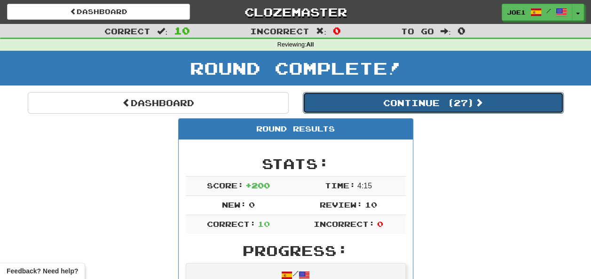
click at [389, 100] on button "Continue ( 27 )" at bounding box center [433, 103] width 261 height 22
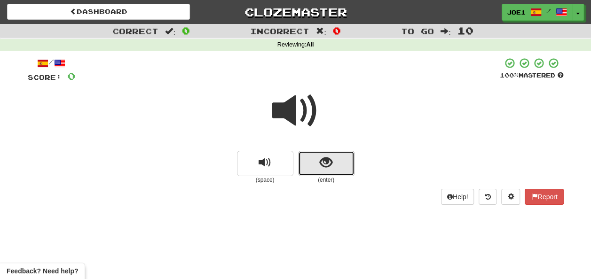
click at [313, 165] on button "show sentence" at bounding box center [326, 163] width 56 height 25
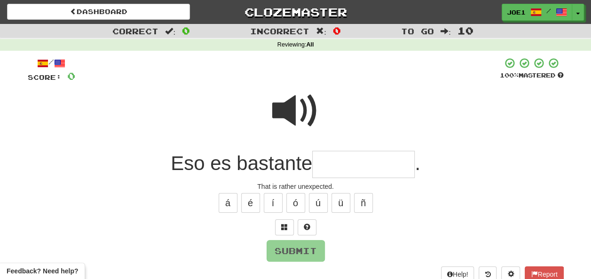
click at [317, 165] on input "text" at bounding box center [363, 165] width 103 height 28
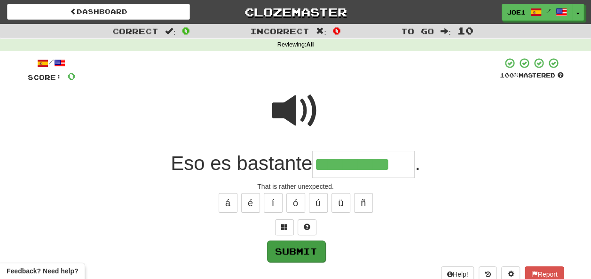
type input "**********"
click at [290, 258] on button "Submit" at bounding box center [296, 252] width 58 height 22
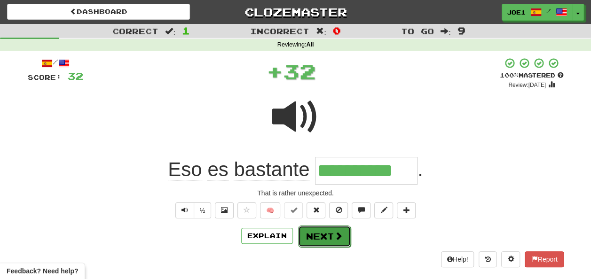
click at [318, 233] on button "Next" at bounding box center [324, 237] width 53 height 22
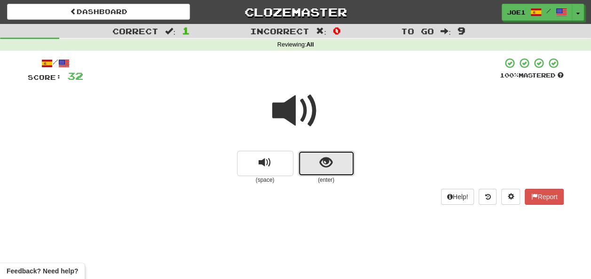
click at [319, 168] on button "show sentence" at bounding box center [326, 163] width 56 height 25
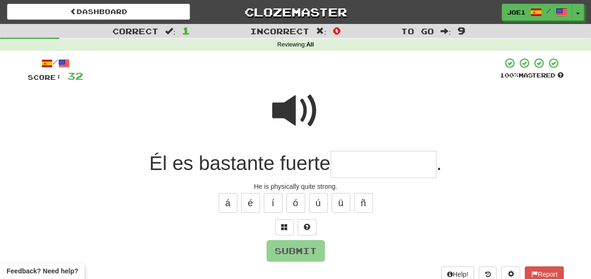
click at [341, 164] on input "text" at bounding box center [384, 165] width 106 height 28
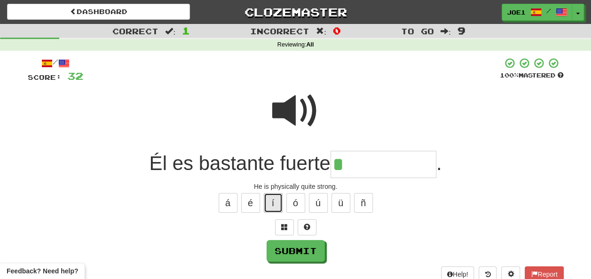
click at [271, 205] on button "í" at bounding box center [273, 203] width 19 height 20
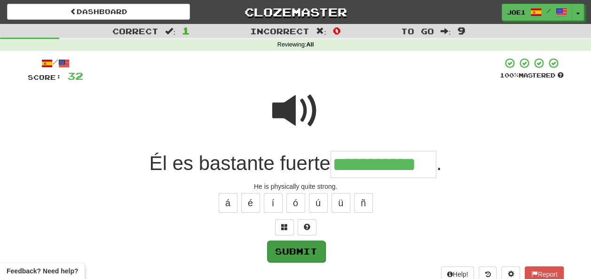
type input "**********"
click at [295, 249] on button "Submit" at bounding box center [296, 252] width 58 height 22
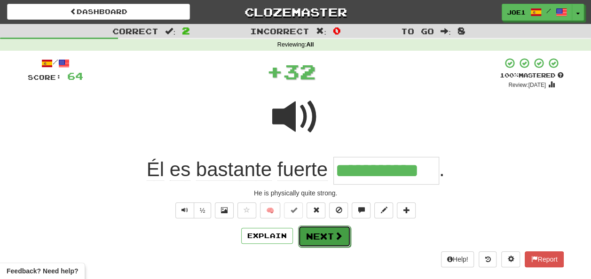
click at [324, 231] on button "Next" at bounding box center [324, 237] width 53 height 22
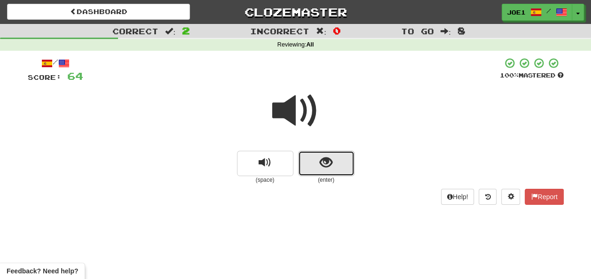
click at [328, 164] on span "show sentence" at bounding box center [326, 163] width 13 height 13
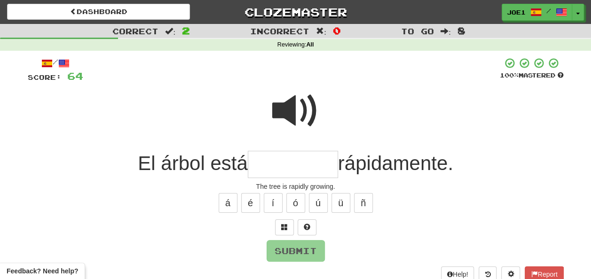
click at [264, 163] on input "text" at bounding box center [293, 165] width 90 height 28
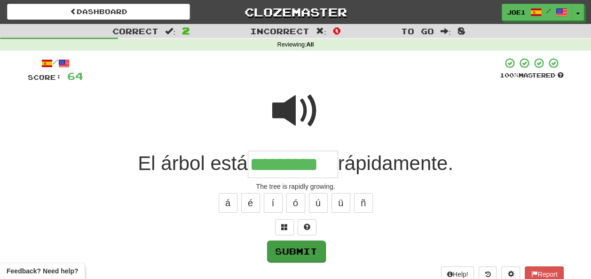
type input "*********"
click at [287, 246] on button "Submit" at bounding box center [296, 252] width 58 height 22
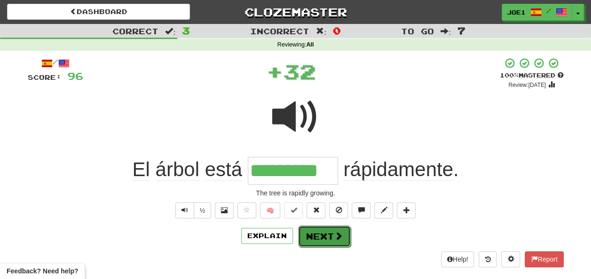
click at [327, 234] on button "Next" at bounding box center [324, 237] width 53 height 22
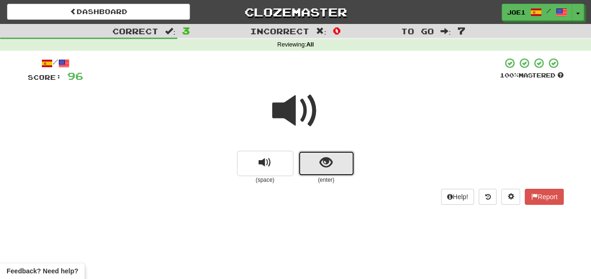
click at [320, 168] on span "show sentence" at bounding box center [326, 163] width 13 height 13
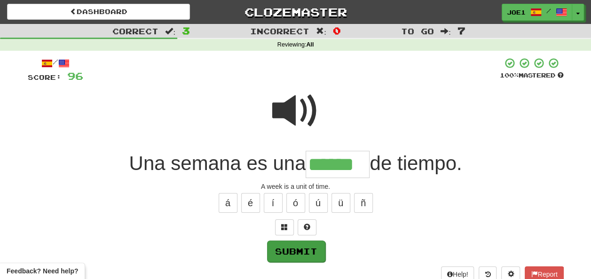
type input "******"
click at [290, 251] on button "Submit" at bounding box center [296, 252] width 58 height 22
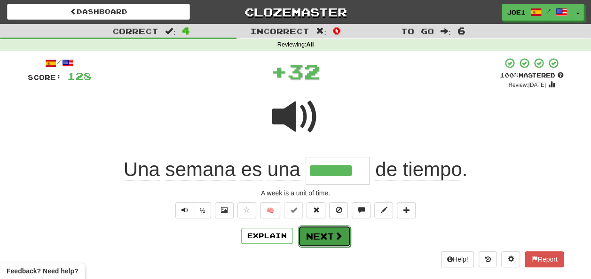
click at [319, 231] on button "Next" at bounding box center [324, 237] width 53 height 22
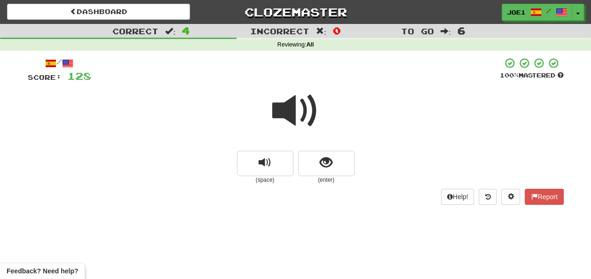
click at [295, 110] on span at bounding box center [295, 111] width 47 height 47
click at [295, 109] on span at bounding box center [295, 111] width 47 height 47
click at [298, 119] on span at bounding box center [295, 111] width 47 height 47
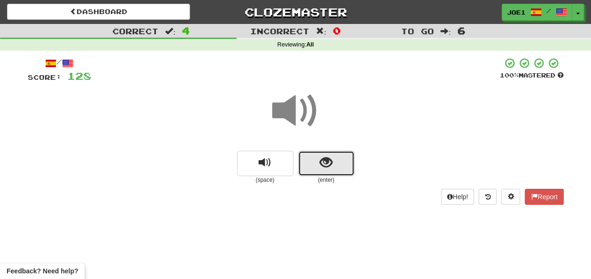
click at [320, 166] on span "show sentence" at bounding box center [326, 163] width 13 height 13
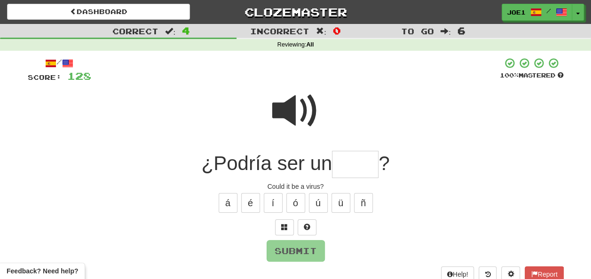
click at [287, 106] on span at bounding box center [295, 111] width 47 height 47
click at [295, 113] on span at bounding box center [295, 111] width 47 height 47
click at [343, 166] on input "text" at bounding box center [355, 165] width 47 height 28
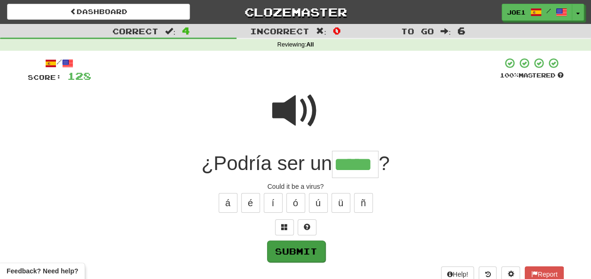
type input "*****"
click at [303, 251] on button "Submit" at bounding box center [296, 252] width 58 height 22
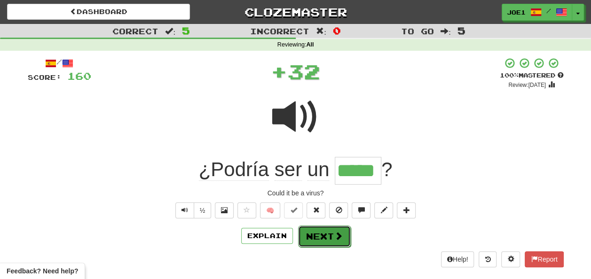
click at [317, 233] on button "Next" at bounding box center [324, 237] width 53 height 22
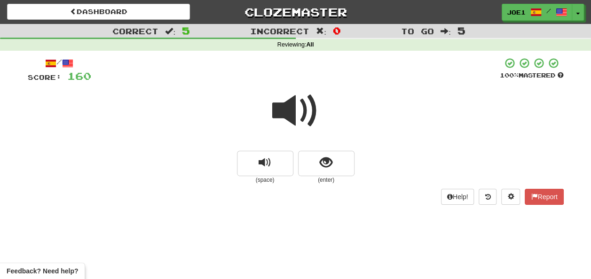
click at [292, 108] on span at bounding box center [295, 111] width 47 height 47
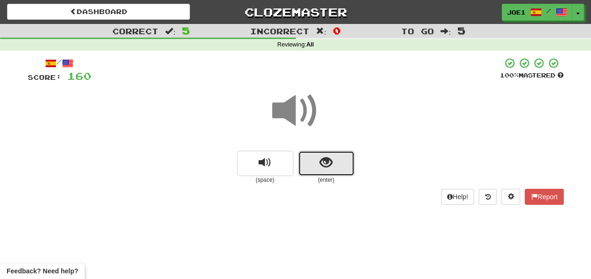
click at [324, 160] on span "show sentence" at bounding box center [326, 163] width 13 height 13
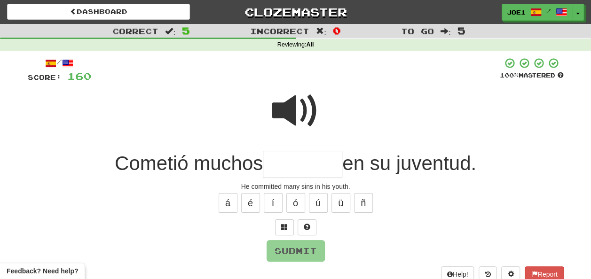
click at [284, 162] on input "text" at bounding box center [303, 165] width 80 height 28
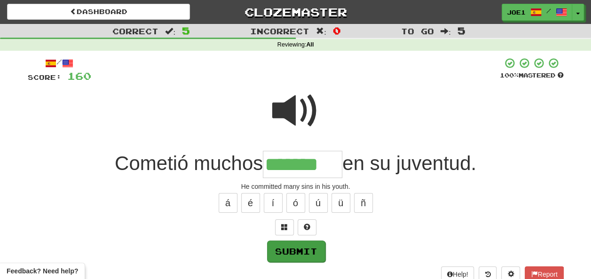
type input "*******"
click at [300, 247] on button "Submit" at bounding box center [296, 252] width 58 height 22
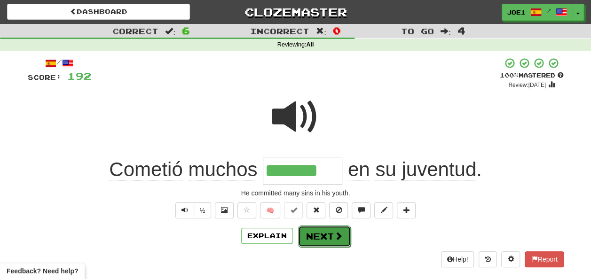
click at [329, 233] on button "Next" at bounding box center [324, 237] width 53 height 22
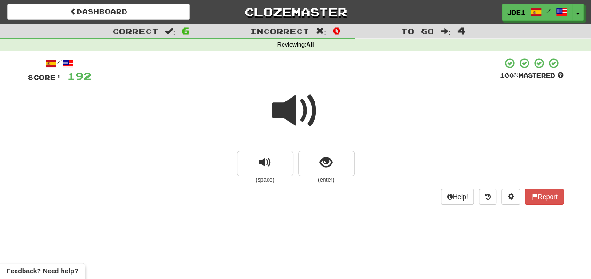
click at [293, 109] on span at bounding box center [295, 111] width 47 height 47
click at [293, 108] on span at bounding box center [295, 111] width 47 height 47
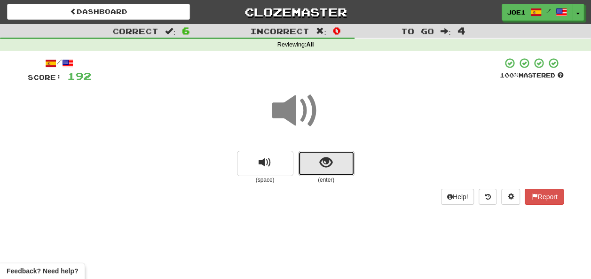
click at [331, 160] on span "show sentence" at bounding box center [326, 163] width 13 height 13
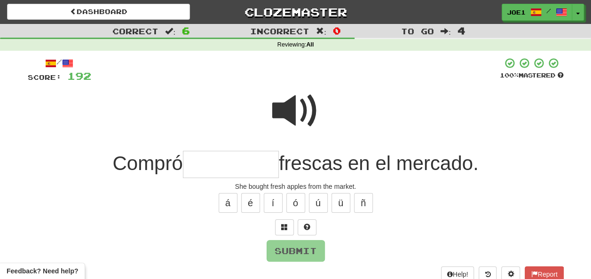
click at [191, 164] on input "text" at bounding box center [231, 165] width 96 height 28
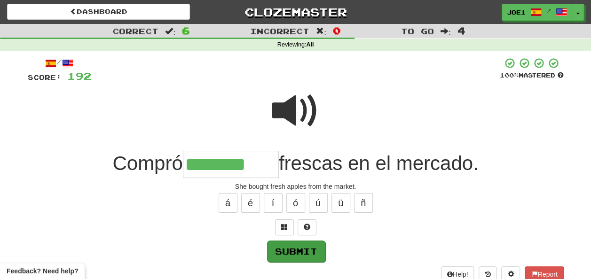
type input "********"
click at [310, 247] on button "Submit" at bounding box center [296, 252] width 58 height 22
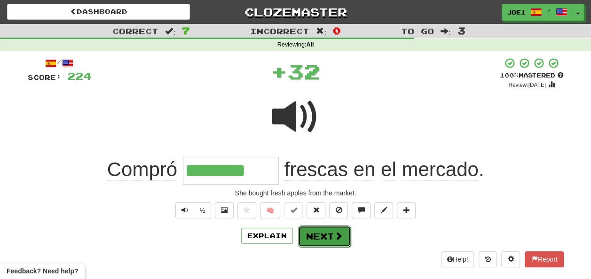
click at [322, 237] on button "Next" at bounding box center [324, 237] width 53 height 22
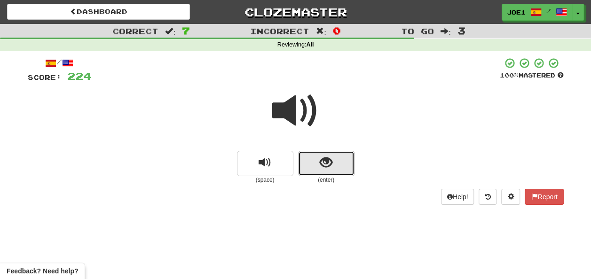
click at [320, 161] on span "show sentence" at bounding box center [326, 163] width 13 height 13
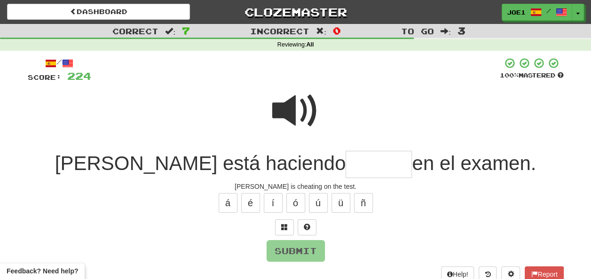
click at [284, 97] on span at bounding box center [295, 111] width 47 height 47
click at [346, 168] on input "text" at bounding box center [379, 165] width 66 height 28
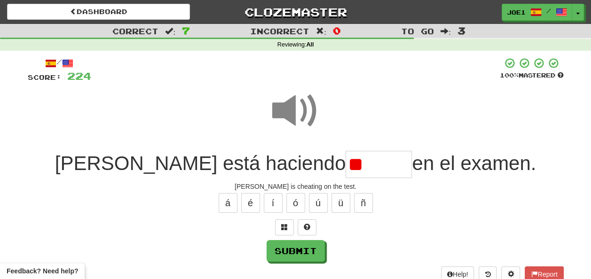
type input "*"
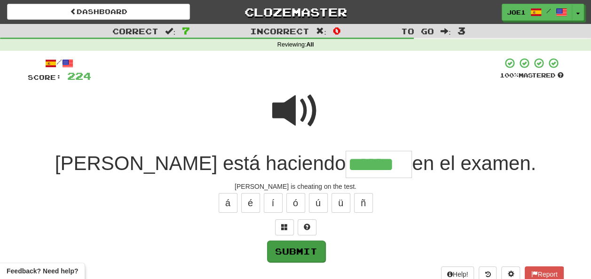
type input "******"
click at [298, 247] on button "Submit" at bounding box center [296, 252] width 58 height 22
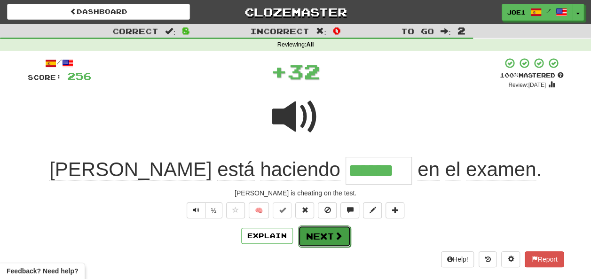
click at [311, 229] on button "Next" at bounding box center [324, 237] width 53 height 22
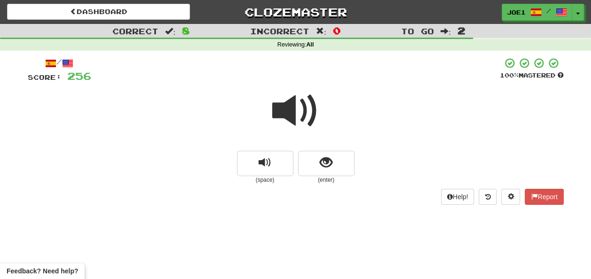
click at [297, 114] on span at bounding box center [295, 111] width 47 height 47
click at [295, 112] on span at bounding box center [295, 111] width 47 height 47
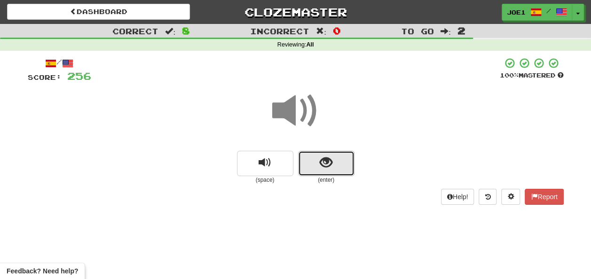
click at [321, 162] on span "show sentence" at bounding box center [326, 163] width 13 height 13
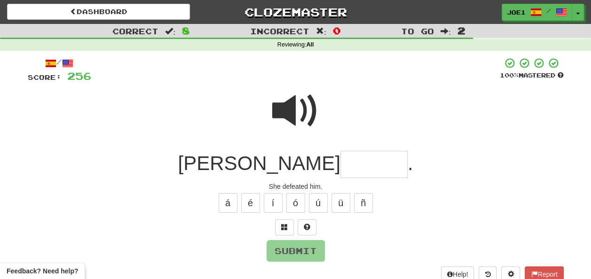
click at [290, 96] on span at bounding box center [295, 111] width 47 height 47
click at [341, 165] on input "text" at bounding box center [374, 165] width 67 height 28
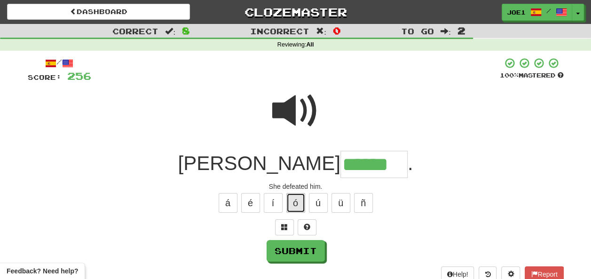
click at [291, 201] on button "ó" at bounding box center [296, 203] width 19 height 20
type input "*******"
click at [292, 102] on span at bounding box center [295, 111] width 47 height 47
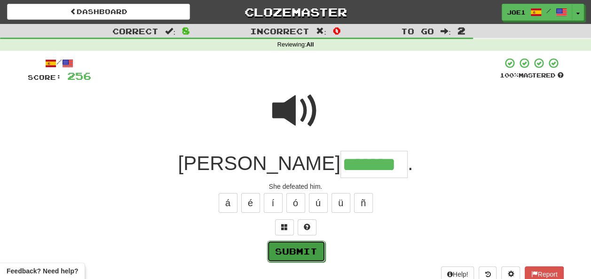
click at [302, 248] on button "Submit" at bounding box center [296, 252] width 58 height 22
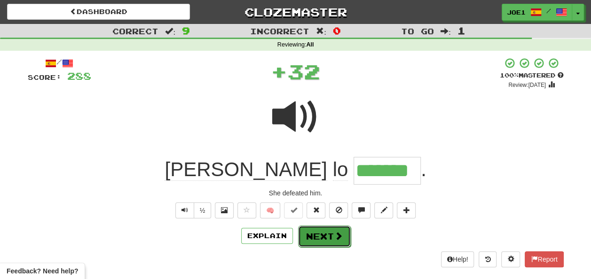
click at [311, 234] on button "Next" at bounding box center [324, 237] width 53 height 22
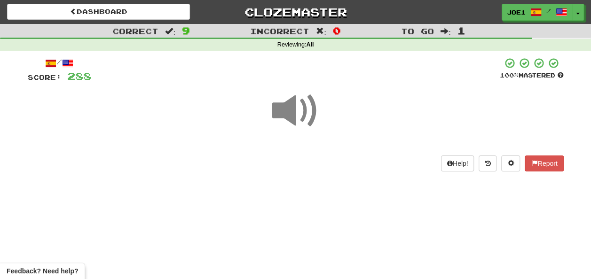
click at [290, 114] on span at bounding box center [295, 111] width 47 height 47
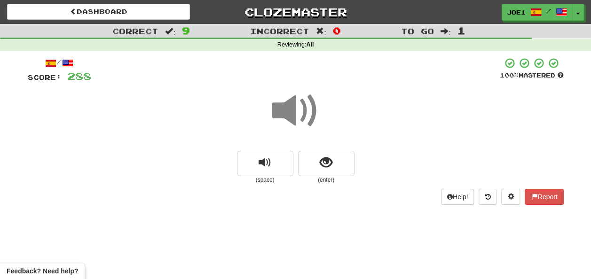
click at [290, 114] on span at bounding box center [295, 111] width 47 height 47
click at [315, 159] on button "show sentence" at bounding box center [326, 163] width 56 height 25
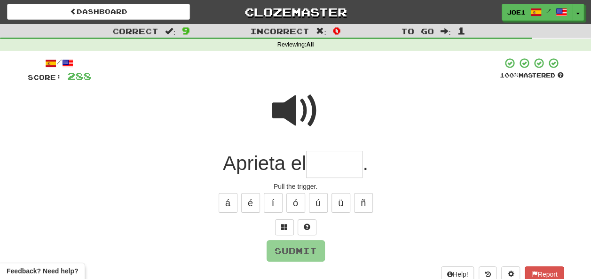
click at [286, 106] on span at bounding box center [295, 111] width 47 height 47
click at [319, 163] on input "text" at bounding box center [334, 165] width 56 height 28
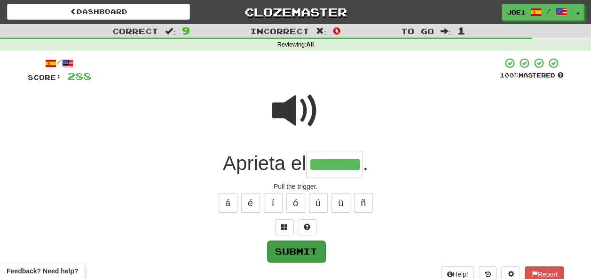
type input "*******"
click at [312, 245] on button "Submit" at bounding box center [296, 252] width 58 height 22
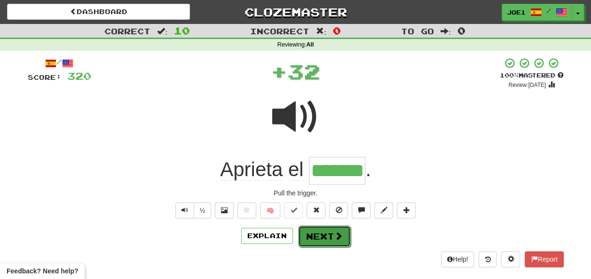
click at [318, 235] on button "Next" at bounding box center [324, 237] width 53 height 22
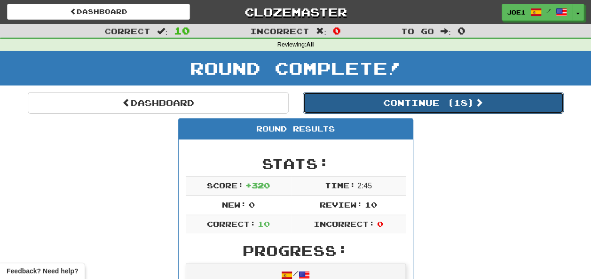
click at [395, 104] on button "Continue ( 18 )" at bounding box center [433, 103] width 261 height 22
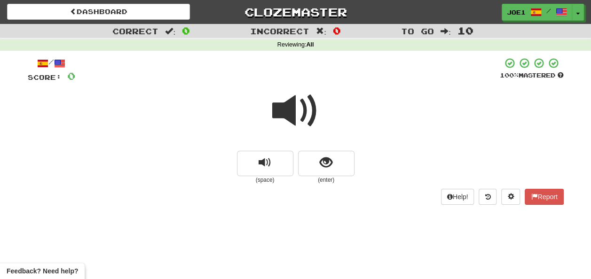
click at [299, 112] on span at bounding box center [295, 111] width 47 height 47
click at [296, 110] on span at bounding box center [295, 111] width 47 height 47
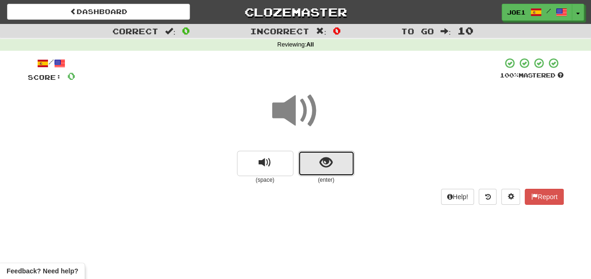
click at [320, 160] on span "show sentence" at bounding box center [326, 163] width 13 height 13
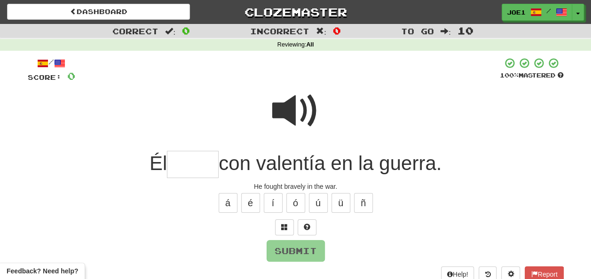
click at [294, 108] on span at bounding box center [295, 111] width 47 height 47
click at [175, 162] on input "text" at bounding box center [193, 165] width 52 height 28
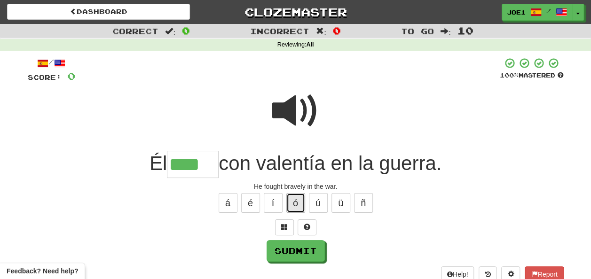
click at [300, 197] on button "ó" at bounding box center [296, 203] width 19 height 20
type input "*****"
click at [288, 109] on span at bounding box center [295, 111] width 47 height 47
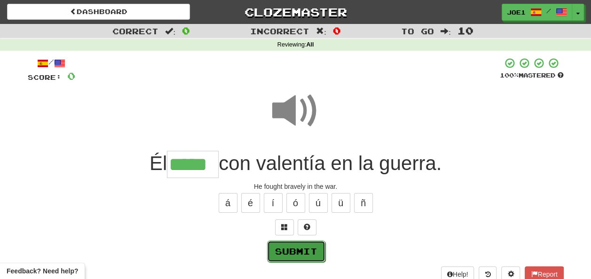
click at [295, 251] on button "Submit" at bounding box center [296, 252] width 58 height 22
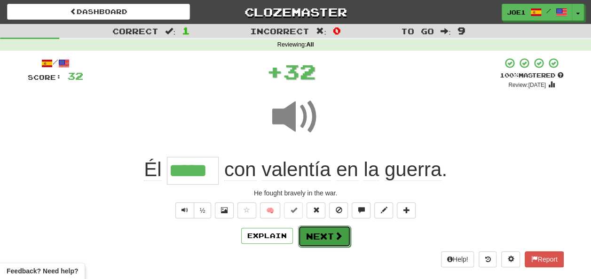
click at [314, 232] on button "Next" at bounding box center [324, 237] width 53 height 22
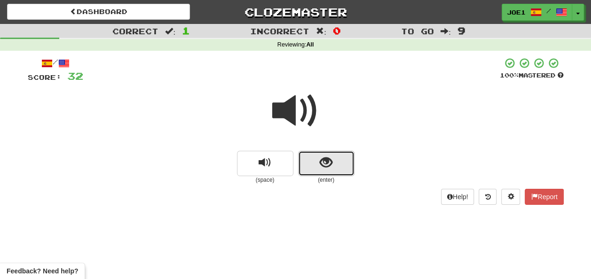
click at [320, 163] on span "show sentence" at bounding box center [326, 163] width 13 height 13
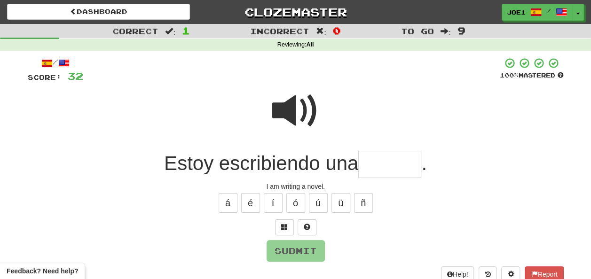
click at [366, 165] on input "text" at bounding box center [390, 165] width 63 height 28
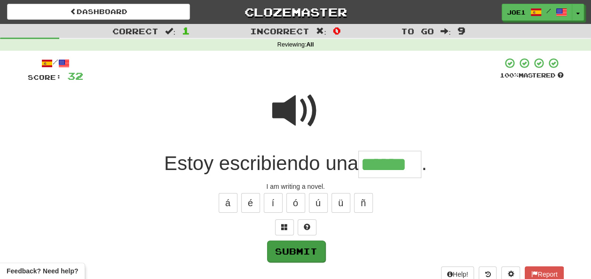
type input "******"
click at [308, 245] on button "Submit" at bounding box center [296, 252] width 58 height 22
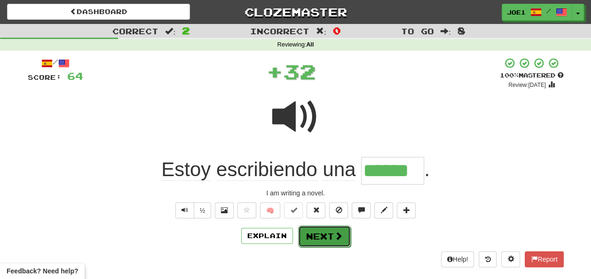
click at [320, 236] on button "Next" at bounding box center [324, 237] width 53 height 22
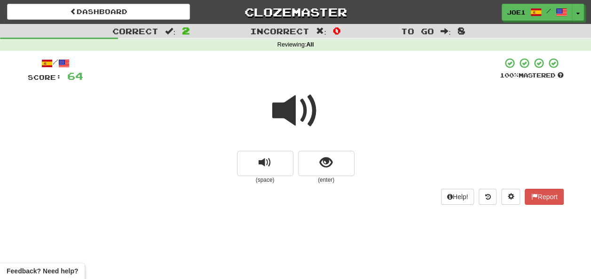
click at [295, 113] on span at bounding box center [295, 111] width 47 height 47
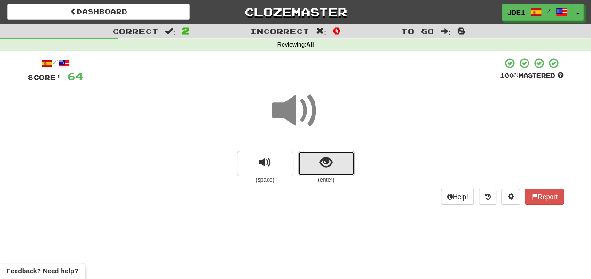
click at [323, 161] on span "show sentence" at bounding box center [326, 163] width 13 height 13
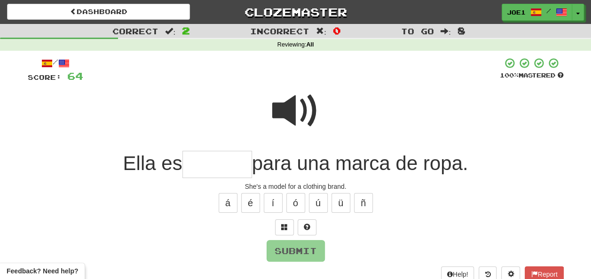
click at [203, 165] on input "text" at bounding box center [218, 165] width 70 height 28
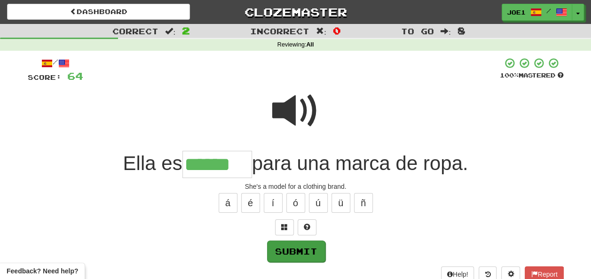
type input "******"
click at [291, 247] on button "Submit" at bounding box center [296, 252] width 58 height 22
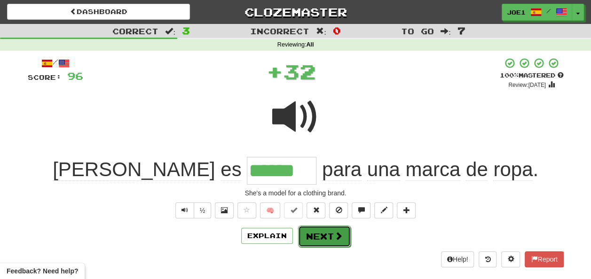
click at [319, 231] on button "Next" at bounding box center [324, 237] width 53 height 22
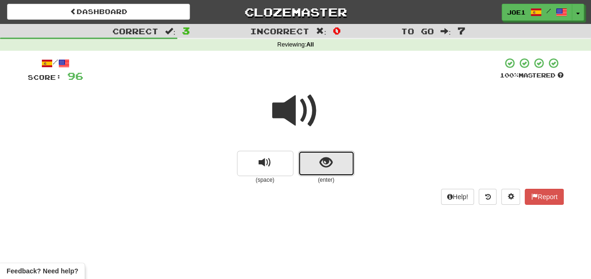
click at [328, 161] on span "show sentence" at bounding box center [326, 163] width 13 height 13
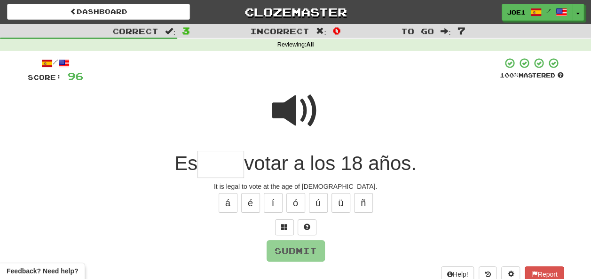
click at [204, 166] on input "text" at bounding box center [221, 165] width 47 height 28
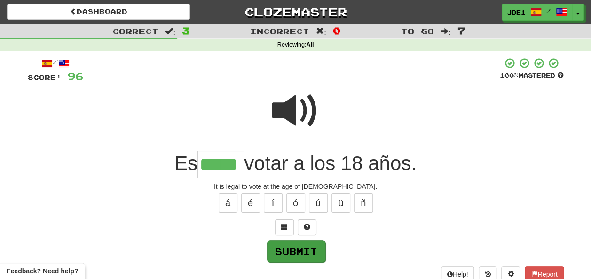
type input "*****"
click at [286, 248] on button "Submit" at bounding box center [296, 251] width 58 height 22
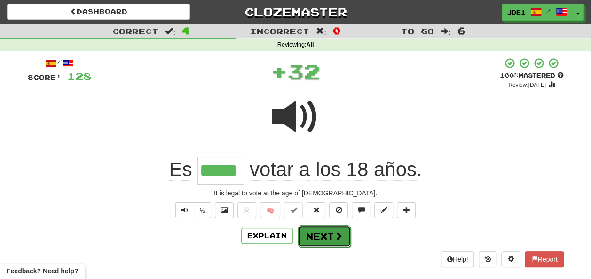
click at [322, 235] on button "Next" at bounding box center [324, 237] width 53 height 22
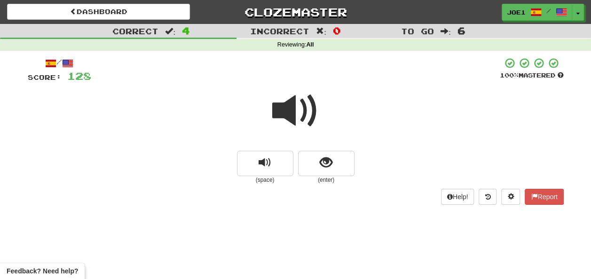
click at [296, 110] on span at bounding box center [295, 111] width 47 height 47
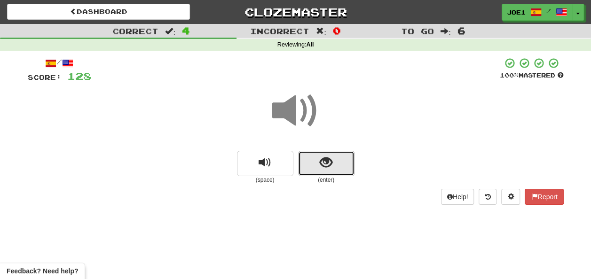
click at [317, 163] on button "show sentence" at bounding box center [326, 163] width 56 height 25
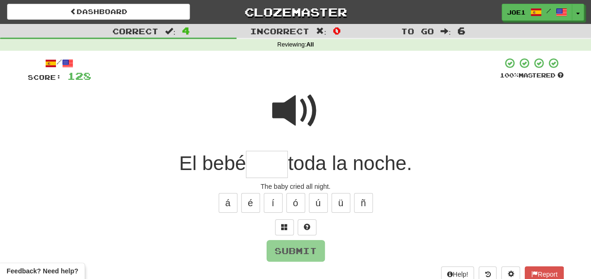
click at [264, 162] on input "text" at bounding box center [267, 165] width 42 height 28
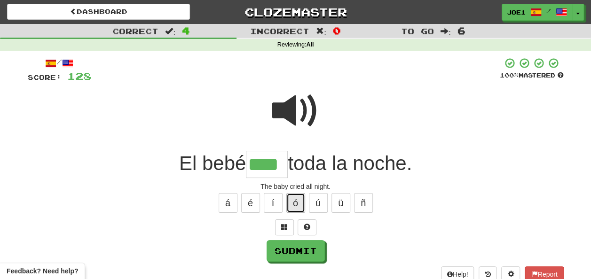
click at [298, 201] on button "ó" at bounding box center [296, 203] width 19 height 20
type input "*****"
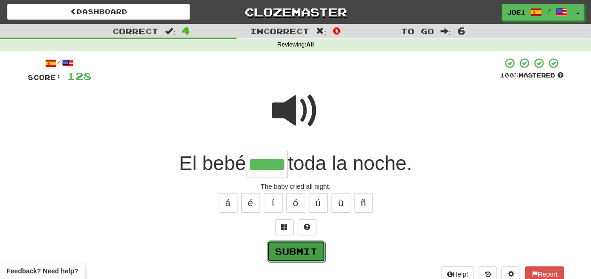
click at [303, 247] on button "Submit" at bounding box center [296, 252] width 58 height 22
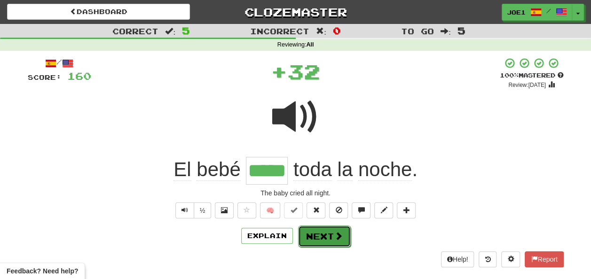
click at [318, 234] on button "Next" at bounding box center [324, 237] width 53 height 22
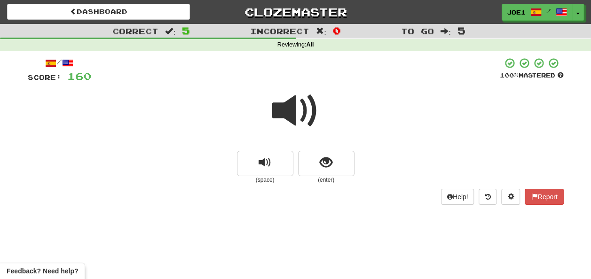
click at [292, 107] on span at bounding box center [295, 111] width 47 height 47
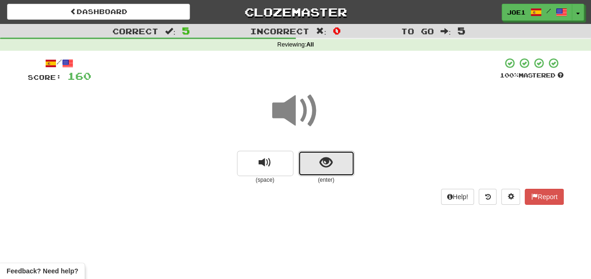
click at [318, 160] on button "show sentence" at bounding box center [326, 163] width 56 height 25
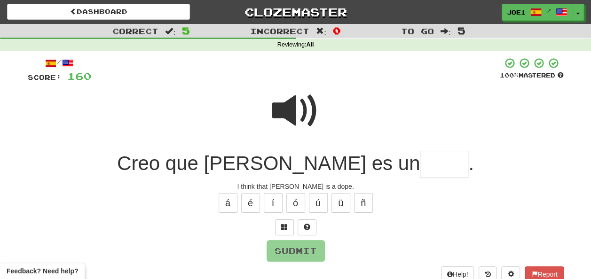
click at [420, 165] on input "text" at bounding box center [444, 165] width 48 height 28
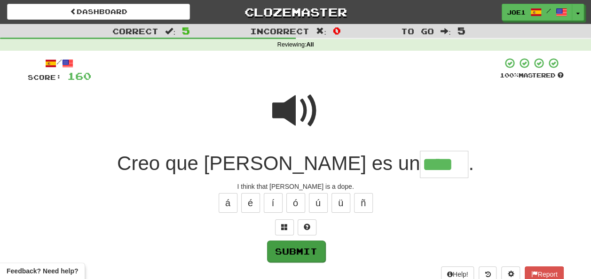
type input "****"
click at [303, 247] on button "Submit" at bounding box center [296, 252] width 58 height 22
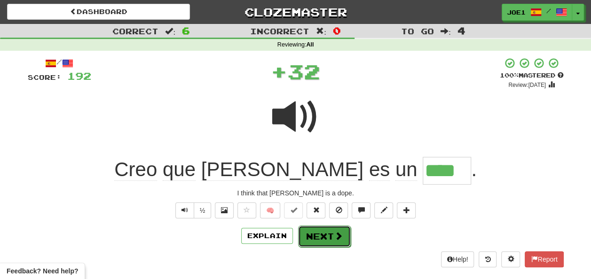
click at [311, 236] on button "Next" at bounding box center [324, 237] width 53 height 22
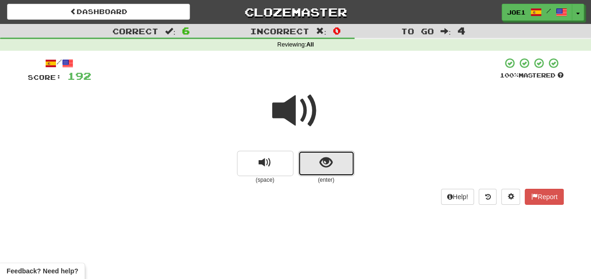
click at [325, 164] on span "show sentence" at bounding box center [326, 163] width 13 height 13
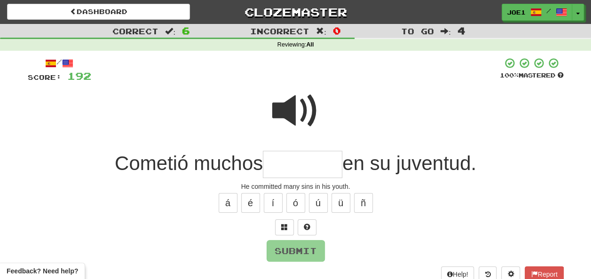
click at [271, 165] on input "text" at bounding box center [303, 165] width 80 height 28
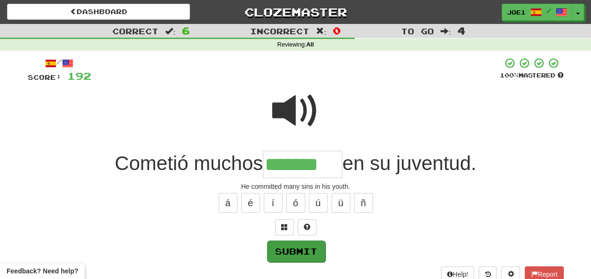
type input "*******"
click at [288, 246] on button "Submit" at bounding box center [296, 252] width 58 height 22
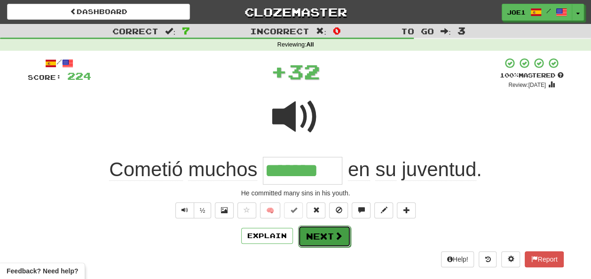
click at [319, 234] on button "Next" at bounding box center [324, 237] width 53 height 22
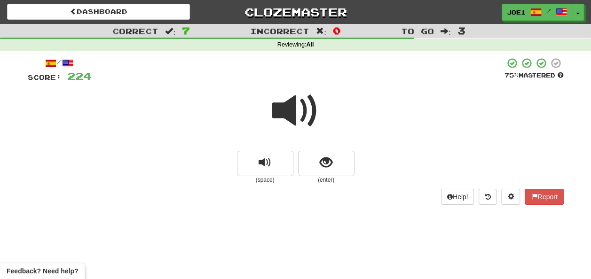
click at [289, 107] on span at bounding box center [295, 111] width 47 height 47
click at [291, 108] on span at bounding box center [295, 111] width 47 height 47
click at [324, 158] on span "show sentence" at bounding box center [326, 163] width 13 height 13
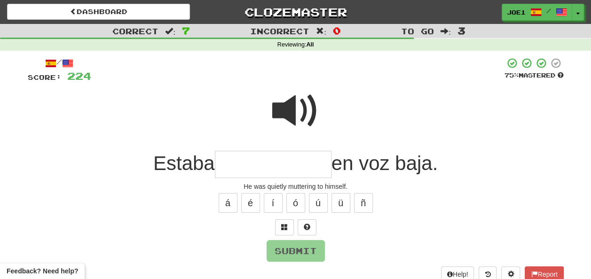
click at [285, 100] on span at bounding box center [295, 111] width 47 height 47
click at [223, 166] on input "text" at bounding box center [273, 165] width 117 height 28
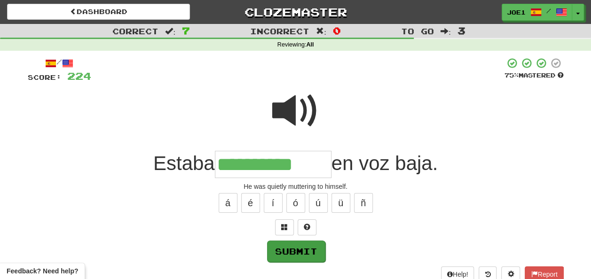
type input "**********"
click at [289, 249] on button "Submit" at bounding box center [296, 252] width 58 height 22
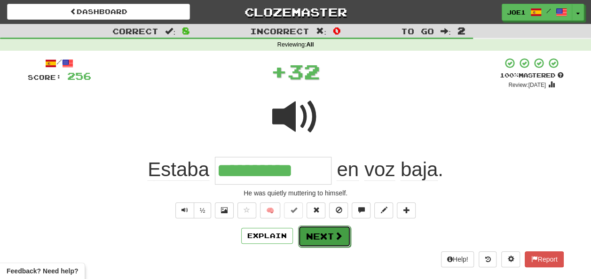
click at [317, 236] on button "Next" at bounding box center [324, 237] width 53 height 22
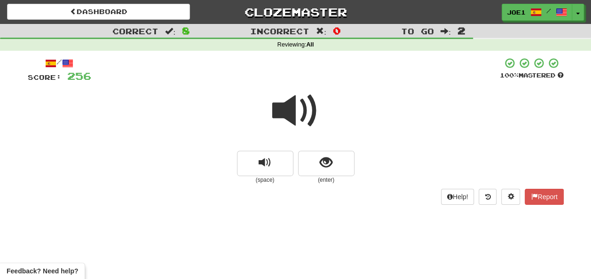
click at [293, 113] on span at bounding box center [295, 111] width 47 height 47
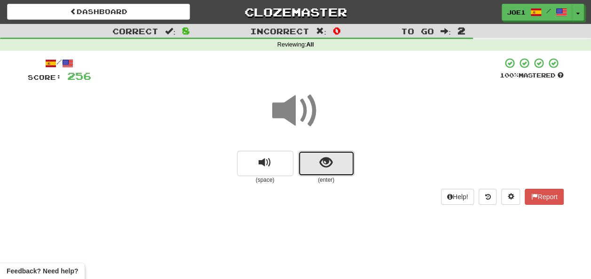
click at [312, 163] on button "show sentence" at bounding box center [326, 163] width 56 height 25
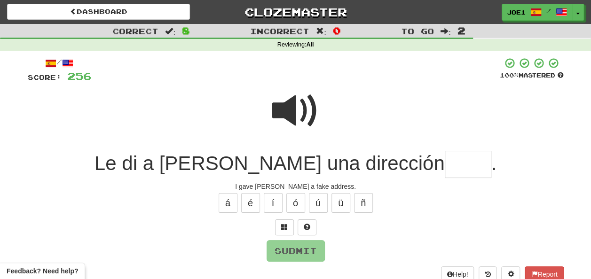
click at [295, 108] on span at bounding box center [295, 111] width 47 height 47
click at [445, 166] on input "text" at bounding box center [468, 165] width 47 height 28
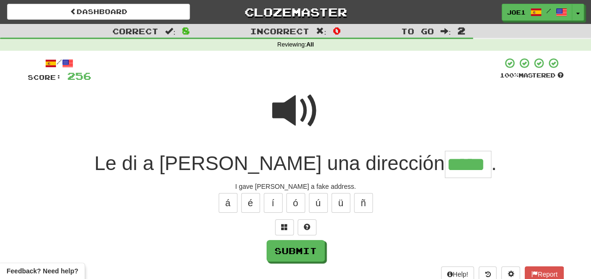
type input "*****"
click at [301, 107] on span at bounding box center [295, 111] width 47 height 47
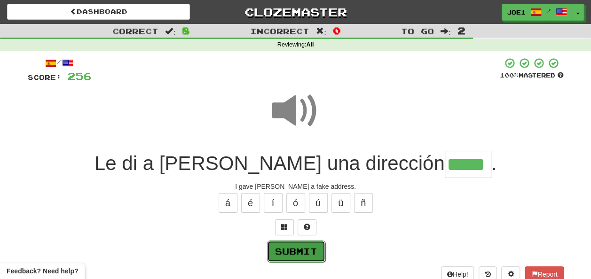
click at [296, 247] on button "Submit" at bounding box center [296, 252] width 58 height 22
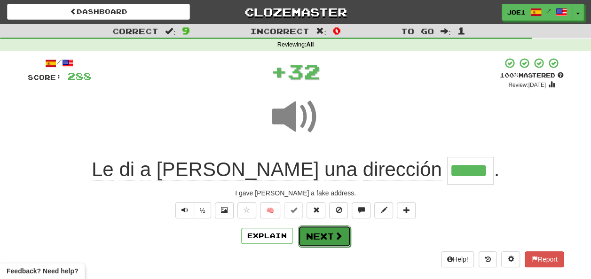
click at [320, 233] on button "Next" at bounding box center [324, 237] width 53 height 22
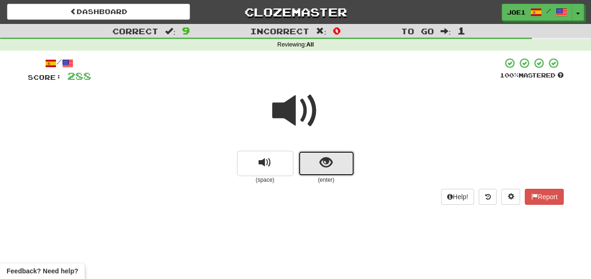
click at [319, 161] on button "show sentence" at bounding box center [326, 163] width 56 height 25
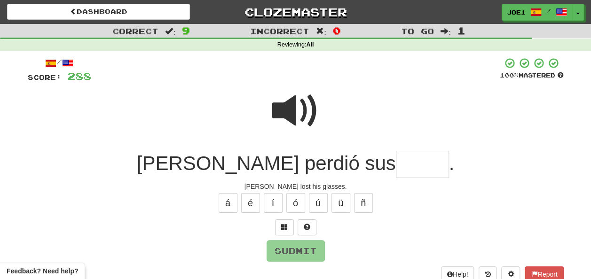
drag, startPoint x: 343, startPoint y: 164, endPoint x: 339, endPoint y: 172, distance: 9.3
click at [396, 165] on input "text" at bounding box center [422, 165] width 53 height 28
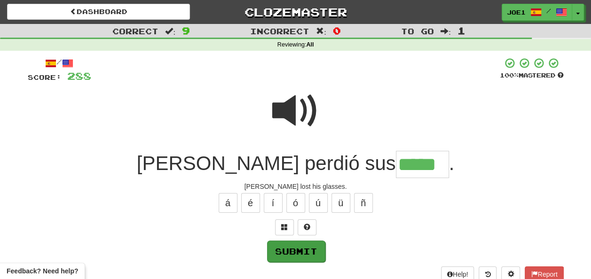
type input "*****"
click at [295, 243] on button "Submit" at bounding box center [296, 252] width 58 height 22
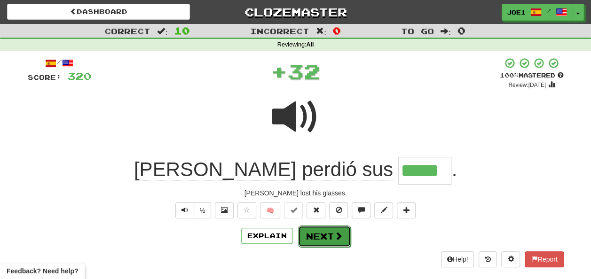
click at [323, 233] on button "Next" at bounding box center [324, 237] width 53 height 22
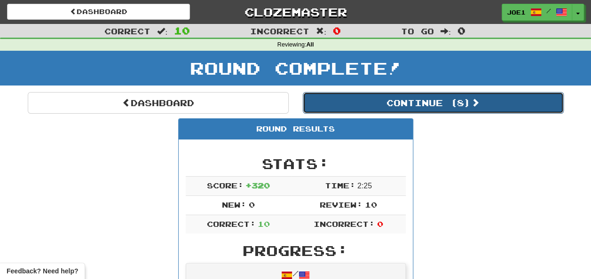
click at [392, 102] on button "Continue ( 8 )" at bounding box center [433, 103] width 261 height 22
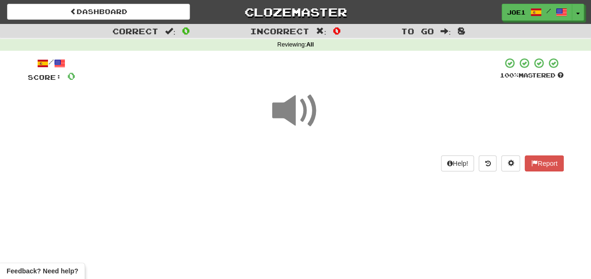
click at [296, 113] on span at bounding box center [295, 111] width 47 height 47
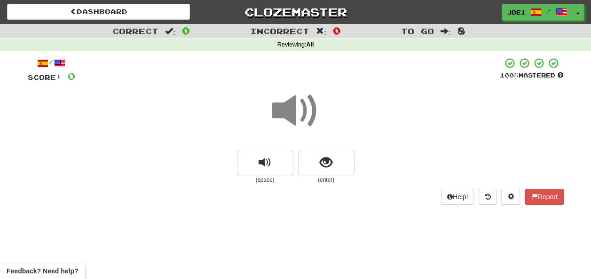
click at [296, 118] on span at bounding box center [295, 111] width 47 height 47
click at [322, 161] on span "show sentence" at bounding box center [326, 163] width 13 height 13
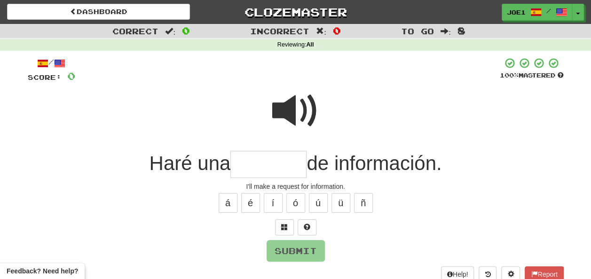
click at [295, 113] on span at bounding box center [295, 111] width 47 height 47
click at [248, 164] on input "text" at bounding box center [269, 165] width 76 height 28
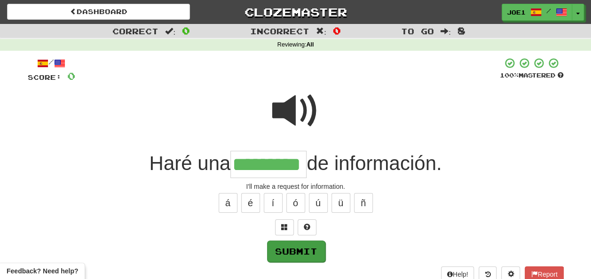
type input "*********"
click at [288, 247] on button "Submit" at bounding box center [296, 252] width 58 height 22
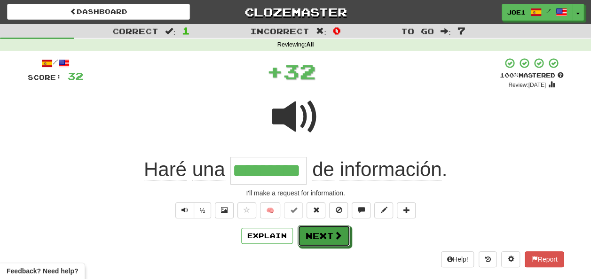
click at [317, 233] on button "Next" at bounding box center [324, 236] width 53 height 22
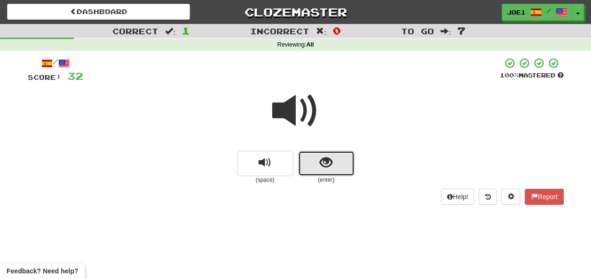
click at [311, 168] on button "show sentence" at bounding box center [326, 163] width 56 height 25
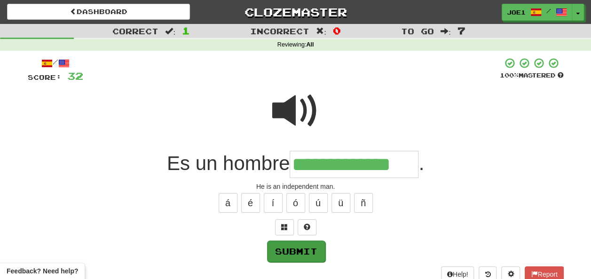
type input "**********"
click at [303, 248] on button "Submit" at bounding box center [296, 252] width 58 height 22
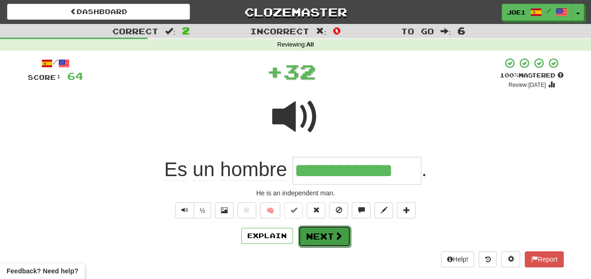
click at [311, 238] on button "Next" at bounding box center [324, 237] width 53 height 22
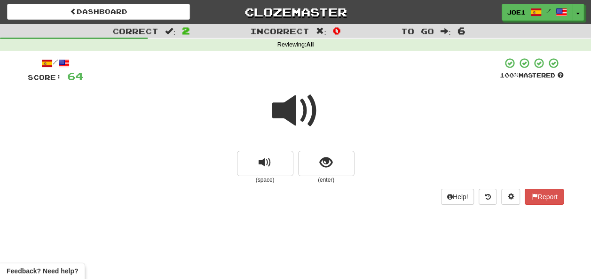
click at [301, 110] on span at bounding box center [295, 111] width 47 height 47
click at [320, 161] on span "show sentence" at bounding box center [326, 163] width 13 height 13
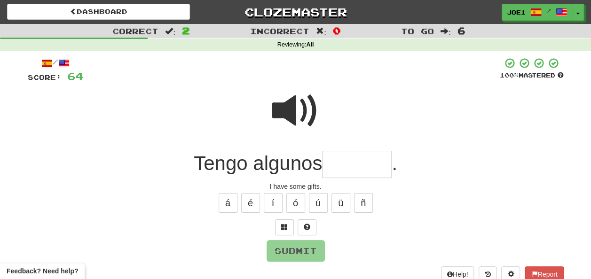
click at [332, 163] on input "text" at bounding box center [357, 165] width 70 height 28
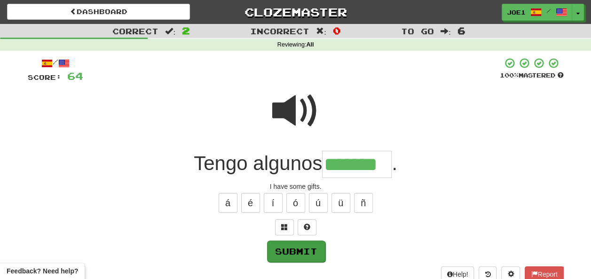
type input "*******"
click at [290, 245] on button "Submit" at bounding box center [296, 252] width 58 height 22
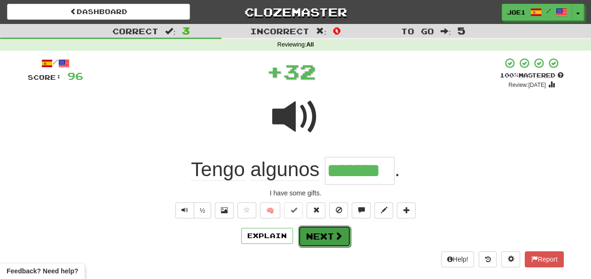
click at [306, 236] on button "Next" at bounding box center [324, 237] width 53 height 22
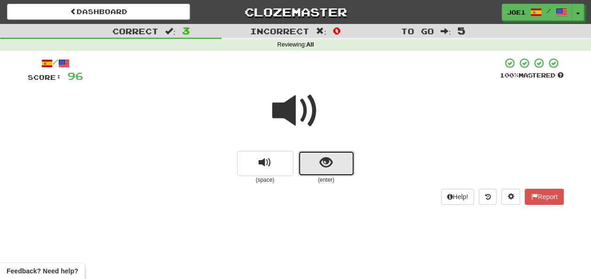
click at [314, 162] on button "show sentence" at bounding box center [326, 163] width 56 height 25
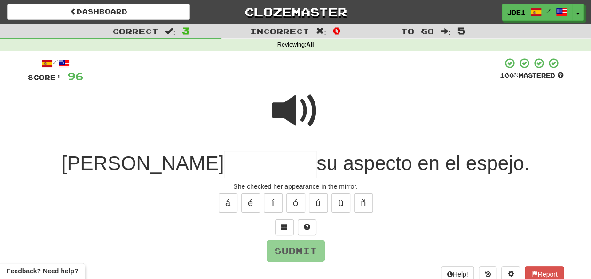
click at [224, 165] on input "text" at bounding box center [270, 165] width 93 height 28
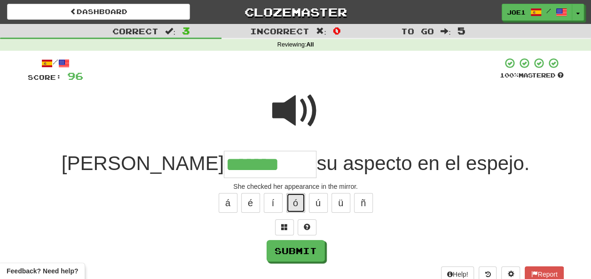
click at [301, 200] on button "ó" at bounding box center [296, 203] width 19 height 20
type input "********"
click at [297, 99] on span at bounding box center [295, 111] width 47 height 47
click at [292, 104] on span at bounding box center [295, 111] width 47 height 47
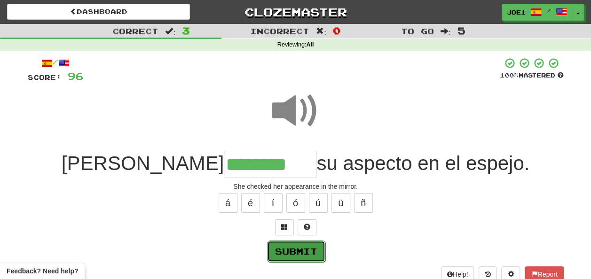
click at [290, 248] on button "Submit" at bounding box center [296, 252] width 58 height 22
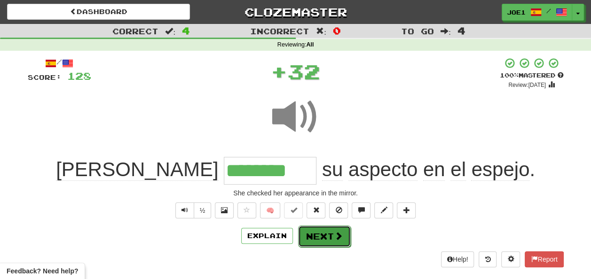
click at [317, 233] on button "Next" at bounding box center [324, 237] width 53 height 22
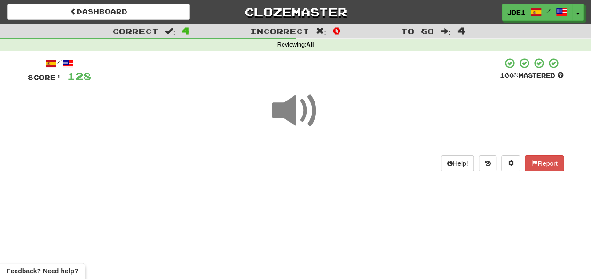
click at [299, 110] on span at bounding box center [295, 111] width 47 height 47
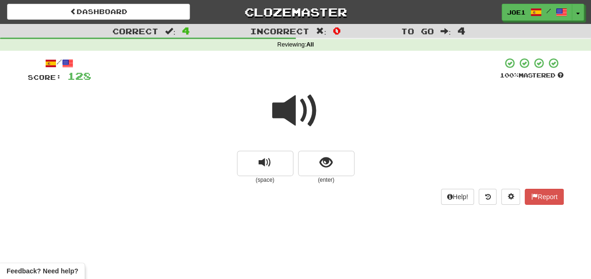
click at [292, 113] on span at bounding box center [295, 111] width 47 height 47
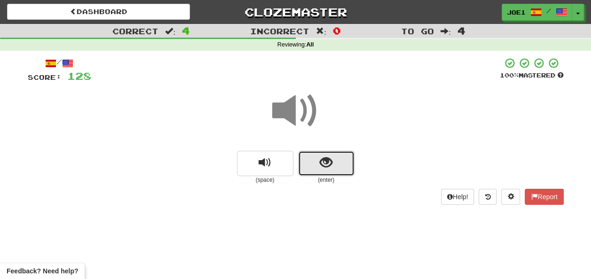
click at [316, 160] on button "show sentence" at bounding box center [326, 163] width 56 height 25
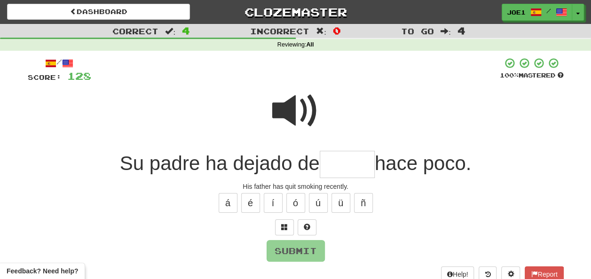
click at [304, 112] on span at bounding box center [295, 111] width 47 height 47
click at [332, 165] on input "text" at bounding box center [347, 165] width 55 height 28
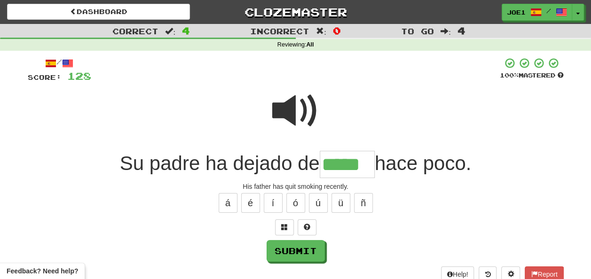
type input "*****"
click at [304, 111] on span at bounding box center [295, 111] width 47 height 47
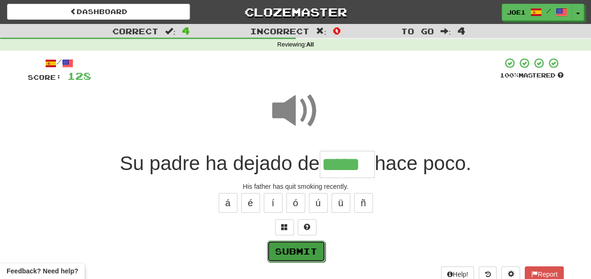
click at [295, 251] on button "Submit" at bounding box center [296, 252] width 58 height 22
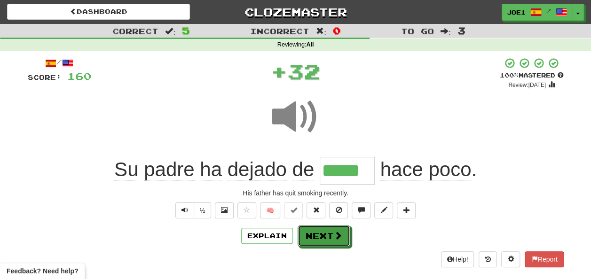
click at [316, 229] on button "Next" at bounding box center [324, 236] width 53 height 22
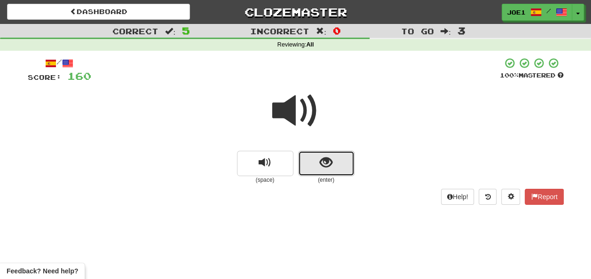
click at [318, 165] on button "show sentence" at bounding box center [326, 163] width 56 height 25
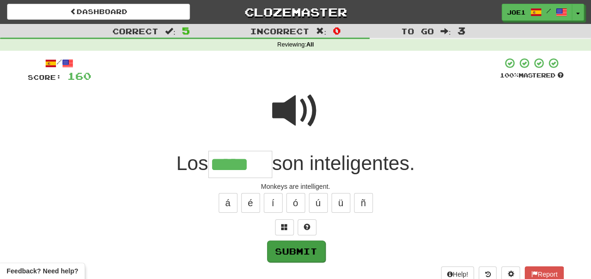
type input "*****"
click at [307, 247] on button "Submit" at bounding box center [296, 252] width 58 height 22
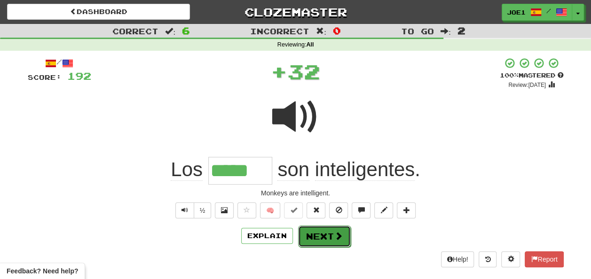
click at [324, 237] on button "Next" at bounding box center [324, 237] width 53 height 22
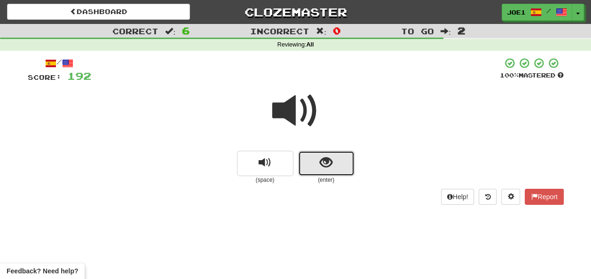
click at [316, 168] on button "show sentence" at bounding box center [326, 163] width 56 height 25
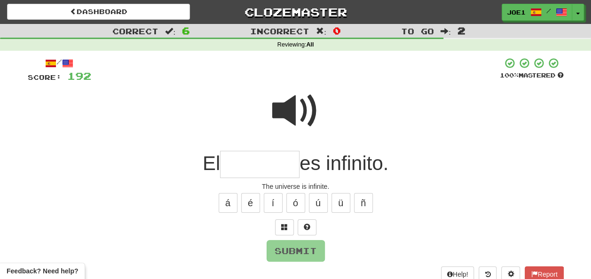
click at [236, 168] on input "text" at bounding box center [260, 165] width 80 height 28
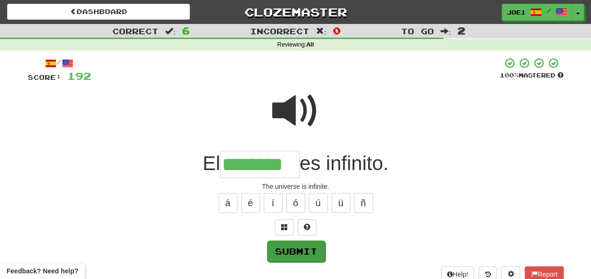
type input "********"
click at [288, 247] on button "Submit" at bounding box center [296, 252] width 58 height 22
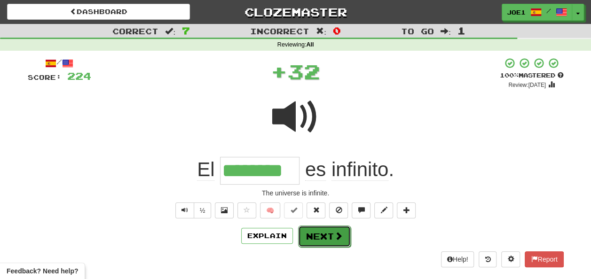
click at [313, 234] on button "Next" at bounding box center [324, 237] width 53 height 22
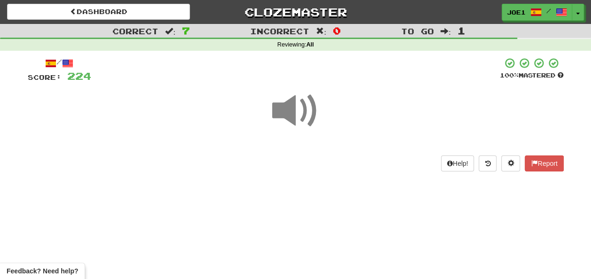
click at [291, 111] on span at bounding box center [295, 111] width 47 height 47
click at [293, 112] on span at bounding box center [295, 111] width 47 height 47
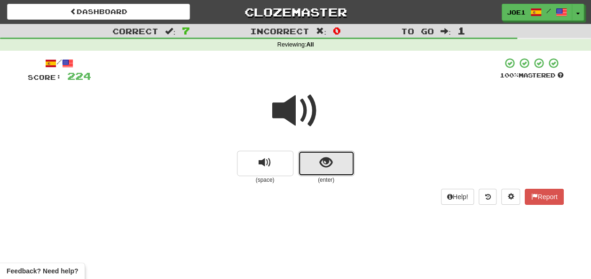
click at [317, 162] on button "show sentence" at bounding box center [326, 163] width 56 height 25
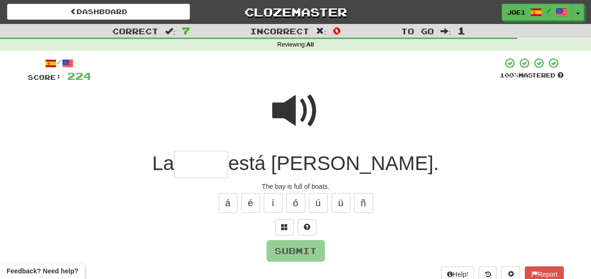
click at [192, 164] on input "text" at bounding box center [201, 165] width 54 height 28
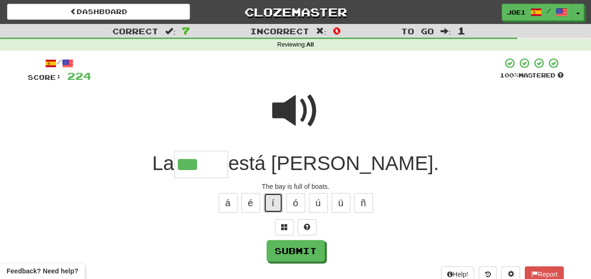
drag, startPoint x: 275, startPoint y: 197, endPoint x: 270, endPoint y: 197, distance: 5.2
click at [273, 196] on button "í" at bounding box center [273, 203] width 19 height 20
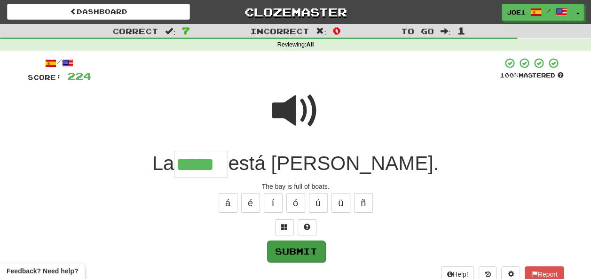
type input "*****"
click at [309, 248] on button "Submit" at bounding box center [296, 252] width 58 height 22
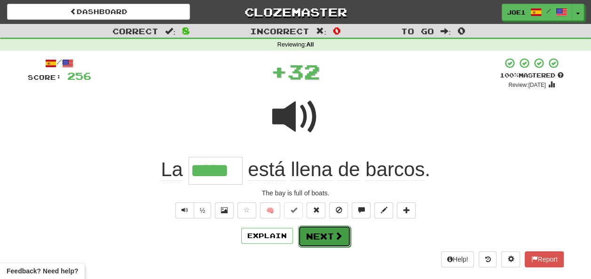
click at [315, 236] on button "Next" at bounding box center [324, 237] width 53 height 22
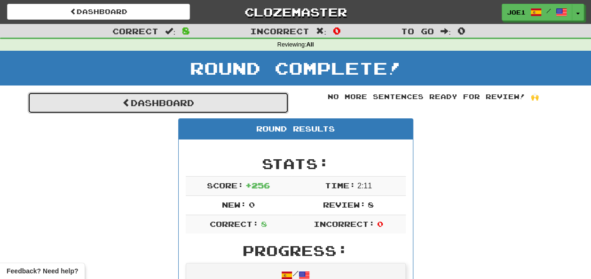
click at [139, 99] on link "Dashboard" at bounding box center [158, 103] width 261 height 22
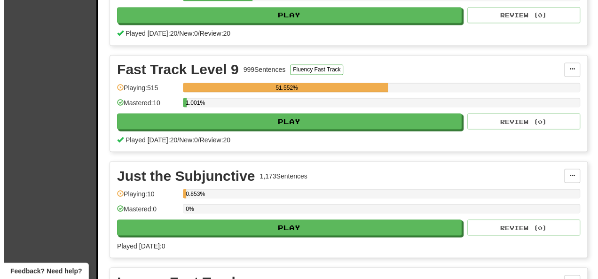
scroll to position [753, 0]
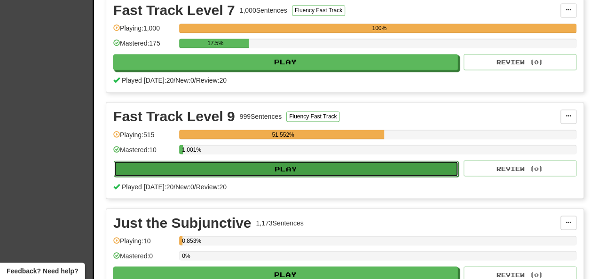
click at [225, 172] on button "Play" at bounding box center [286, 169] width 345 height 16
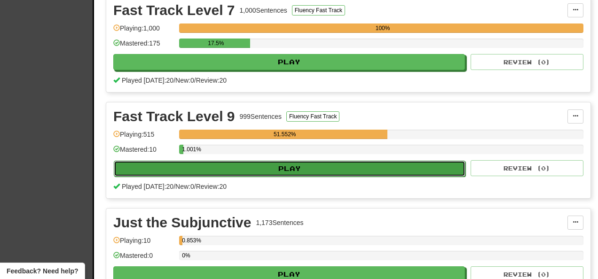
select select "**"
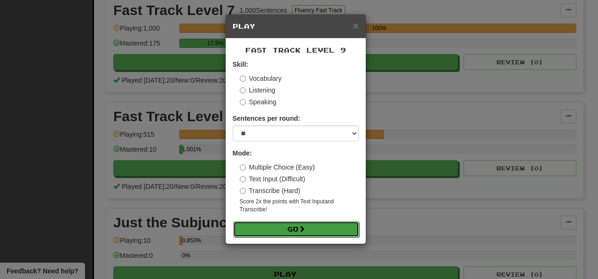
click at [279, 224] on button "Go" at bounding box center [296, 230] width 126 height 16
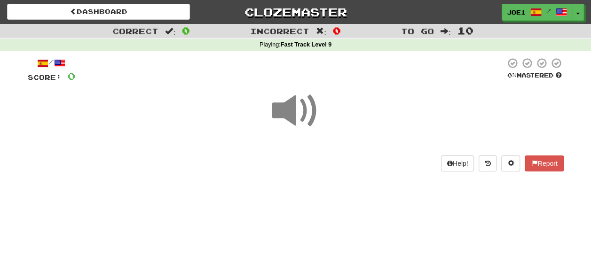
click at [294, 109] on span at bounding box center [295, 111] width 47 height 47
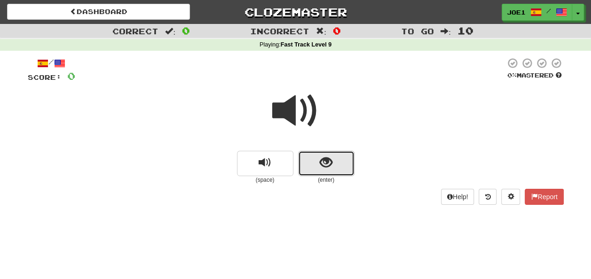
click at [311, 162] on button "show sentence" at bounding box center [326, 163] width 56 height 25
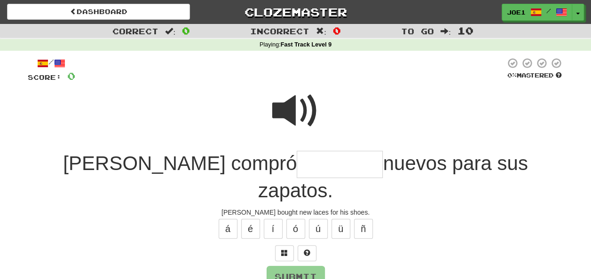
click at [297, 162] on input "text" at bounding box center [340, 165] width 86 height 28
type input "********"
click at [309, 267] on button "Submit" at bounding box center [296, 278] width 58 height 22
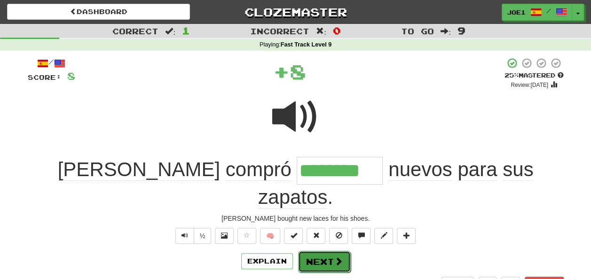
click at [316, 251] on button "Next" at bounding box center [324, 262] width 53 height 22
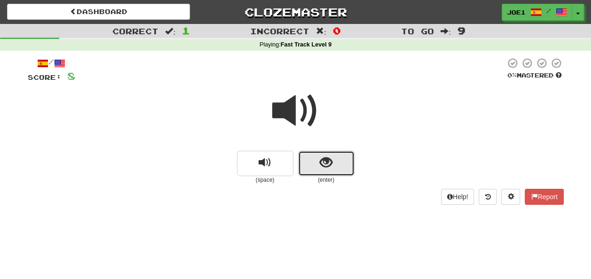
click at [326, 160] on span "show sentence" at bounding box center [326, 163] width 13 height 13
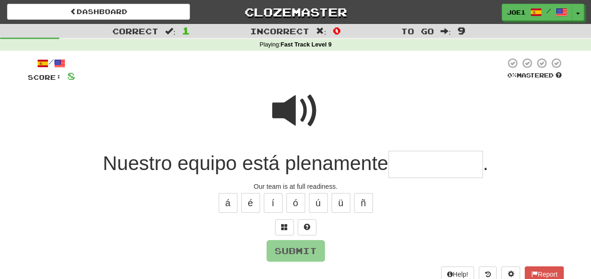
click at [404, 163] on input "text" at bounding box center [436, 165] width 95 height 28
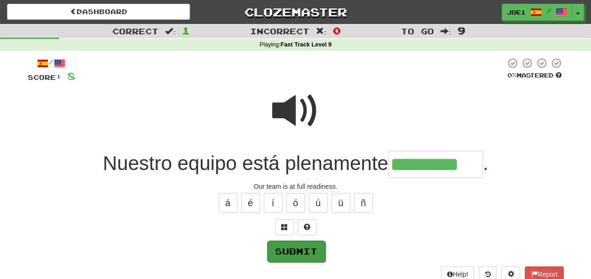
type input "*********"
click at [294, 248] on button "Submit" at bounding box center [296, 252] width 58 height 22
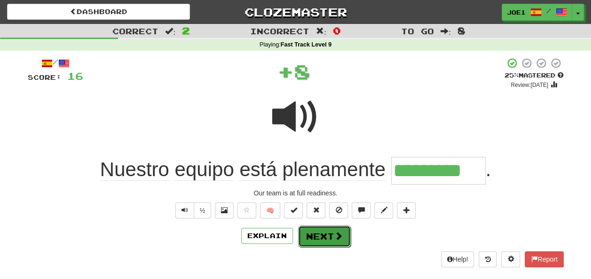
click at [311, 233] on button "Next" at bounding box center [324, 237] width 53 height 22
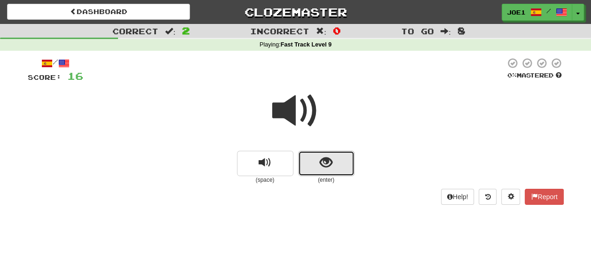
click at [323, 165] on span "show sentence" at bounding box center [326, 163] width 13 height 13
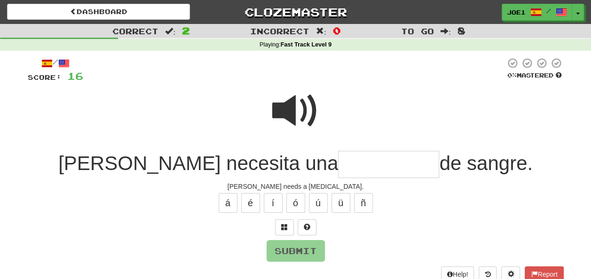
drag, startPoint x: 291, startPoint y: 166, endPoint x: 285, endPoint y: 168, distance: 5.8
click at [338, 166] on input "text" at bounding box center [388, 165] width 101 height 28
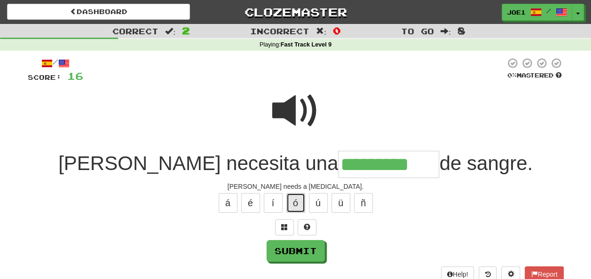
click at [300, 201] on button "ó" at bounding box center [296, 203] width 19 height 20
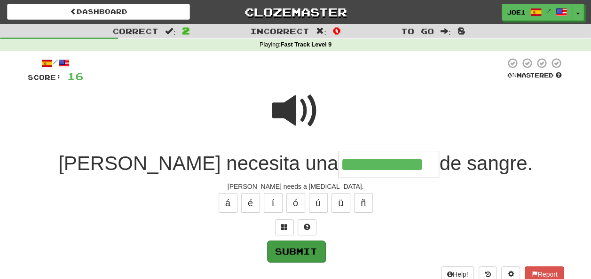
type input "**********"
click at [306, 247] on button "Submit" at bounding box center [296, 252] width 58 height 22
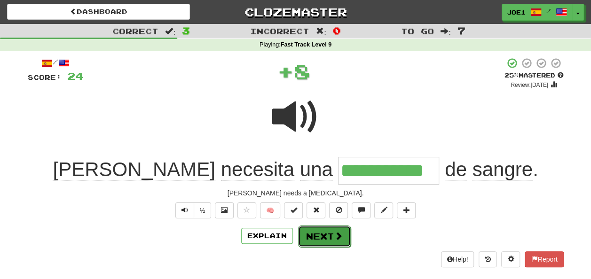
click at [318, 237] on button "Next" at bounding box center [324, 237] width 53 height 22
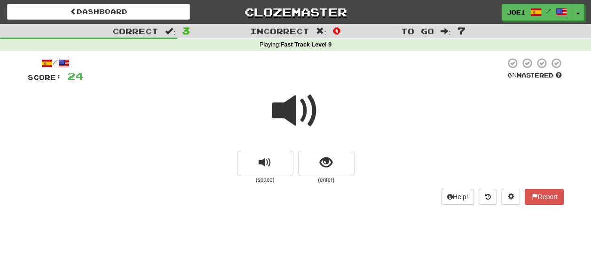
click at [290, 117] on span at bounding box center [295, 111] width 47 height 47
click at [294, 121] on span at bounding box center [295, 111] width 47 height 47
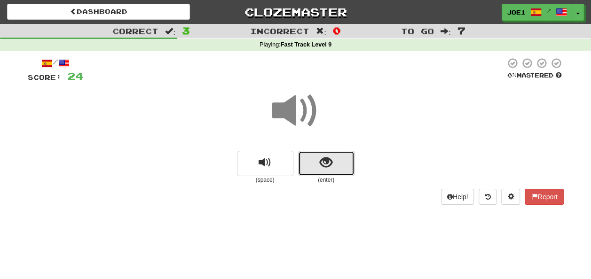
click at [308, 159] on button "show sentence" at bounding box center [326, 163] width 56 height 25
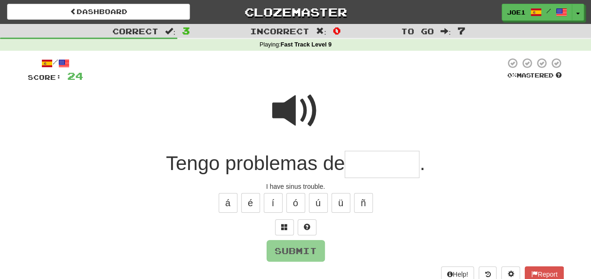
click at [359, 164] on input "text" at bounding box center [382, 165] width 75 height 28
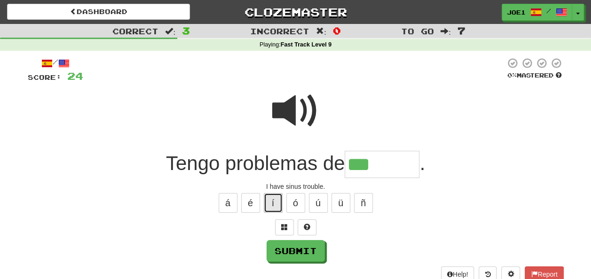
click at [271, 201] on button "í" at bounding box center [273, 203] width 19 height 20
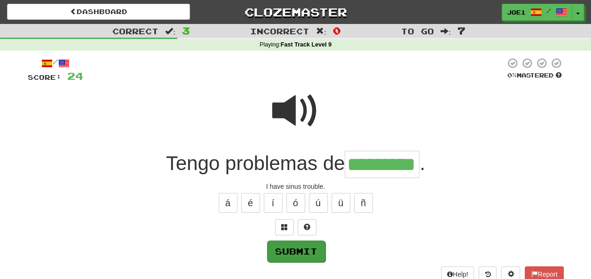
type input "*********"
click at [317, 247] on button "Submit" at bounding box center [296, 251] width 58 height 22
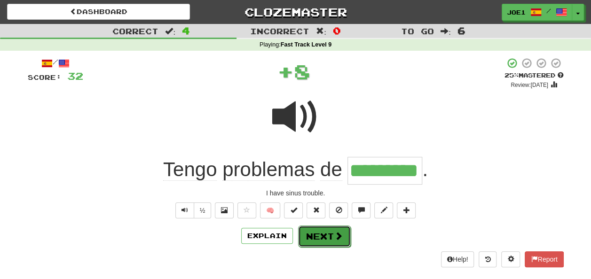
click at [326, 234] on button "Next" at bounding box center [324, 237] width 53 height 22
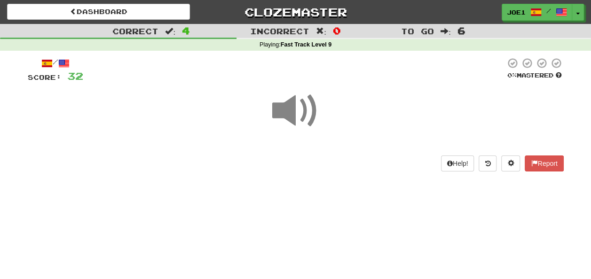
click at [290, 116] on span at bounding box center [295, 111] width 47 height 47
click at [291, 114] on span at bounding box center [295, 111] width 47 height 47
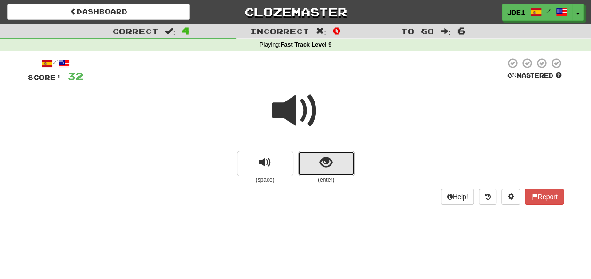
click at [312, 166] on button "show sentence" at bounding box center [326, 163] width 56 height 25
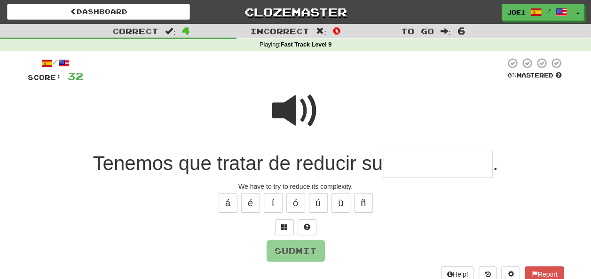
click at [409, 162] on input "text" at bounding box center [438, 165] width 110 height 28
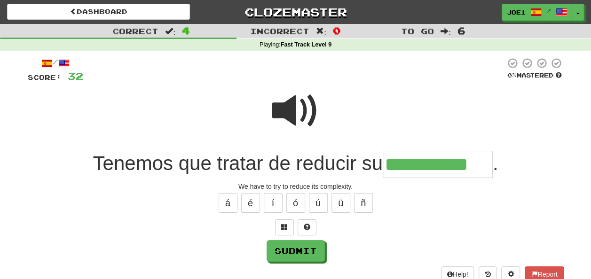
type input "**********"
click at [299, 107] on span at bounding box center [295, 111] width 47 height 47
click at [299, 109] on span at bounding box center [295, 111] width 47 height 47
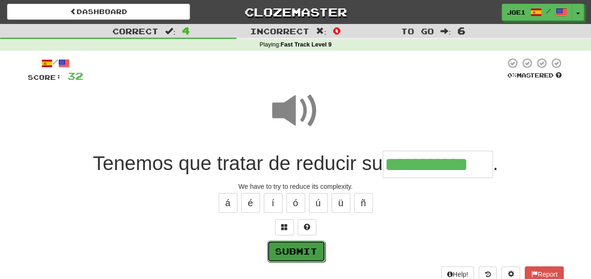
click at [299, 248] on button "Submit" at bounding box center [296, 252] width 58 height 22
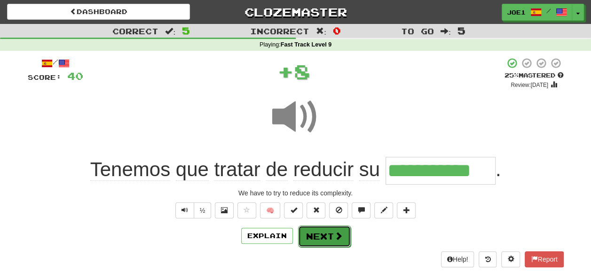
click at [317, 232] on button "Next" at bounding box center [324, 237] width 53 height 22
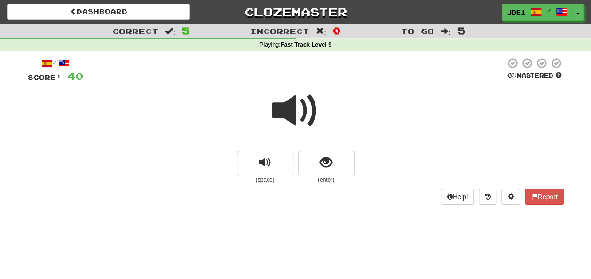
click at [291, 113] on span at bounding box center [295, 111] width 47 height 47
click at [295, 111] on span at bounding box center [295, 111] width 47 height 47
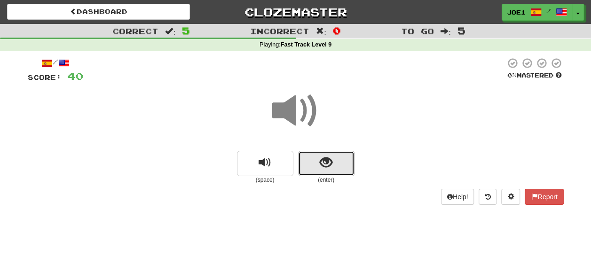
click at [326, 162] on span "show sentence" at bounding box center [326, 163] width 13 height 13
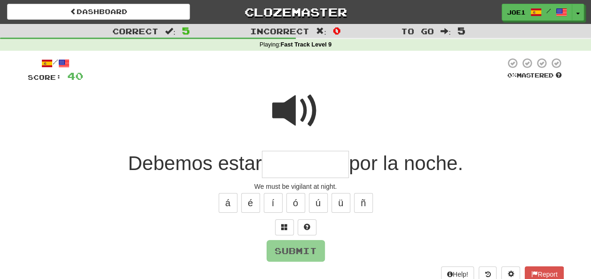
click at [287, 163] on input "text" at bounding box center [305, 165] width 87 height 28
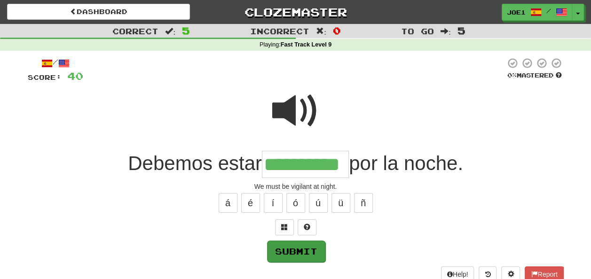
type input "**********"
click at [295, 245] on button "Submit" at bounding box center [296, 252] width 58 height 22
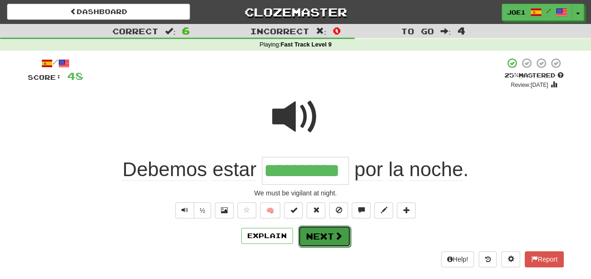
click at [319, 233] on button "Next" at bounding box center [324, 237] width 53 height 22
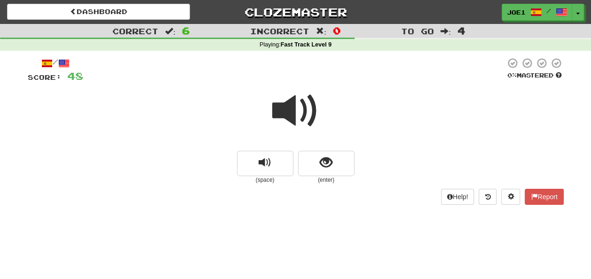
click at [294, 116] on span at bounding box center [295, 111] width 47 height 47
click at [293, 112] on span at bounding box center [295, 111] width 47 height 47
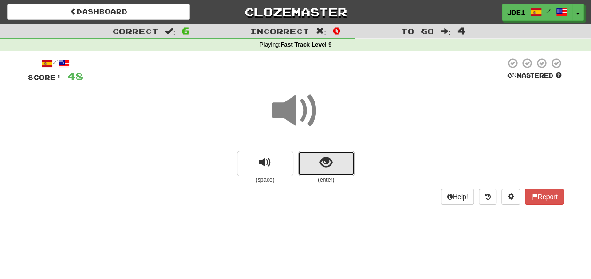
click at [324, 160] on span "show sentence" at bounding box center [326, 163] width 13 height 13
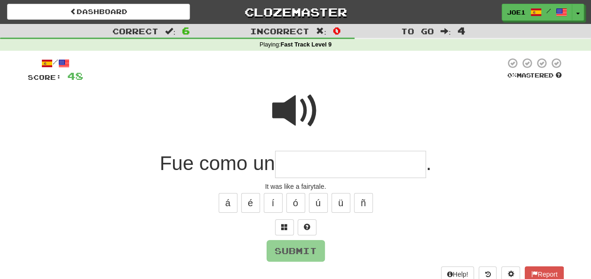
click at [291, 107] on span at bounding box center [295, 111] width 47 height 47
click at [291, 166] on input "text" at bounding box center [350, 165] width 151 height 28
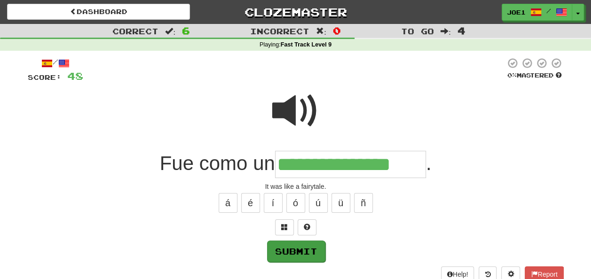
type input "**********"
click at [299, 250] on button "Submit" at bounding box center [296, 251] width 58 height 22
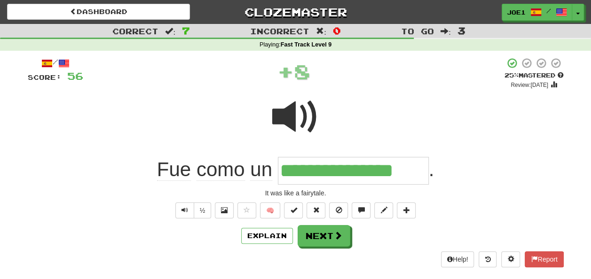
click at [278, 110] on span at bounding box center [295, 117] width 47 height 47
click at [280, 115] on span at bounding box center [295, 117] width 47 height 47
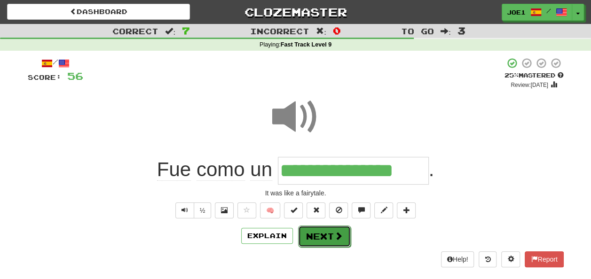
click at [323, 228] on button "Next" at bounding box center [324, 237] width 53 height 22
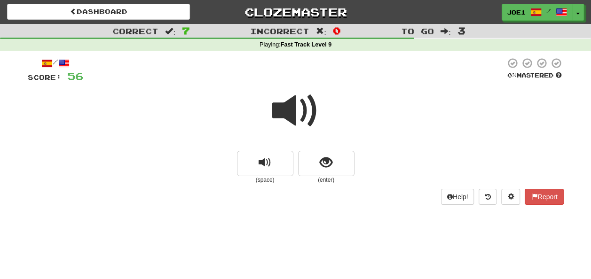
click at [306, 111] on span at bounding box center [295, 111] width 47 height 47
click at [306, 114] on span at bounding box center [295, 111] width 47 height 47
click at [298, 113] on span at bounding box center [295, 111] width 47 height 47
click at [298, 111] on span at bounding box center [295, 111] width 47 height 47
click at [320, 160] on span "show sentence" at bounding box center [326, 163] width 13 height 13
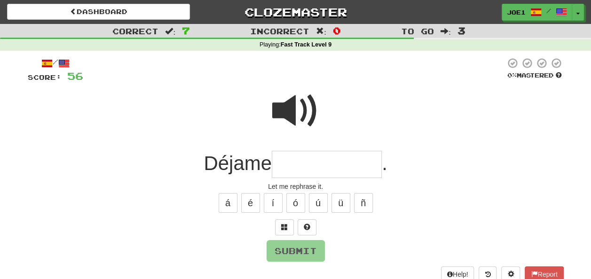
click at [299, 161] on input "text" at bounding box center [327, 165] width 110 height 28
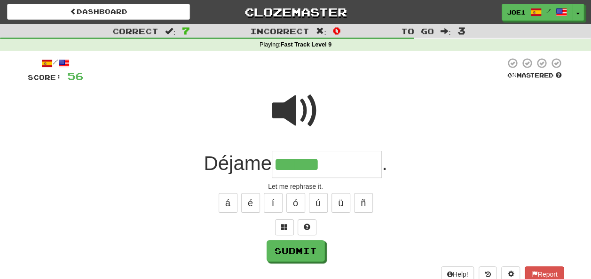
drag, startPoint x: 294, startPoint y: 100, endPoint x: 297, endPoint y: 103, distance: 5.0
click at [297, 103] on span at bounding box center [295, 111] width 47 height 47
click at [338, 166] on input "******" at bounding box center [327, 165] width 110 height 28
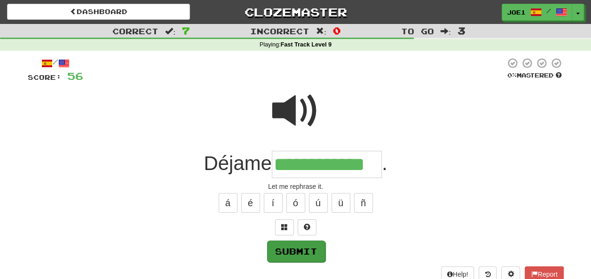
type input "**********"
click at [295, 248] on button "Submit" at bounding box center [296, 251] width 58 height 22
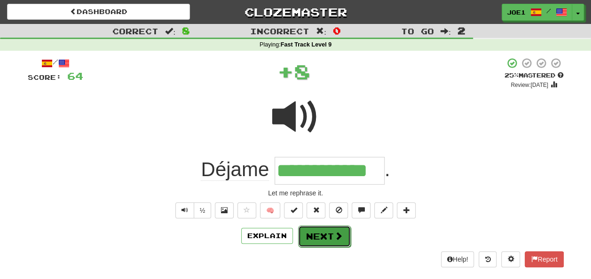
click at [315, 232] on button "Next" at bounding box center [324, 237] width 53 height 22
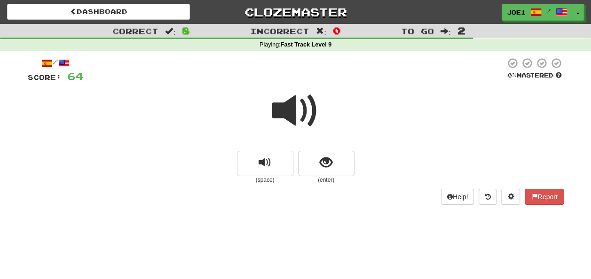
click at [296, 107] on span at bounding box center [295, 111] width 47 height 47
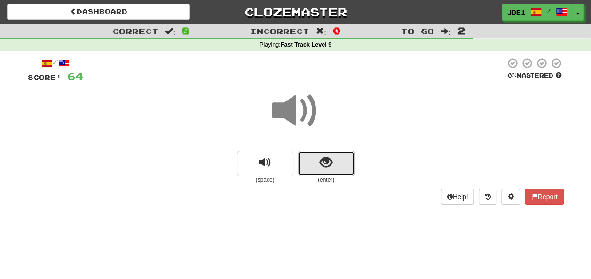
click at [326, 164] on span "show sentence" at bounding box center [326, 163] width 13 height 13
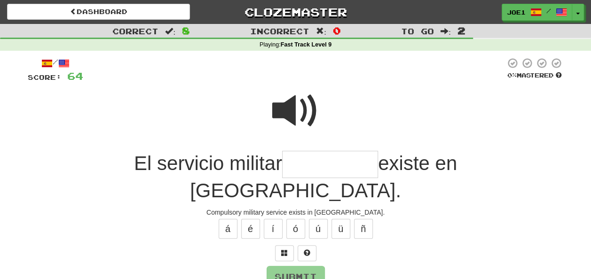
click at [307, 106] on span at bounding box center [295, 111] width 47 height 47
click at [282, 159] on input "text" at bounding box center [330, 165] width 96 height 28
type input "**********"
click at [292, 267] on button "Submit" at bounding box center [296, 278] width 58 height 22
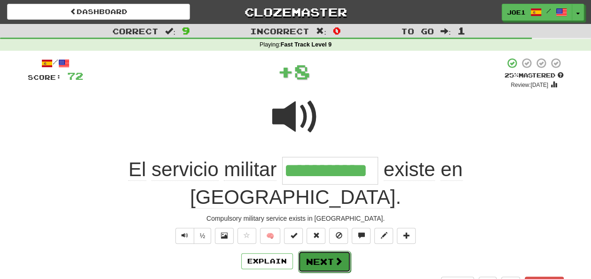
click at [317, 251] on button "Next" at bounding box center [324, 262] width 53 height 22
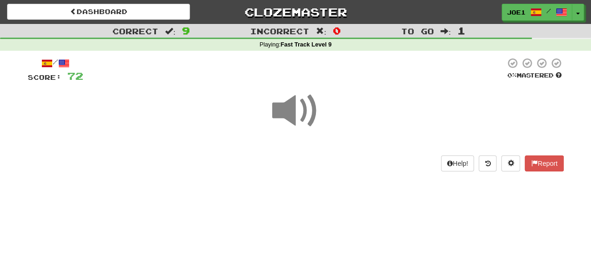
click at [300, 111] on span at bounding box center [295, 111] width 47 height 47
click at [296, 110] on span at bounding box center [295, 111] width 47 height 47
click at [293, 111] on span at bounding box center [295, 111] width 47 height 47
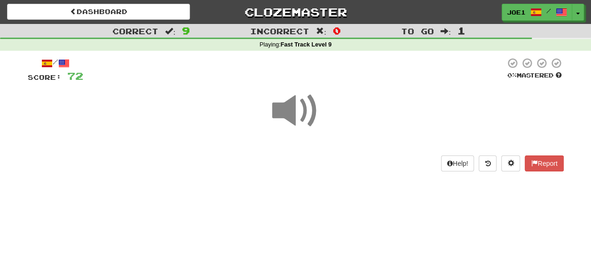
click at [292, 111] on span at bounding box center [295, 111] width 47 height 47
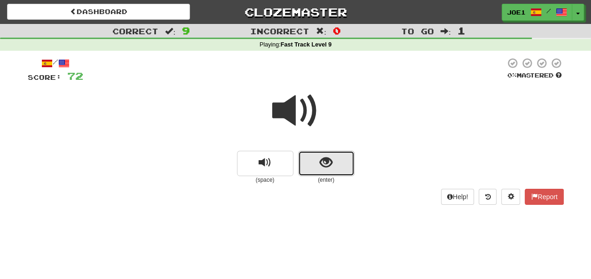
click at [319, 166] on button "show sentence" at bounding box center [326, 163] width 56 height 25
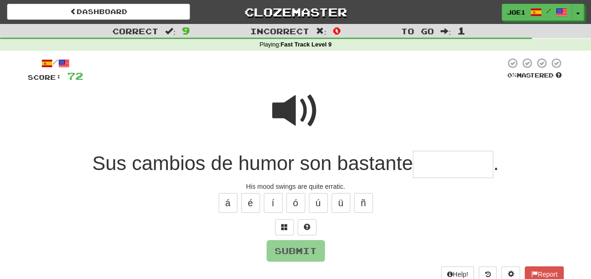
click at [289, 110] on span at bounding box center [295, 111] width 47 height 47
click at [432, 163] on input "text" at bounding box center [453, 165] width 80 height 28
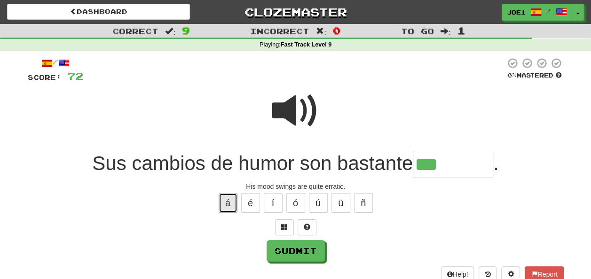
click at [229, 206] on button "á" at bounding box center [228, 203] width 19 height 20
type input "*********"
click at [291, 104] on span at bounding box center [295, 111] width 47 height 47
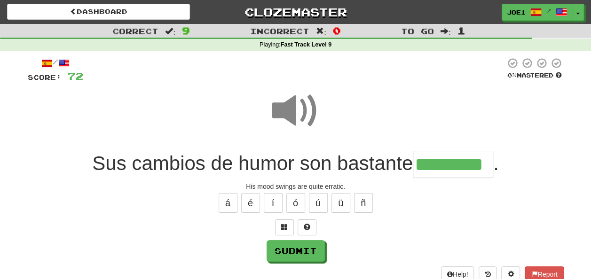
click at [291, 104] on span at bounding box center [295, 111] width 47 height 47
click at [289, 252] on button "Submit" at bounding box center [296, 252] width 58 height 22
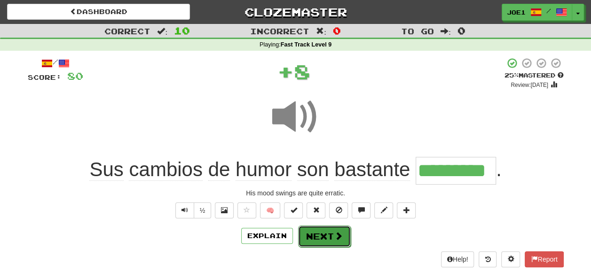
click at [313, 237] on button "Next" at bounding box center [324, 237] width 53 height 22
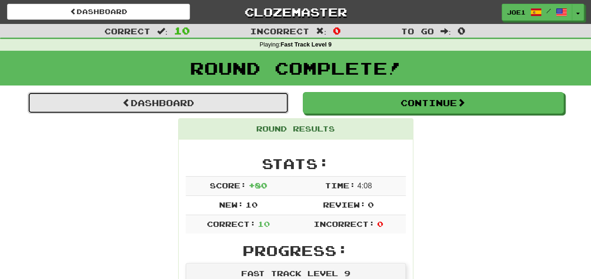
click at [122, 99] on span at bounding box center [126, 102] width 8 height 8
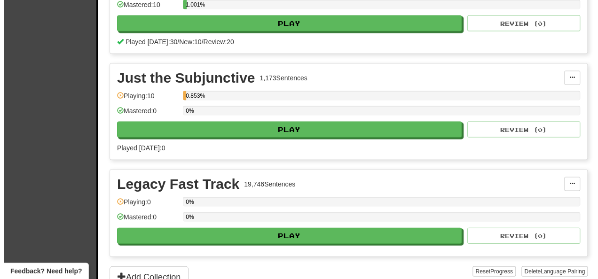
scroll to position [941, 0]
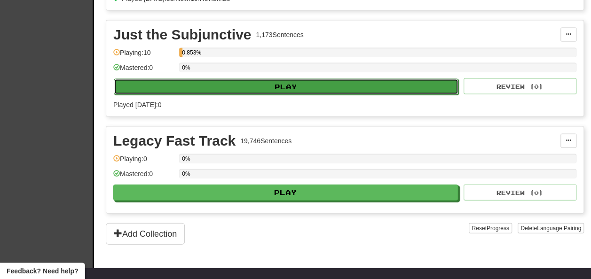
click at [214, 87] on button "Play" at bounding box center [286, 87] width 345 height 16
select select "**"
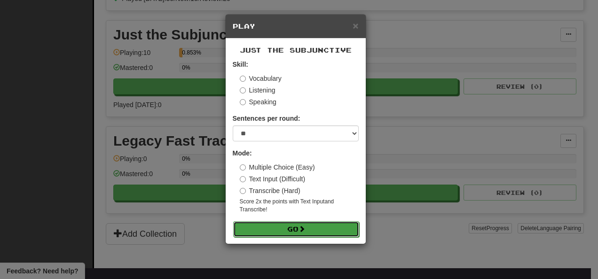
click at [283, 227] on button "Go" at bounding box center [296, 230] width 126 height 16
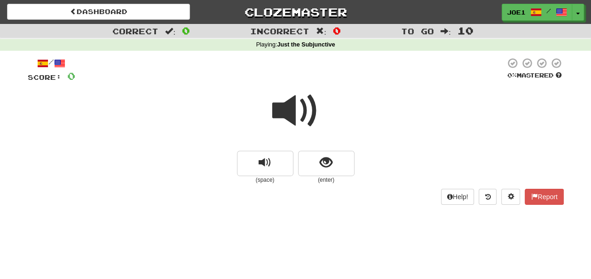
click at [295, 109] on span at bounding box center [295, 111] width 47 height 47
click at [316, 163] on button "show sentence" at bounding box center [326, 163] width 56 height 25
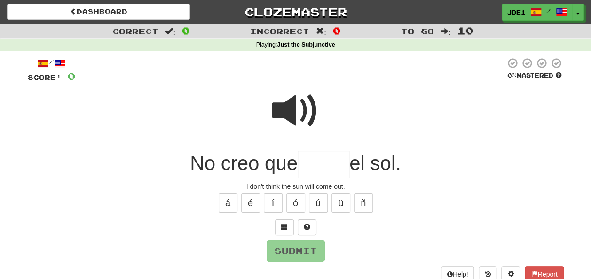
click at [312, 162] on input "text" at bounding box center [324, 165] width 52 height 28
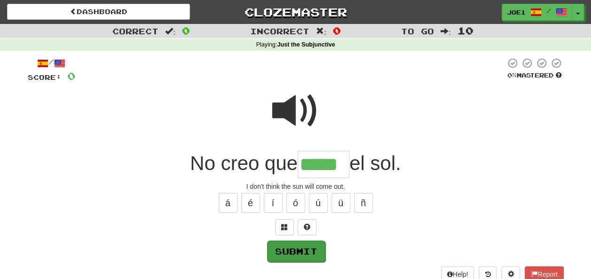
type input "*****"
click at [305, 248] on button "Submit" at bounding box center [296, 251] width 58 height 22
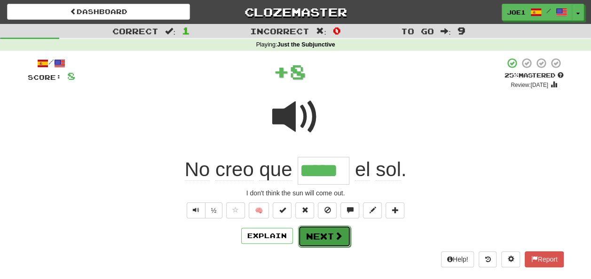
click at [319, 234] on button "Next" at bounding box center [324, 237] width 53 height 22
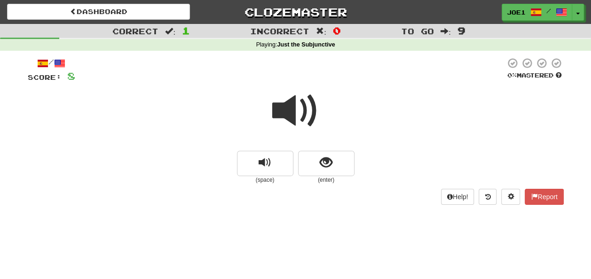
click at [298, 114] on span at bounding box center [295, 111] width 47 height 47
click at [293, 114] on span at bounding box center [295, 111] width 47 height 47
click at [291, 112] on span at bounding box center [295, 111] width 47 height 47
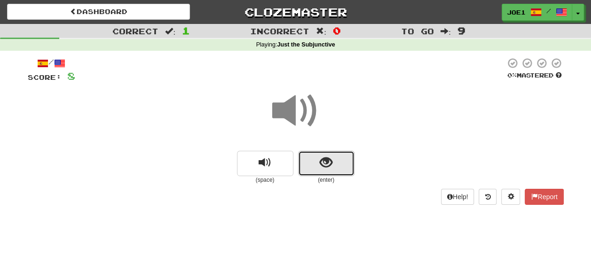
click at [319, 162] on button "show sentence" at bounding box center [326, 163] width 56 height 25
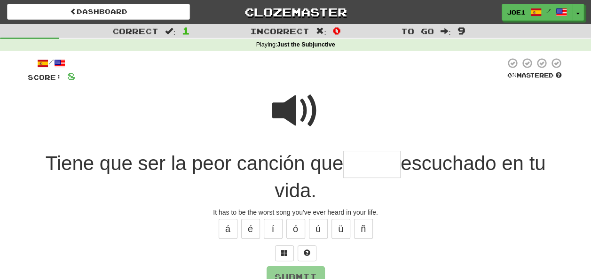
click at [296, 104] on span at bounding box center [295, 111] width 47 height 47
click at [299, 107] on span at bounding box center [295, 111] width 47 height 47
click at [352, 163] on input "text" at bounding box center [371, 165] width 57 height 28
type input "*****"
click at [292, 103] on span at bounding box center [295, 111] width 47 height 47
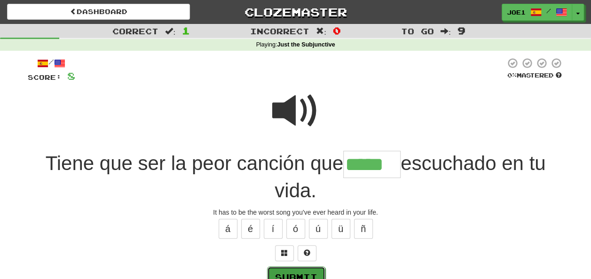
click at [294, 271] on button "Submit" at bounding box center [296, 278] width 58 height 22
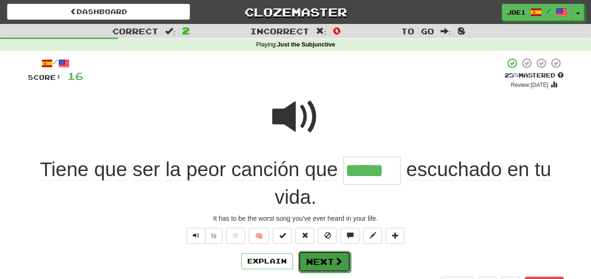
click at [316, 258] on button "Next" at bounding box center [324, 262] width 53 height 22
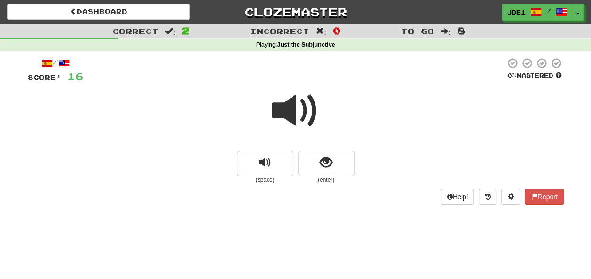
click at [293, 111] on span at bounding box center [295, 111] width 47 height 47
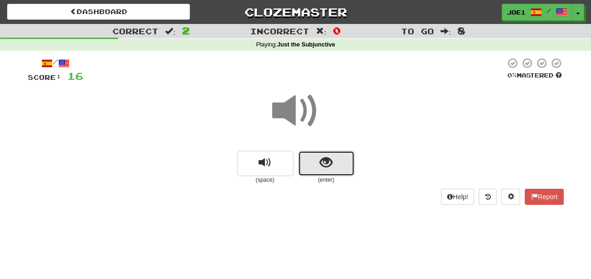
click at [308, 162] on button "show sentence" at bounding box center [326, 163] width 56 height 25
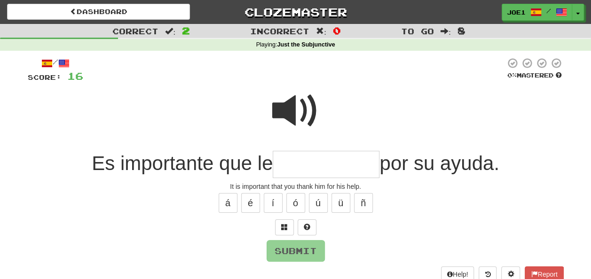
click at [289, 101] on span at bounding box center [295, 111] width 47 height 47
click at [281, 167] on input "text" at bounding box center [326, 165] width 107 height 28
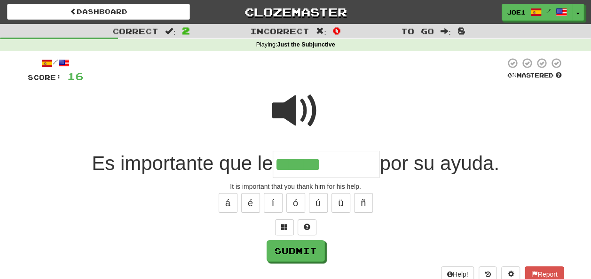
click at [286, 104] on span at bounding box center [295, 111] width 47 height 47
click at [342, 166] on input "******" at bounding box center [326, 165] width 107 height 28
click at [296, 105] on span at bounding box center [295, 111] width 47 height 47
click at [352, 163] on input "*******" at bounding box center [326, 165] width 107 height 28
click at [310, 247] on button "Submit" at bounding box center [296, 252] width 58 height 22
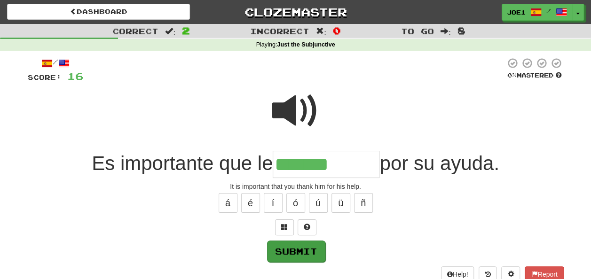
type input "**********"
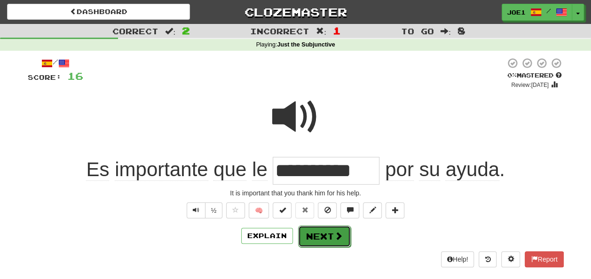
click at [317, 234] on button "Next" at bounding box center [324, 237] width 53 height 22
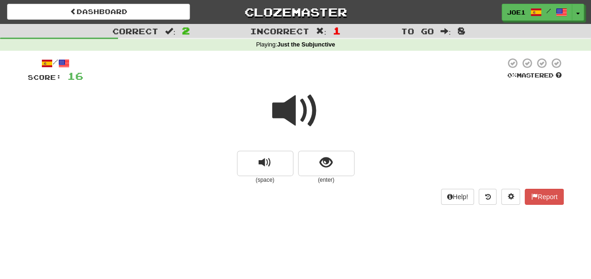
click at [297, 108] on span at bounding box center [295, 111] width 47 height 47
click at [296, 109] on span at bounding box center [295, 111] width 47 height 47
click at [318, 161] on button "show sentence" at bounding box center [326, 163] width 56 height 25
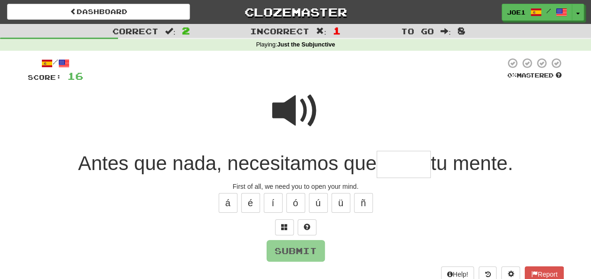
click at [288, 99] on span at bounding box center [295, 111] width 47 height 47
click at [390, 165] on input "text" at bounding box center [404, 165] width 54 height 28
type input "*"
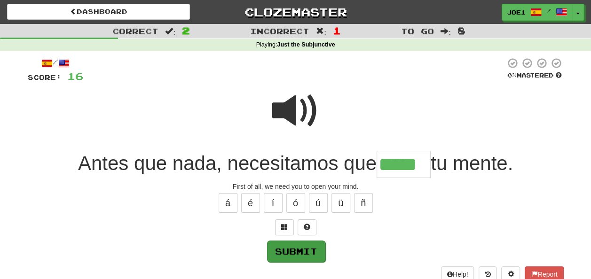
type input "*****"
click at [300, 247] on button "Submit" at bounding box center [296, 252] width 58 height 22
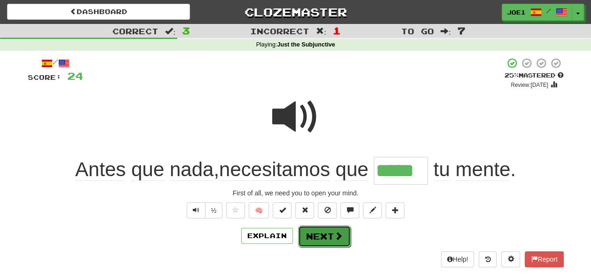
click at [319, 234] on button "Next" at bounding box center [324, 237] width 53 height 22
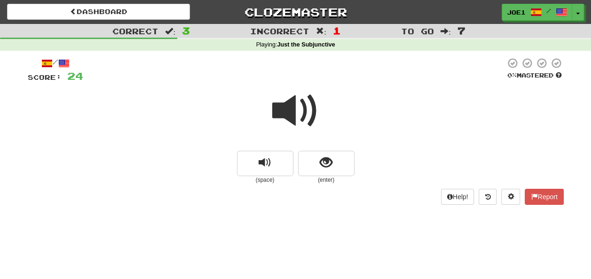
click at [295, 114] on span at bounding box center [295, 111] width 47 height 47
click at [293, 111] on span at bounding box center [295, 111] width 47 height 47
click at [295, 113] on span at bounding box center [295, 111] width 47 height 47
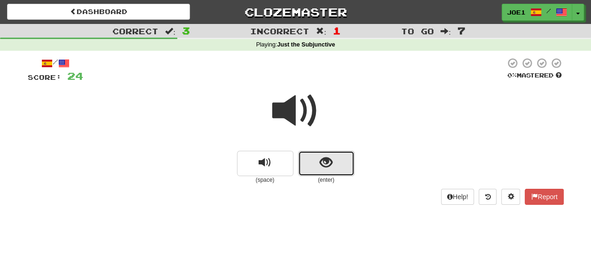
click at [319, 163] on button "show sentence" at bounding box center [326, 163] width 56 height 25
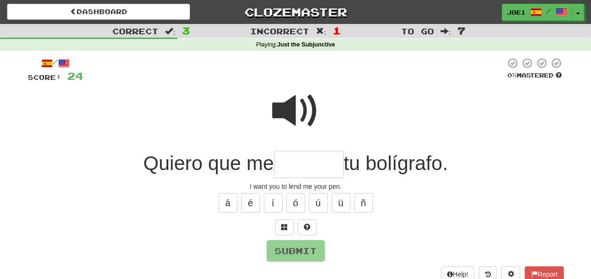
click at [295, 96] on span at bounding box center [295, 111] width 47 height 47
click at [287, 166] on input "text" at bounding box center [309, 165] width 70 height 28
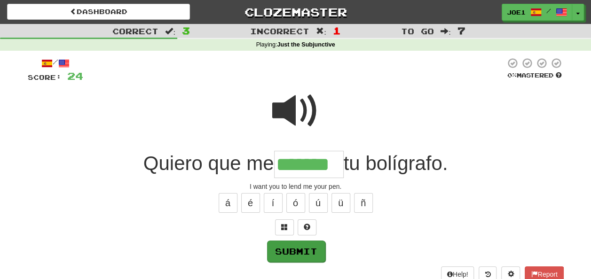
type input "*******"
click at [292, 247] on button "Submit" at bounding box center [296, 251] width 58 height 22
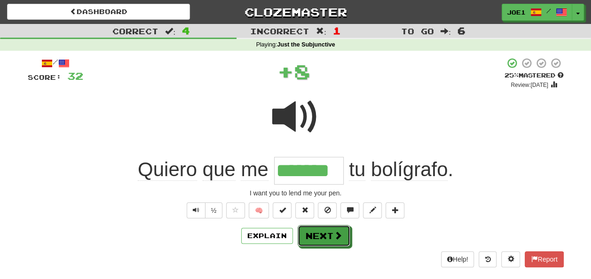
click at [322, 236] on button "Next" at bounding box center [324, 236] width 53 height 22
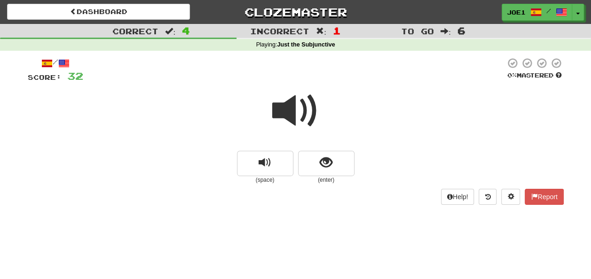
click at [299, 112] on span at bounding box center [295, 111] width 47 height 47
click at [297, 110] on span at bounding box center [295, 111] width 47 height 47
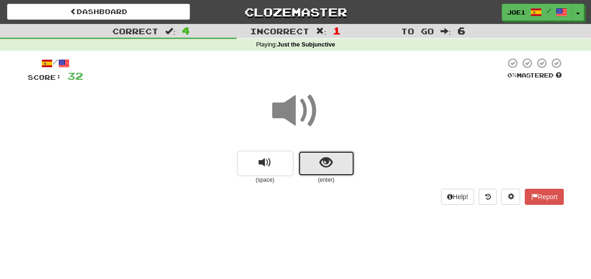
click at [326, 161] on span "show sentence" at bounding box center [326, 163] width 13 height 13
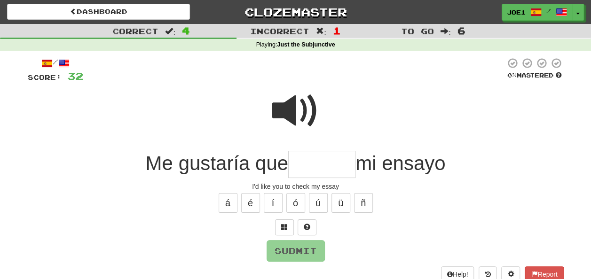
click at [275, 90] on span at bounding box center [295, 111] width 47 height 47
click at [291, 99] on span at bounding box center [295, 111] width 47 height 47
click at [301, 167] on input "text" at bounding box center [321, 165] width 67 height 28
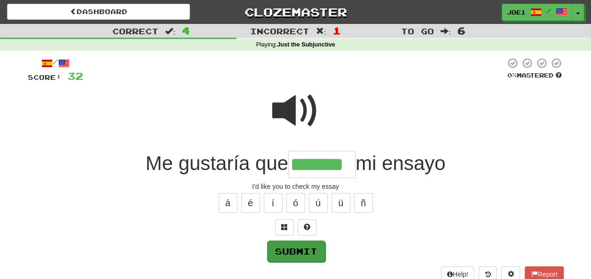
type input "*******"
click at [302, 249] on button "Submit" at bounding box center [296, 252] width 58 height 22
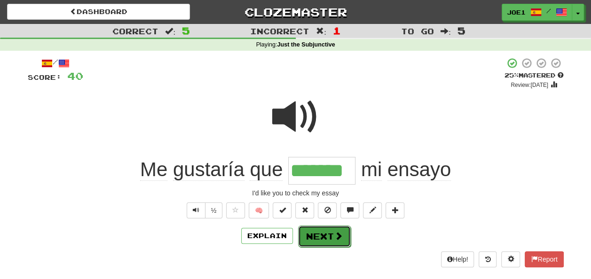
click at [317, 233] on button "Next" at bounding box center [324, 237] width 53 height 22
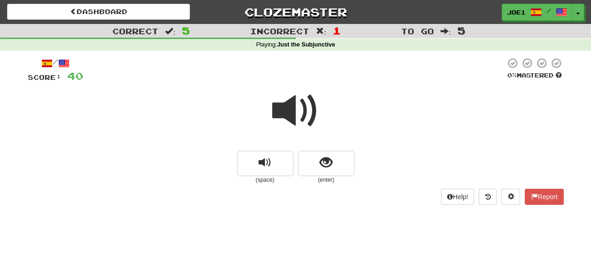
click at [295, 111] on span at bounding box center [295, 111] width 47 height 47
click at [294, 110] on span at bounding box center [295, 111] width 47 height 47
click at [291, 109] on span at bounding box center [295, 111] width 47 height 47
click at [292, 110] on span at bounding box center [295, 111] width 47 height 47
click at [327, 162] on span "show sentence" at bounding box center [326, 163] width 13 height 13
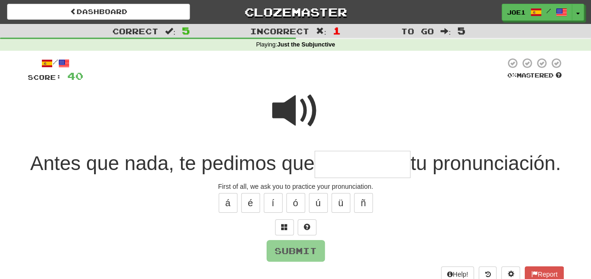
click at [303, 100] on span at bounding box center [295, 111] width 47 height 47
click at [301, 102] on span at bounding box center [295, 111] width 47 height 47
click at [393, 165] on input "text" at bounding box center [363, 165] width 96 height 28
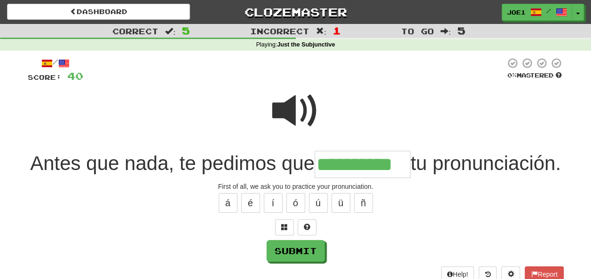
type input "**********"
click at [290, 109] on span at bounding box center [295, 111] width 47 height 47
click at [295, 263] on button "Submit" at bounding box center [296, 252] width 58 height 22
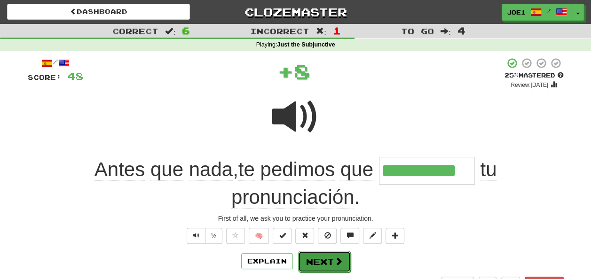
click at [311, 263] on button "Next" at bounding box center [324, 262] width 53 height 22
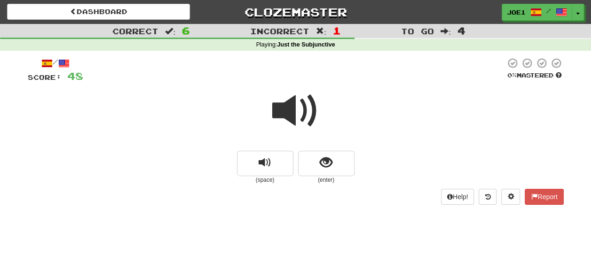
click at [292, 114] on span at bounding box center [295, 111] width 47 height 47
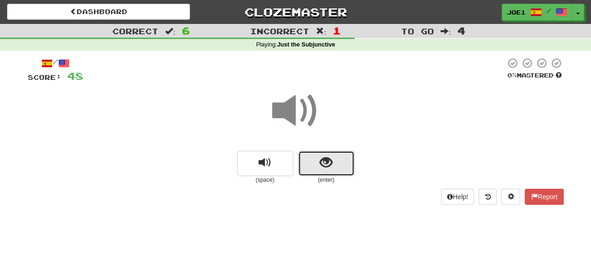
click at [319, 162] on button "show sentence" at bounding box center [326, 163] width 56 height 25
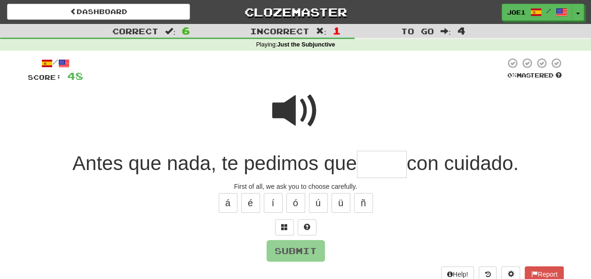
click at [370, 168] on input "text" at bounding box center [382, 165] width 50 height 28
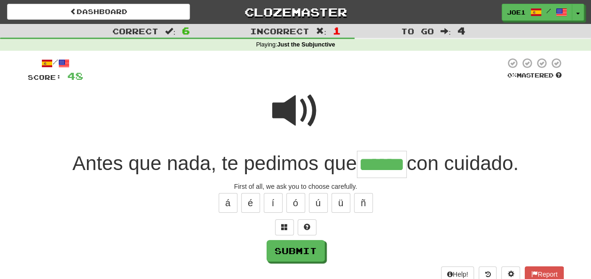
type input "******"
click at [293, 103] on span at bounding box center [295, 111] width 47 height 47
click at [295, 248] on button "Submit" at bounding box center [296, 252] width 58 height 22
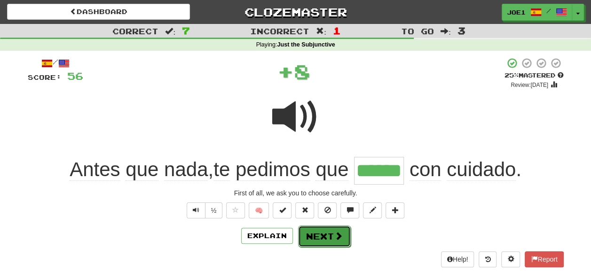
click at [318, 232] on button "Next" at bounding box center [324, 237] width 53 height 22
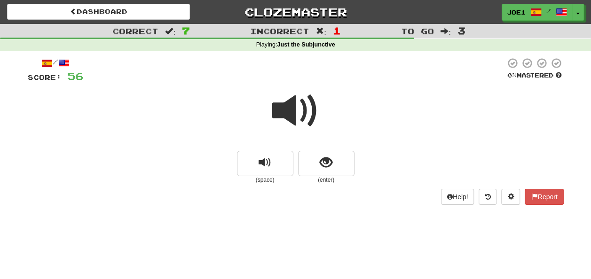
click at [289, 112] on span at bounding box center [295, 111] width 47 height 47
click at [289, 109] on span at bounding box center [295, 111] width 47 height 47
click at [289, 108] on span at bounding box center [295, 111] width 47 height 47
click at [314, 162] on button "show sentence" at bounding box center [326, 163] width 56 height 25
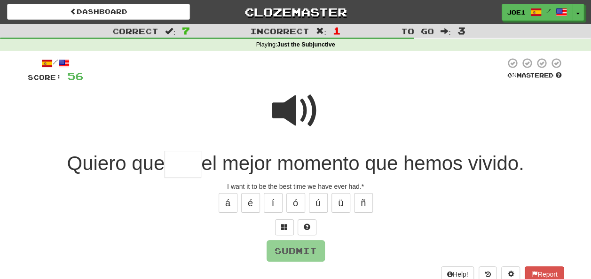
click at [301, 111] on span at bounding box center [295, 111] width 47 height 47
click at [178, 163] on input "text" at bounding box center [183, 165] width 37 height 28
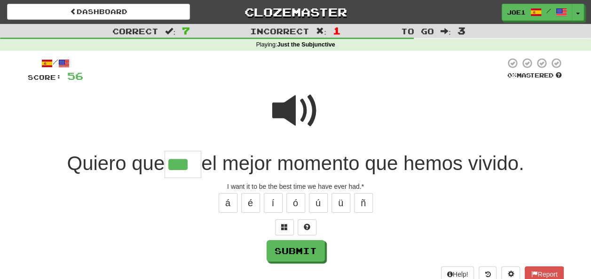
type input "***"
click at [292, 116] on span at bounding box center [295, 111] width 47 height 47
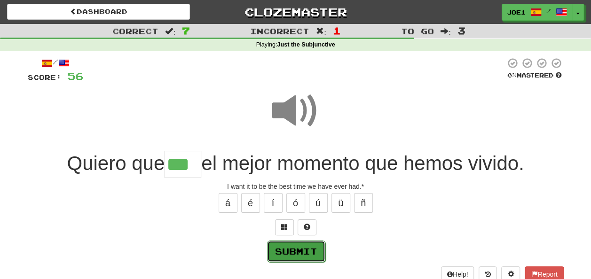
click at [294, 247] on button "Submit" at bounding box center [296, 252] width 58 height 22
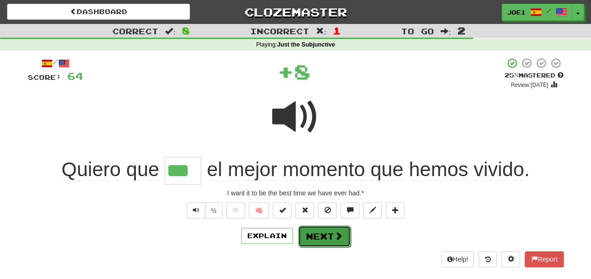
click at [317, 233] on button "Next" at bounding box center [324, 237] width 53 height 22
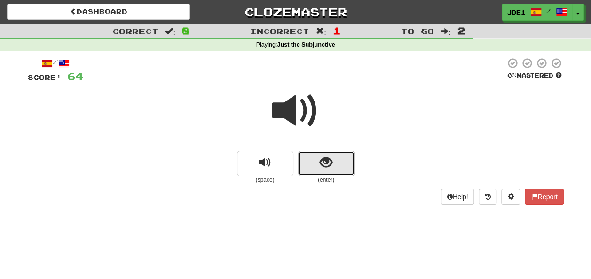
click at [311, 162] on button "show sentence" at bounding box center [326, 163] width 56 height 25
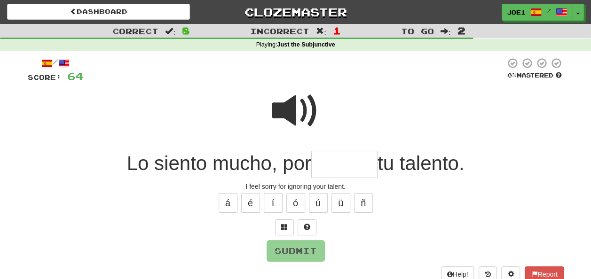
drag, startPoint x: 321, startPoint y: 164, endPoint x: 327, endPoint y: 174, distance: 12.0
click at [324, 166] on input "text" at bounding box center [344, 165] width 66 height 28
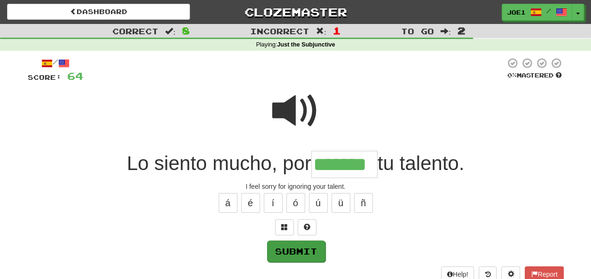
type input "*******"
click at [304, 244] on button "Submit" at bounding box center [296, 252] width 58 height 22
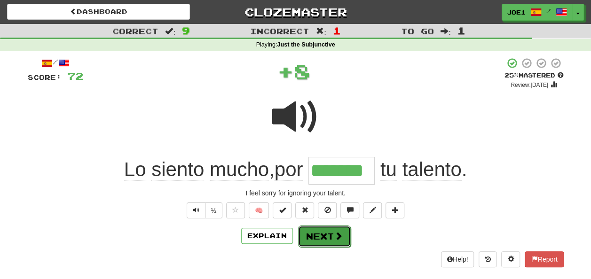
click at [314, 232] on button "Next" at bounding box center [324, 237] width 53 height 22
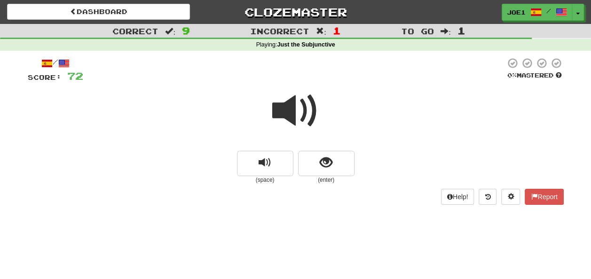
click at [295, 117] on span at bounding box center [295, 111] width 47 height 47
click at [325, 160] on span "show sentence" at bounding box center [326, 163] width 13 height 13
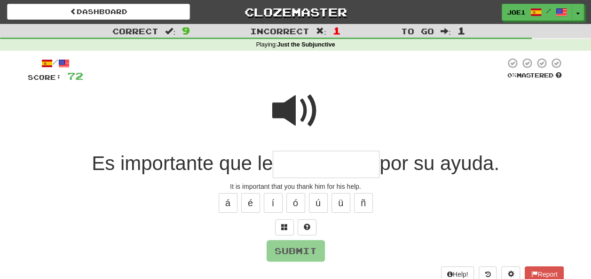
click at [296, 164] on input "text" at bounding box center [326, 165] width 107 height 28
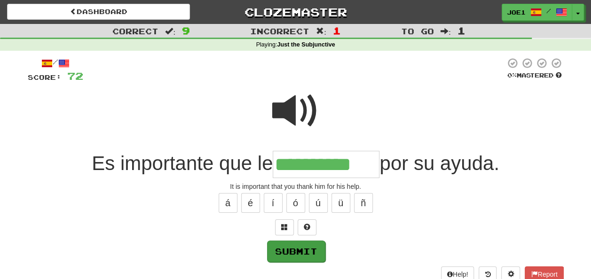
type input "**********"
click at [293, 246] on button "Submit" at bounding box center [296, 252] width 58 height 22
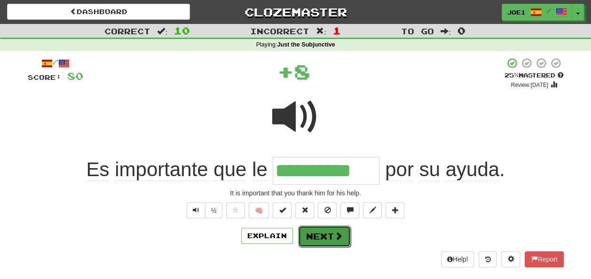
click at [312, 232] on button "Next" at bounding box center [324, 237] width 53 height 22
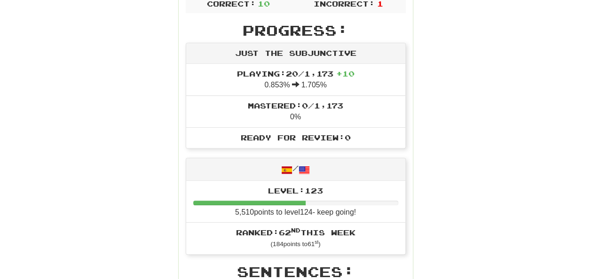
scroll to position [141, 0]
